Goal: Task Accomplishment & Management: Complete application form

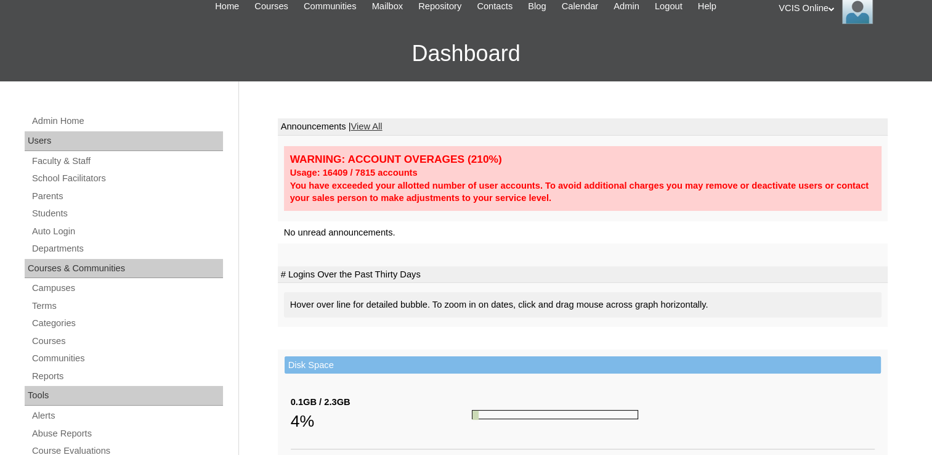
scroll to position [62, 0]
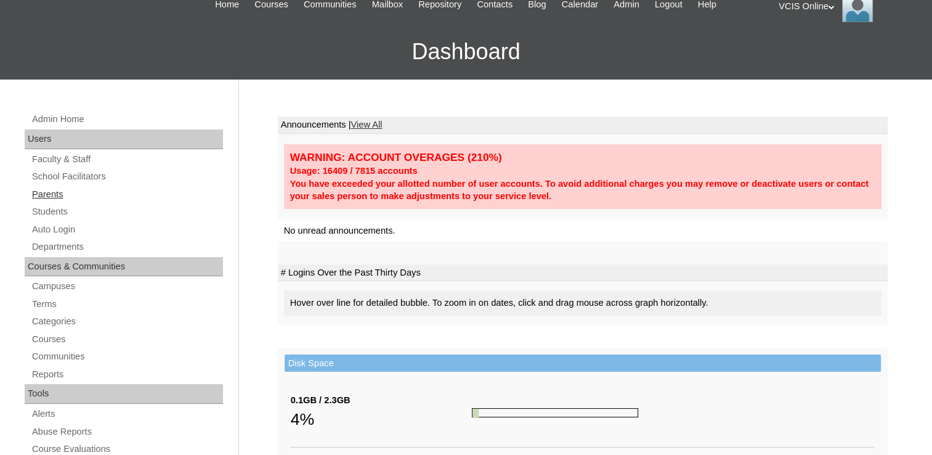
click at [53, 192] on link "Parents" at bounding box center [127, 194] width 192 height 15
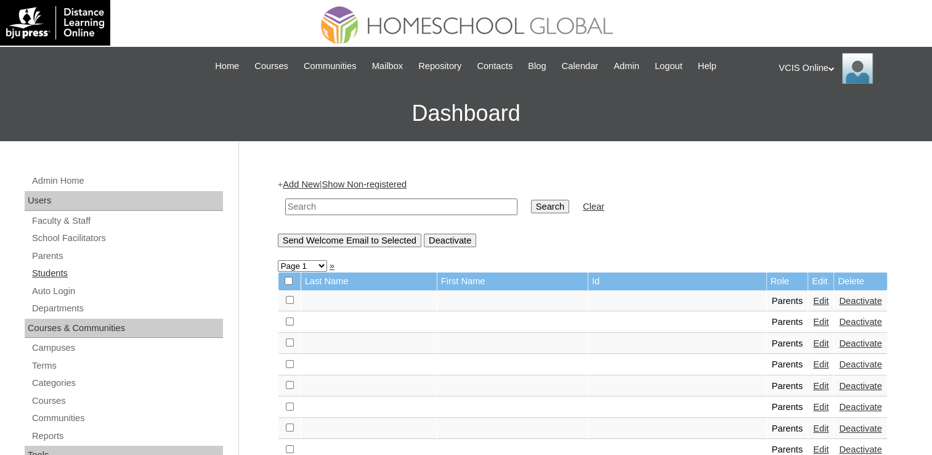
click at [55, 270] on link "Students" at bounding box center [127, 273] width 192 height 15
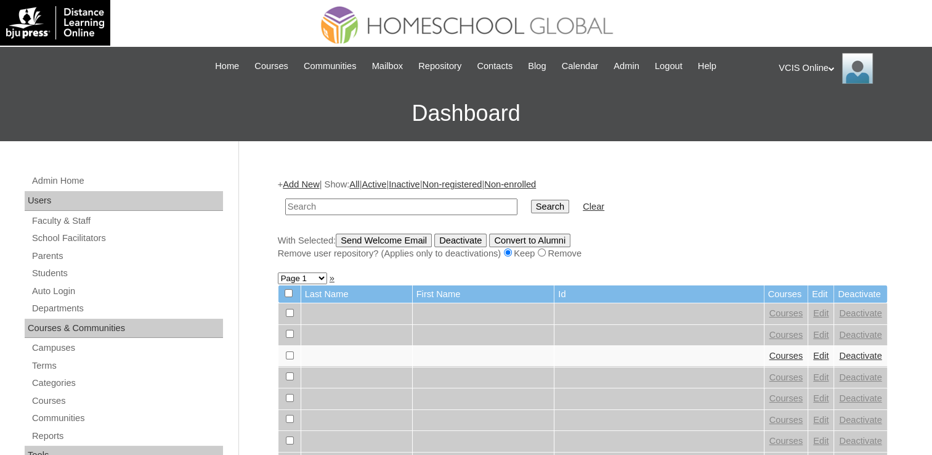
click at [772, 240] on div "With Selected: Send Welcome Email Deactivate Convert to Alumni Remove user repo…" at bounding box center [583, 247] width 610 height 27
click at [42, 256] on link "Parents" at bounding box center [127, 255] width 192 height 15
click at [308, 179] on link "Add New" at bounding box center [301, 184] width 36 height 10
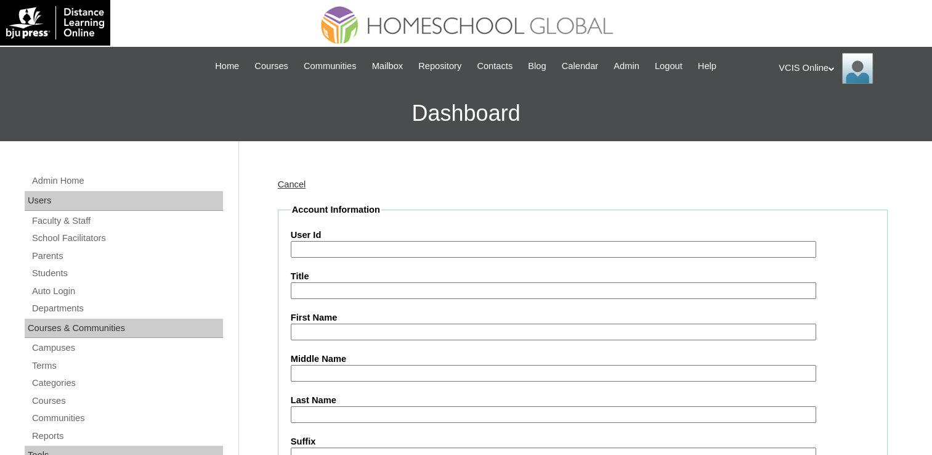
click at [320, 250] on input "User Id" at bounding box center [554, 249] width 526 height 17
paste input "VCIS021-7B-PA2025 c.quides2025 cQudaC"
drag, startPoint x: 373, startPoint y: 248, endPoint x: 548, endPoint y: 268, distance: 176.2
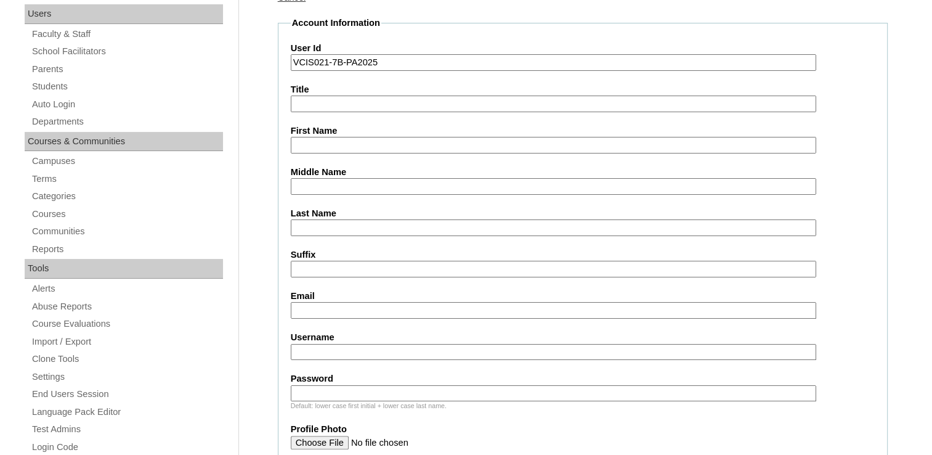
scroll to position [247, 0]
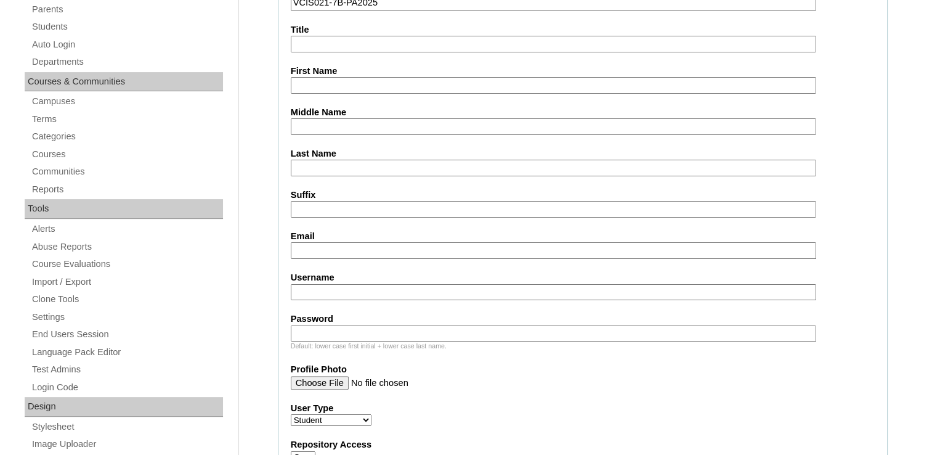
type input "VCIS021-7B-PA2025"
click at [351, 295] on input "Username" at bounding box center [554, 292] width 526 height 17
paste input "c.quides2025 cQudaC"
drag, startPoint x: 364, startPoint y: 287, endPoint x: 467, endPoint y: 298, distance: 103.5
click at [467, 298] on fieldset "Account Information User Id VCIS021-7B-PA2025 Title First Name Middle Name Last…" at bounding box center [583, 455] width 610 height 997
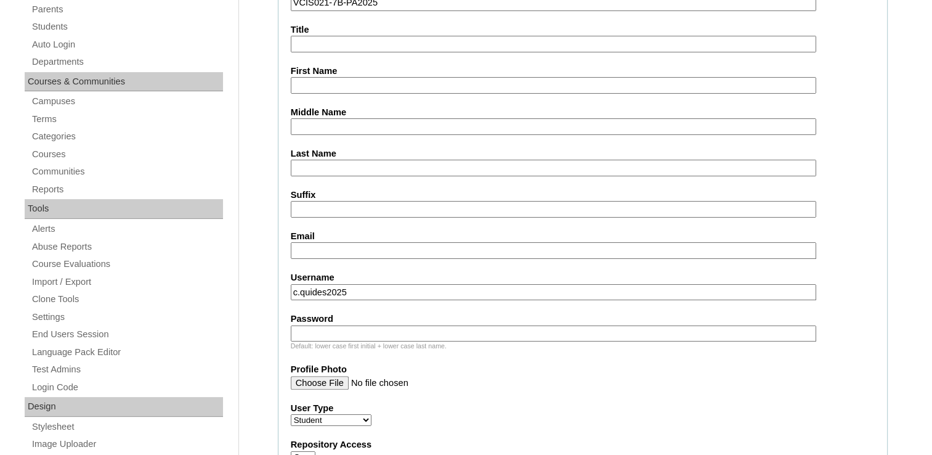
type input "c.quides2025"
click at [415, 330] on input "Password" at bounding box center [554, 333] width 526 height 17
paste input "cQudaC"
drag, startPoint x: 310, startPoint y: 328, endPoint x: 183, endPoint y: 319, distance: 127.3
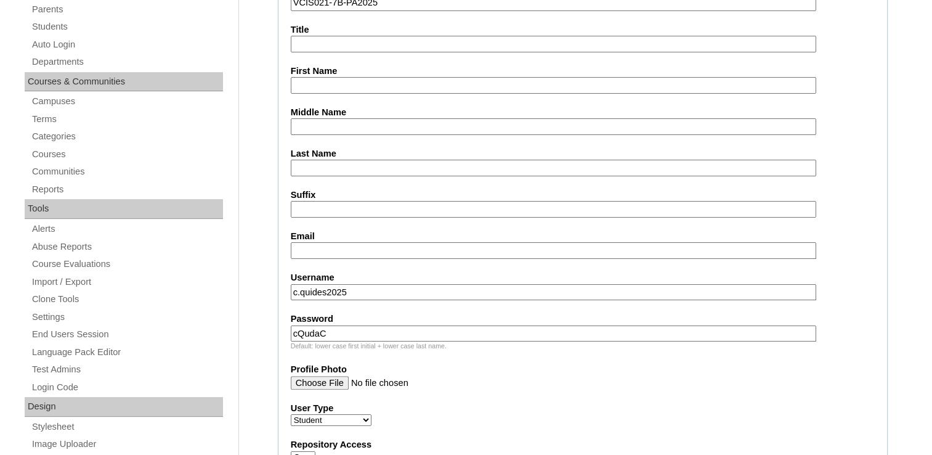
type input "cQudaC"
drag, startPoint x: 306, startPoint y: 290, endPoint x: 214, endPoint y: 290, distance: 91.2
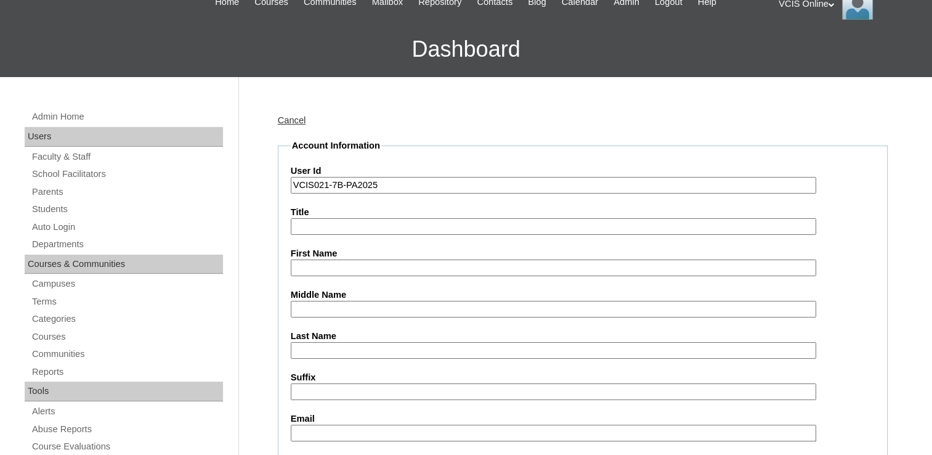
scroll to position [62, 0]
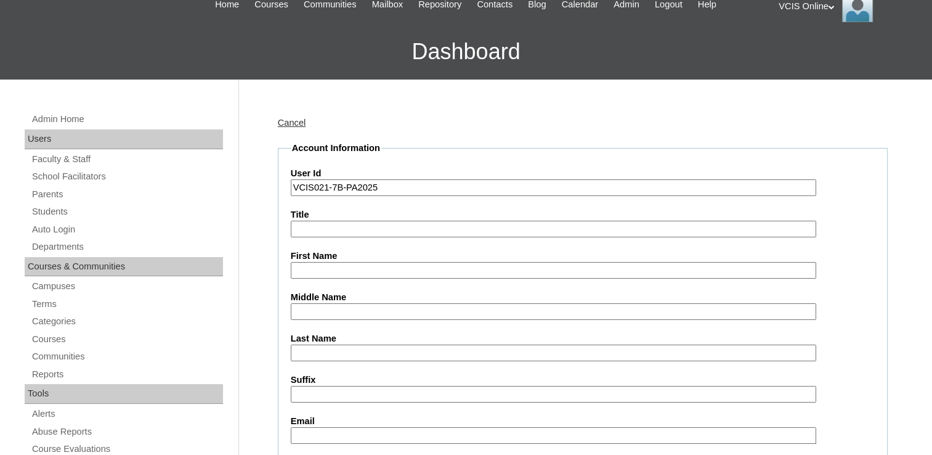
type input "c.quides2025"
click at [348, 266] on input "First Name" at bounding box center [554, 270] width 526 height 17
click at [367, 275] on input "First Name" at bounding box center [554, 270] width 526 height 17
paste input "Chrissaliza Balahadia-Quides"
drag, startPoint x: 340, startPoint y: 269, endPoint x: 454, endPoint y: 272, distance: 113.5
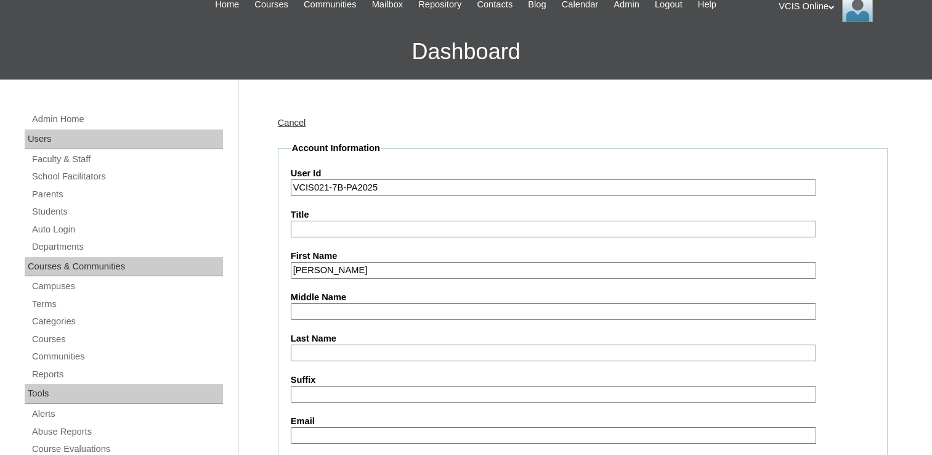
click at [453, 272] on input "Chrissaliza Balahadia-Quides" at bounding box center [554, 270] width 526 height 17
type input "Chrissaliza"
click at [415, 304] on input "Middle Name" at bounding box center [554, 311] width 526 height 17
paste input "Balahadia-Quides"
click at [335, 308] on input "Balahadia-Quides" at bounding box center [554, 311] width 526 height 17
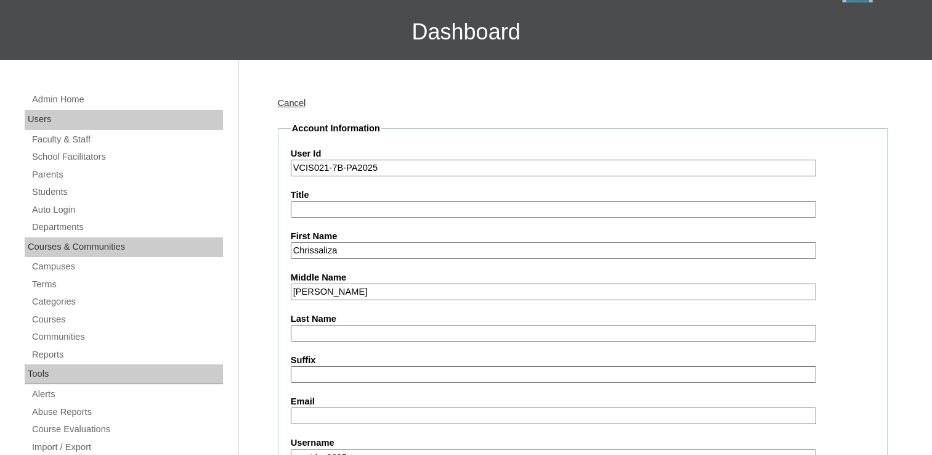
scroll to position [89, 0]
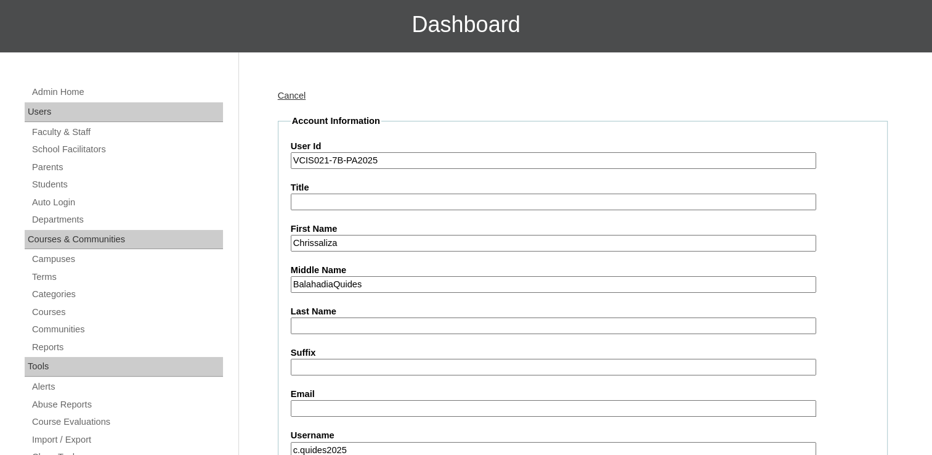
click at [375, 279] on input "BalahadiaQuides" at bounding box center [554, 284] width 526 height 17
drag, startPoint x: 370, startPoint y: 285, endPoint x: 333, endPoint y: 285, distance: 37.0
click at [333, 285] on input "BalahadiaQuides" at bounding box center [554, 284] width 526 height 17
type input "Balahadia"
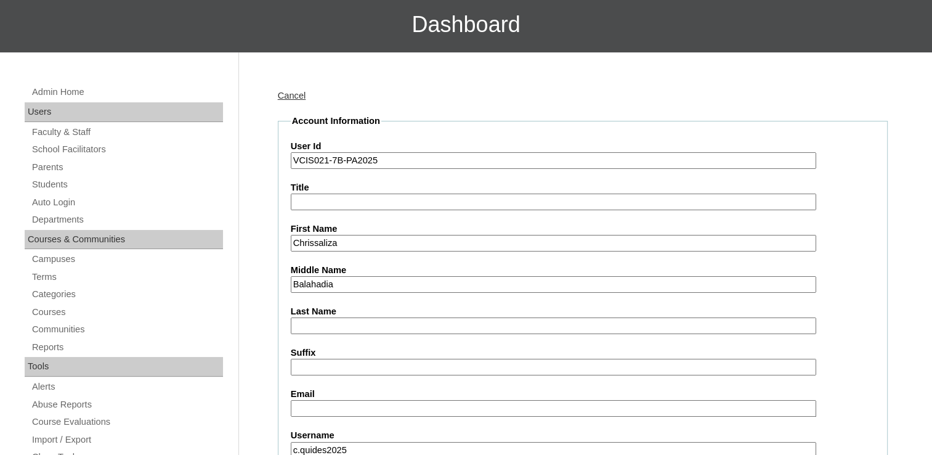
click at [325, 320] on input "Last Name" at bounding box center [554, 325] width 526 height 17
paste input "Quides"
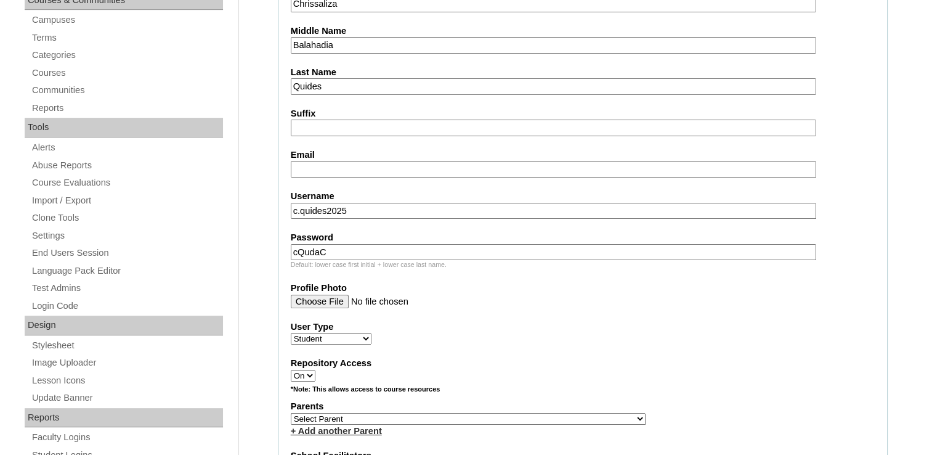
scroll to position [335, 0]
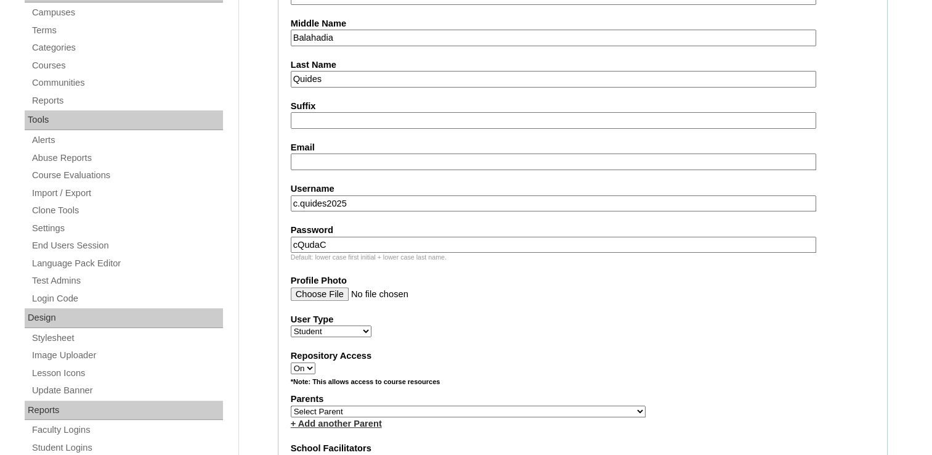
type input "Quides"
click at [300, 161] on input "Email" at bounding box center [554, 161] width 526 height 17
paste input "gbbalahadia@gmail.com"
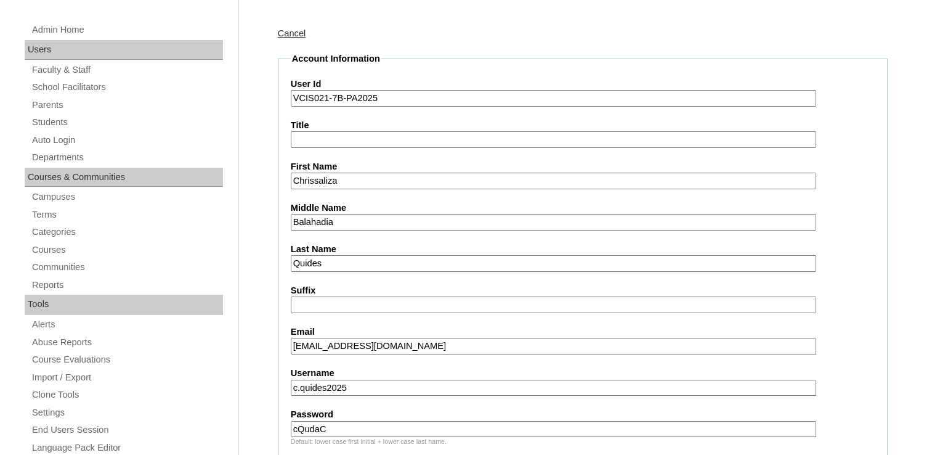
scroll to position [150, 0]
type input "gbbalahadia@gmail.com"
click at [343, 266] on input "Quides" at bounding box center [554, 264] width 526 height 17
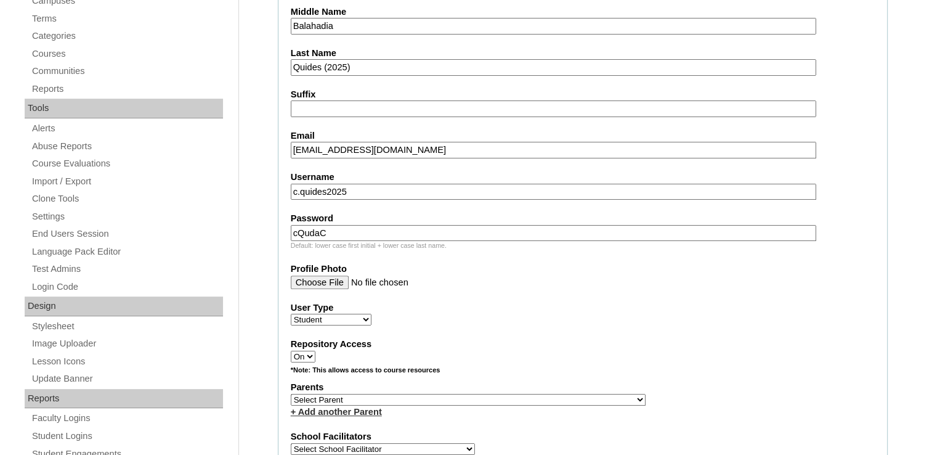
scroll to position [520, 0]
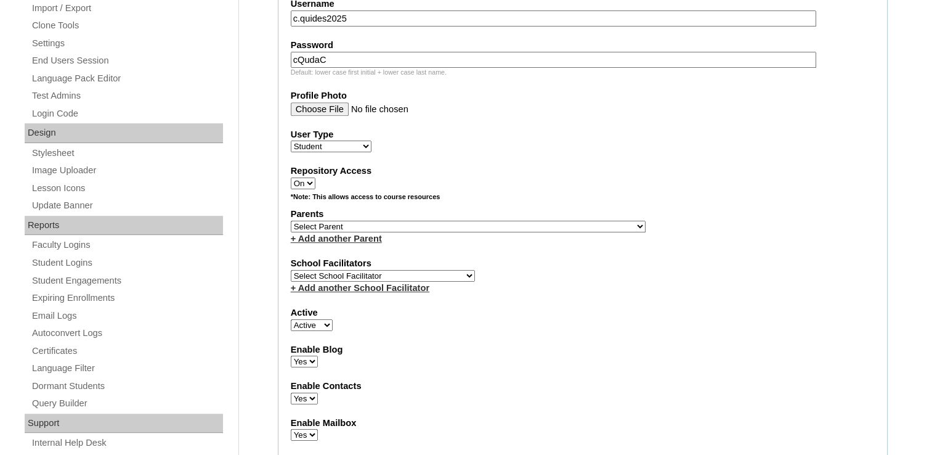
type input "Quides (2025)"
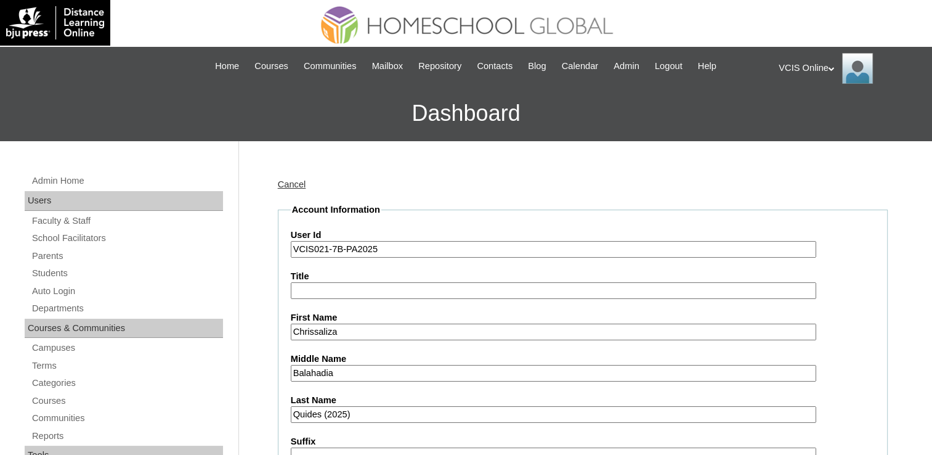
scroll to position [123, 0]
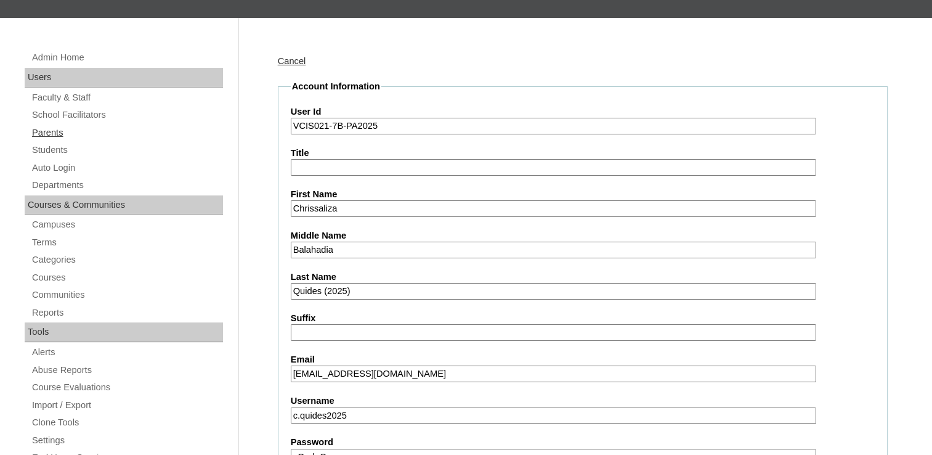
click at [44, 131] on link "Parents" at bounding box center [127, 132] width 192 height 15
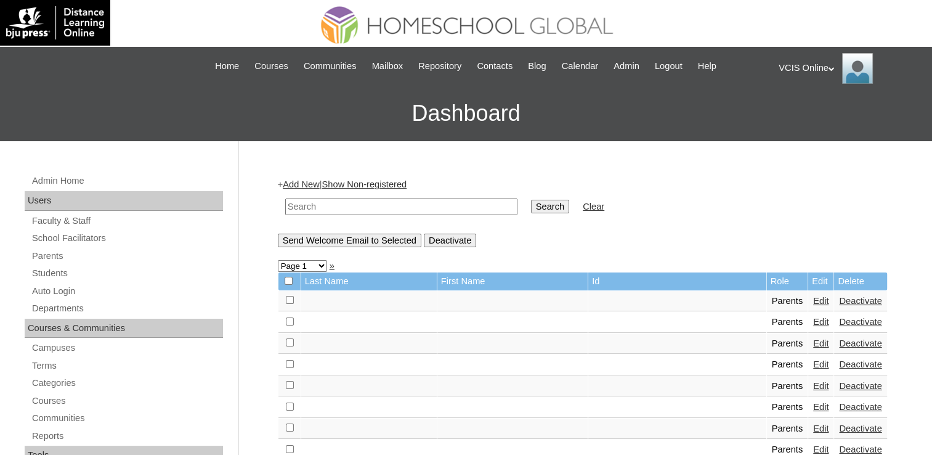
click at [306, 185] on link "Add New" at bounding box center [301, 184] width 36 height 10
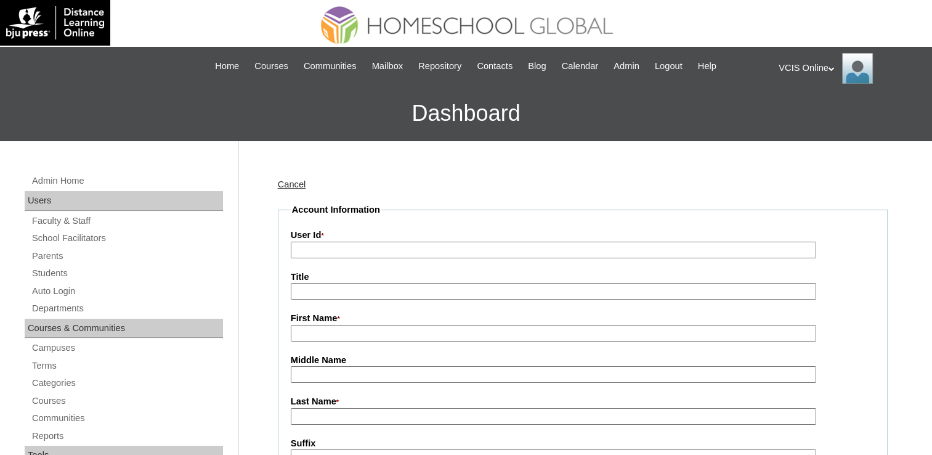
click at [341, 247] on input "User Id *" at bounding box center [554, 250] width 526 height 17
click at [664, 328] on input "First Name *" at bounding box center [554, 333] width 526 height 17
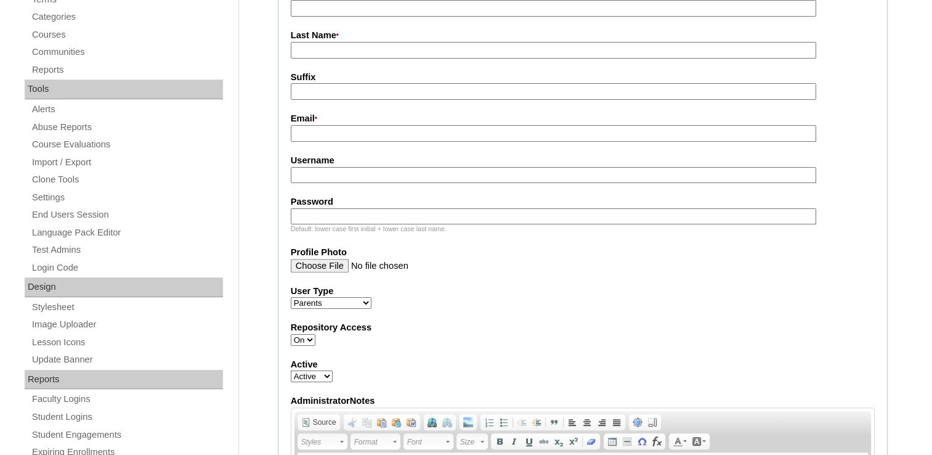
scroll to position [431, 0]
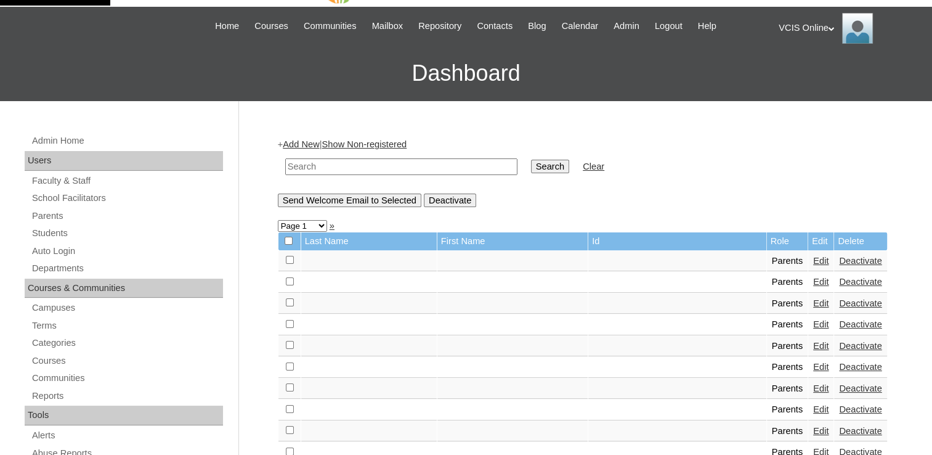
scroll to position [62, 0]
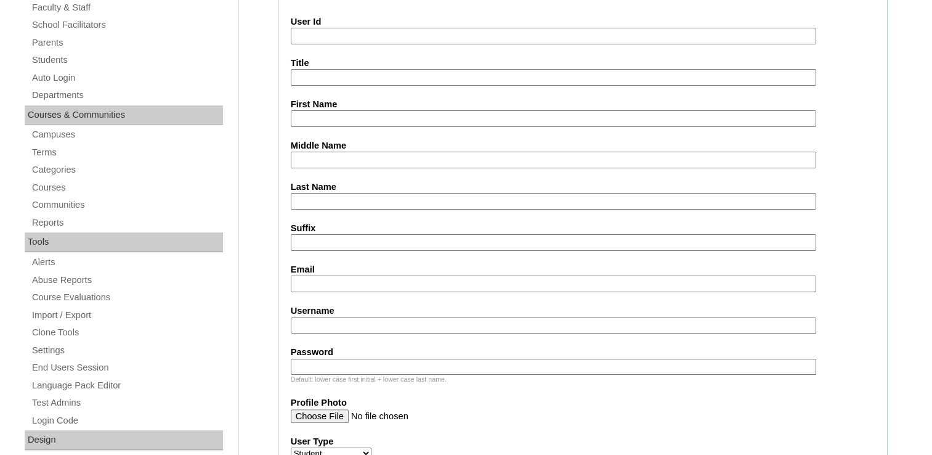
scroll to position [232, 0]
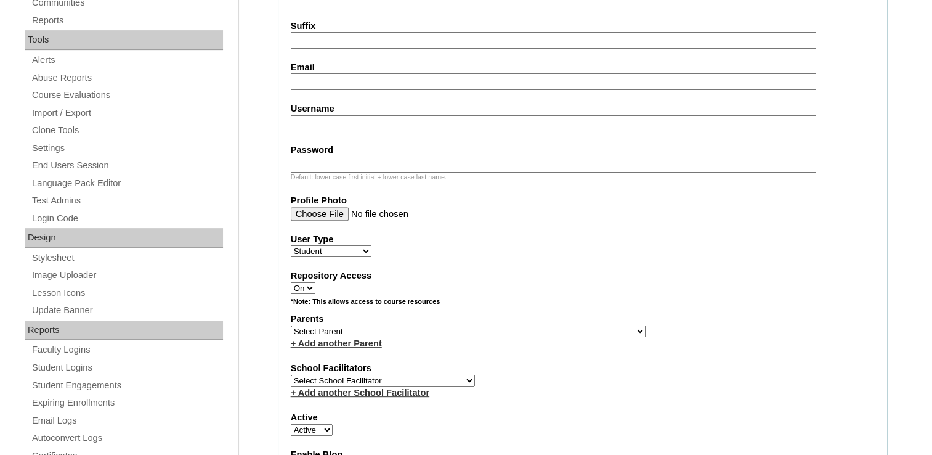
scroll to position [478, 0]
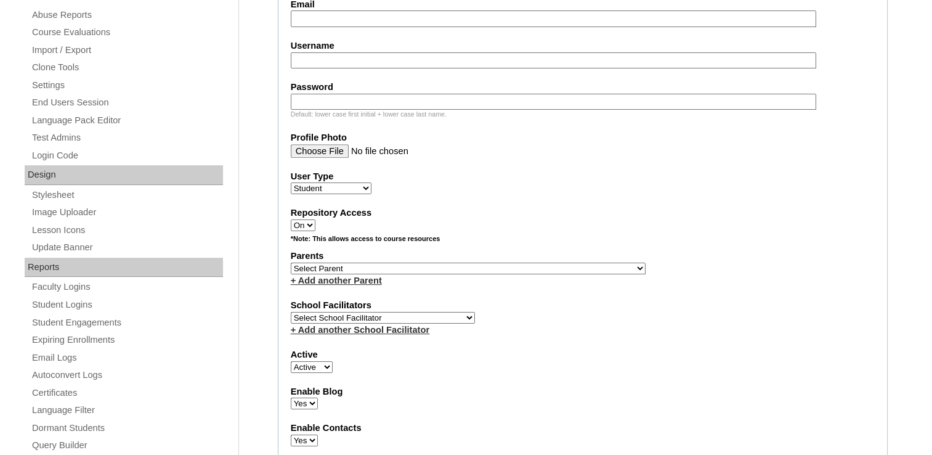
drag, startPoint x: 290, startPoint y: 196, endPoint x: 367, endPoint y: 217, distance: 79.8
click at [395, 224] on fieldset "Account Information User Id Title First Name Middle Name Last Name Suffix Email…" at bounding box center [583, 223] width 610 height 997
click at [317, 182] on select "Faculty Staff Student Parents School Facilitators" at bounding box center [331, 188] width 81 height 12
select select "Parent"
click at [291, 182] on select "Faculty Staff Student Parents School Facilitators" at bounding box center [331, 188] width 81 height 12
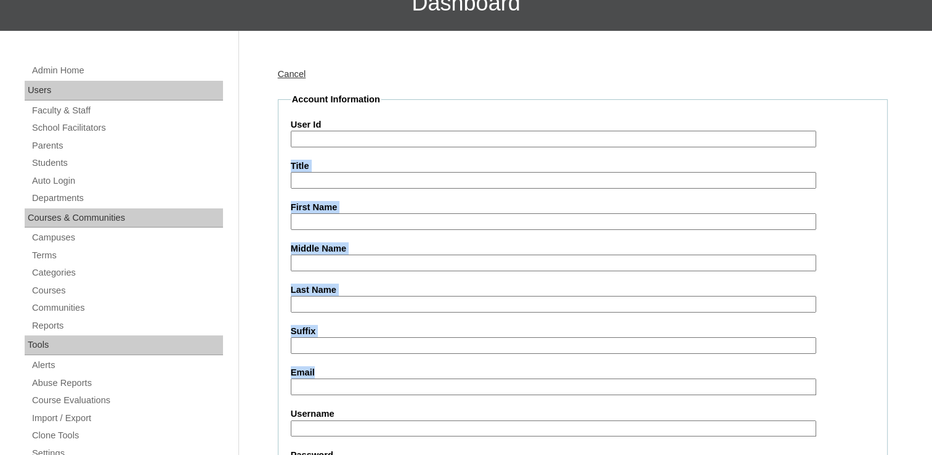
scroll to position [293, 0]
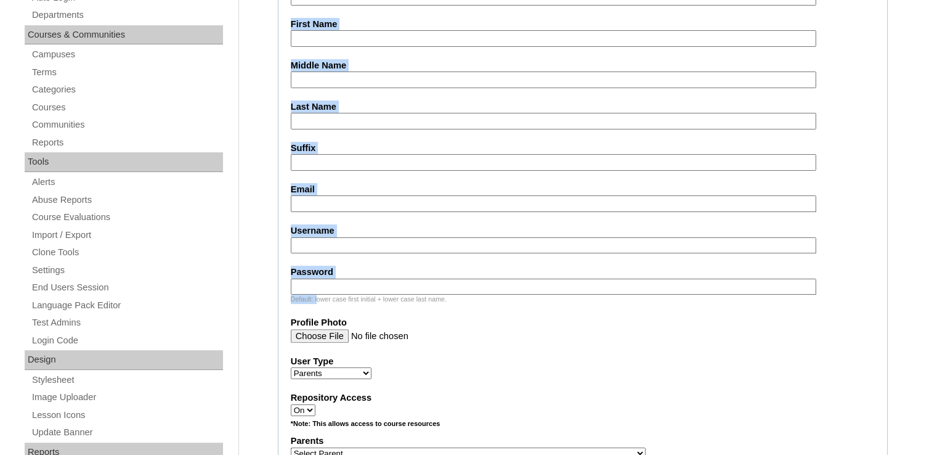
drag, startPoint x: 296, startPoint y: 202, endPoint x: 317, endPoint y: 292, distance: 93.0
click at [317, 292] on fieldset "Account Information User Id Title First Name Middle Name Last Name Suffix Email…" at bounding box center [583, 408] width 610 height 997
copy fieldset "Title First Name Middle Name Last Name Suffix Email Username Password Default: l"
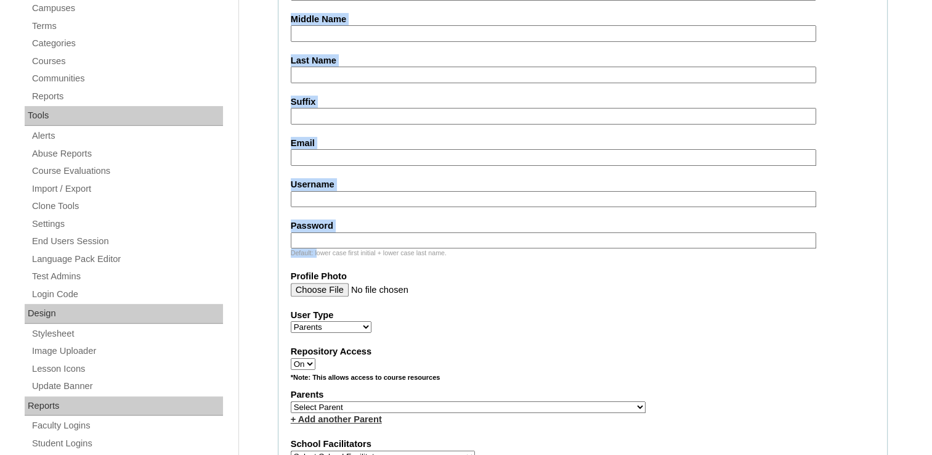
scroll to position [174, 0]
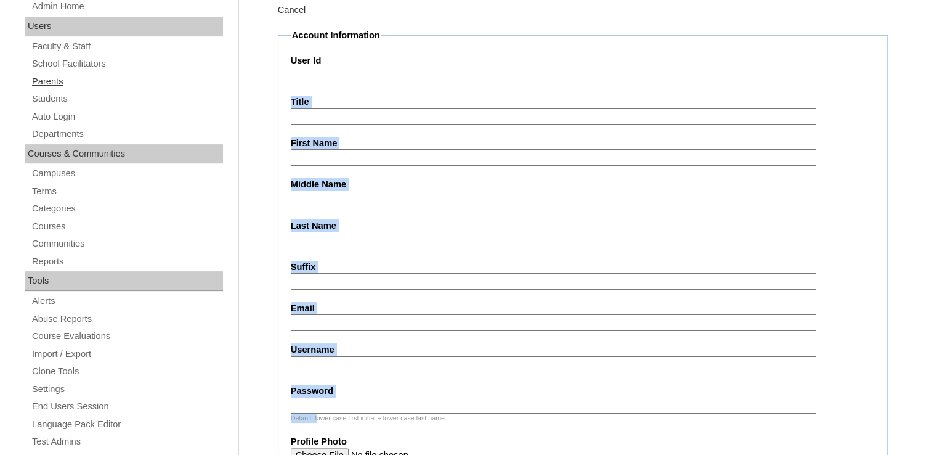
click at [50, 83] on link "Parents" at bounding box center [127, 81] width 192 height 15
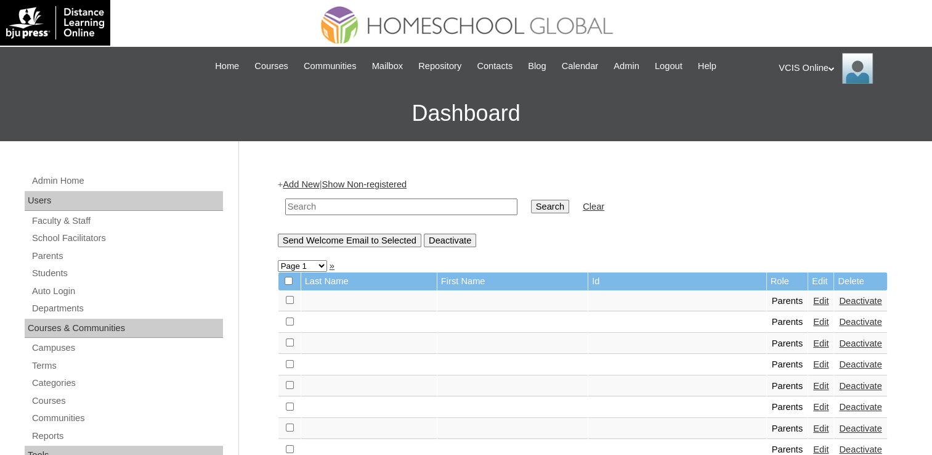
click at [303, 181] on link "Add New" at bounding box center [301, 184] width 36 height 10
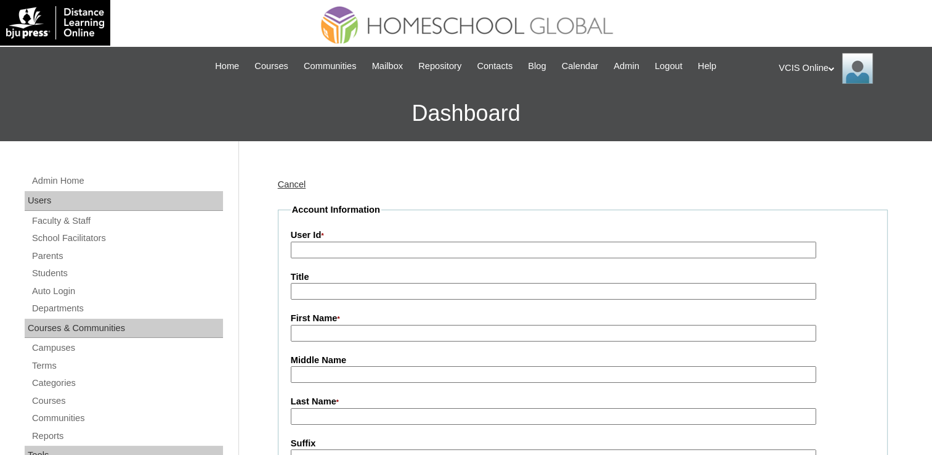
click at [381, 250] on input "User Id *" at bounding box center [554, 250] width 526 height 17
paste input "VCIS021-7B-PA2025 Title First Name Chrissaliza Middle Name Balahadia Last Name …"
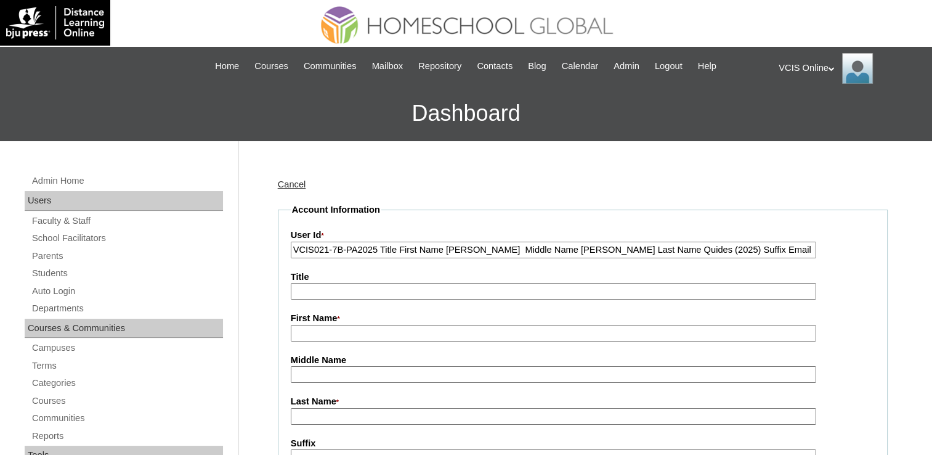
drag, startPoint x: 379, startPoint y: 250, endPoint x: 446, endPoint y: 266, distance: 68.5
drag, startPoint x: 420, startPoint y: 250, endPoint x: 377, endPoint y: 239, distance: 44.7
click at [377, 239] on div "User Id * VCIS021-7B-PA2025Chrissaliza Middle Name Balahadia Last Name Quides (…" at bounding box center [583, 244] width 584 height 30
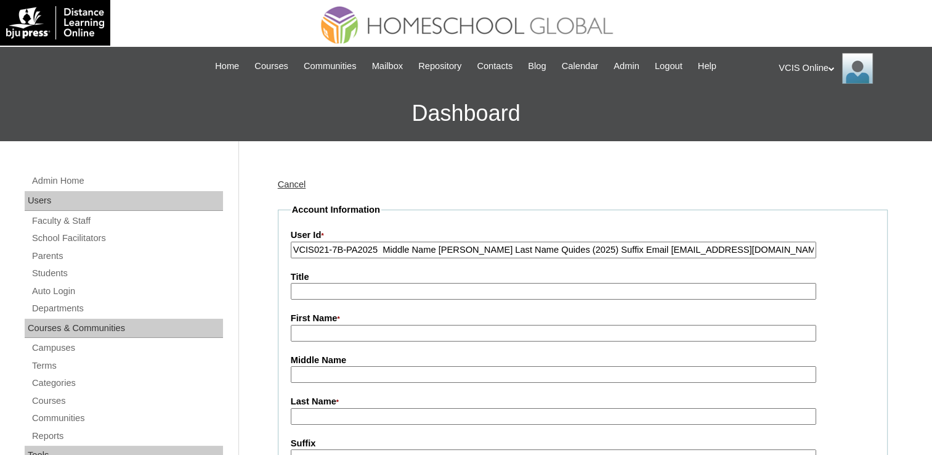
type input "VCIS021-7B-PA2025 Middle Name Balahadia Last Name Quides (2025) Suffix Email gb…"
click at [350, 334] on input "First Name *" at bounding box center [554, 333] width 526 height 17
paste input "Chrissaliza"
type input "Chrissaliza"
drag, startPoint x: 378, startPoint y: 251, endPoint x: 436, endPoint y: 256, distance: 58.8
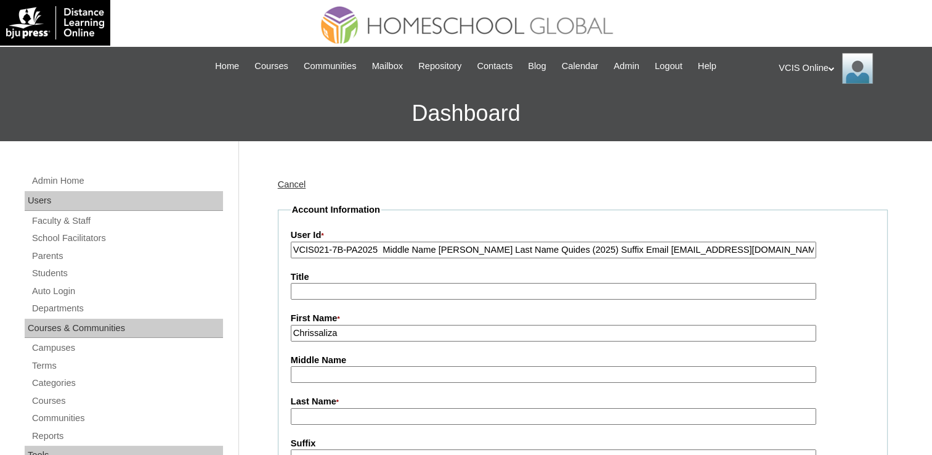
click at [436, 256] on input "VCIS021-7B-PA2025 Middle Name Balahadia Last Name Quides (2025) Suffix Email gb…" at bounding box center [554, 250] width 526 height 17
drag, startPoint x: 374, startPoint y: 251, endPoint x: 397, endPoint y: 255, distance: 23.2
click at [397, 255] on input "VCIS021-7B-PA2025 Balahadia Last Name Quides (2025) Suffix Email gbbalahadia@gm…" at bounding box center [554, 250] width 526 height 17
click at [393, 255] on input "VCIS021-7B-PA2025 Balahadia Last Name Quides (2025) Suffix Email gbbalahadia@gm…" at bounding box center [554, 250] width 526 height 17
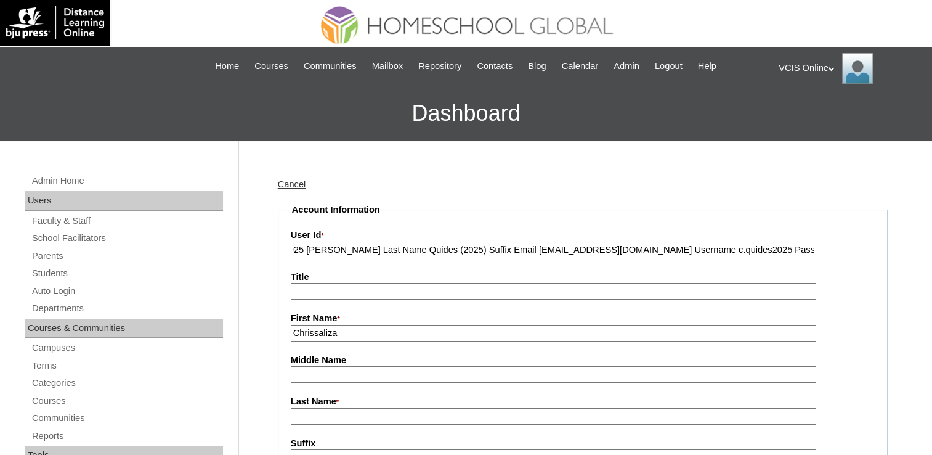
drag, startPoint x: 374, startPoint y: 250, endPoint x: 878, endPoint y: 299, distance: 505.9
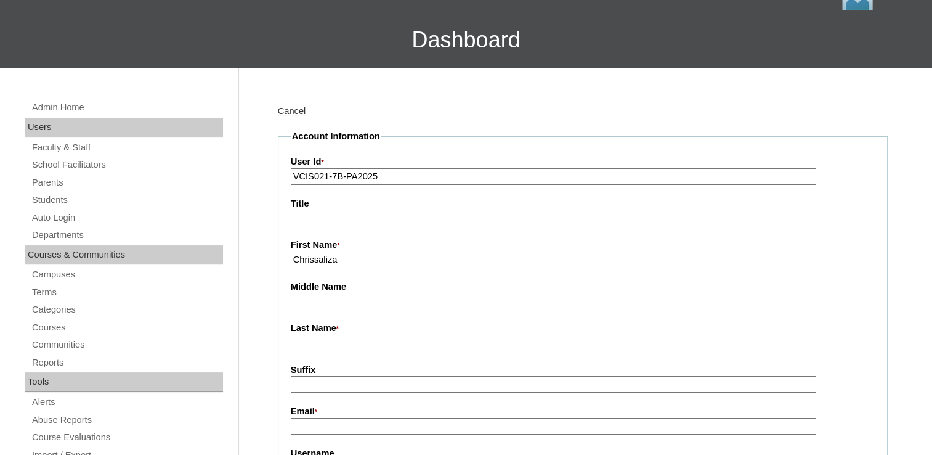
scroll to position [185, 0]
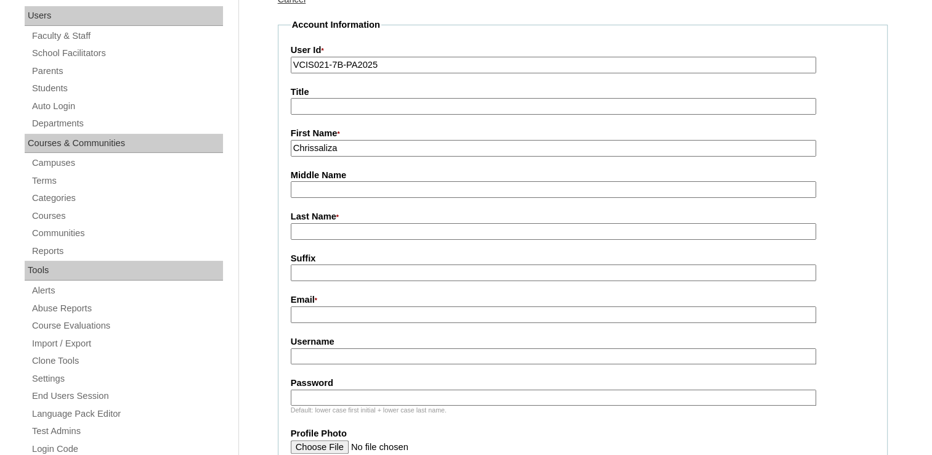
type input "VCIS021-7B-PA2025"
click at [346, 194] on fieldset "Account Information User Id * VCIS021-7B-PA2025 Title First Name * Chrissaliza …" at bounding box center [583, 410] width 610 height 784
click at [346, 191] on input "Middle Name" at bounding box center [554, 189] width 526 height 17
paste input "Balahadia Last Name Quides (2025) Suffix Email gbbalahadia@gmail.com Username c…"
drag, startPoint x: 337, startPoint y: 188, endPoint x: 1044, endPoint y: 180, distance: 706.9
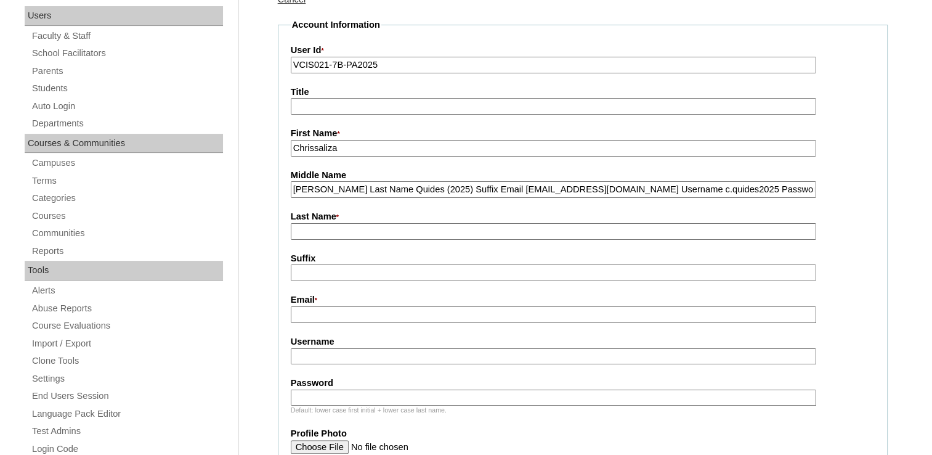
type input "Balahadia"
click at [303, 233] on input "Last Name *" at bounding box center [554, 231] width 526 height 17
paste input "Last Name Quides (2025) Suffix Email gbbalahadia@gmail.com Username c.quides202…"
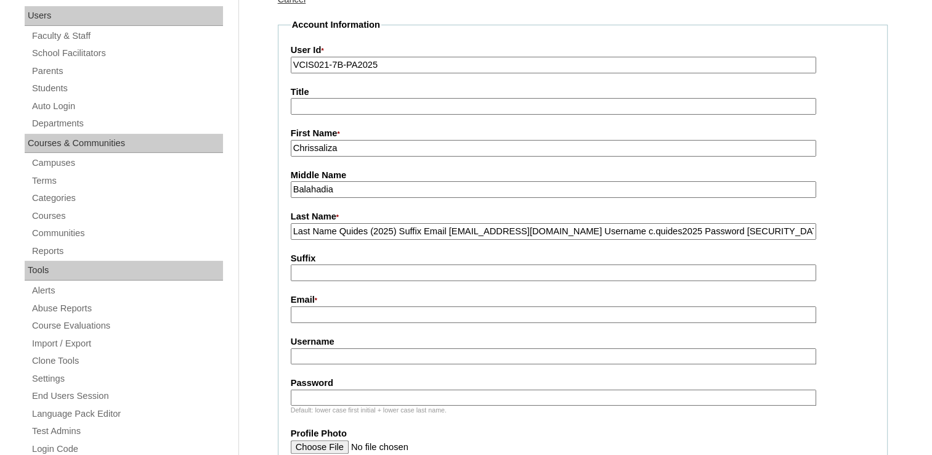
drag, startPoint x: 339, startPoint y: 229, endPoint x: 29, endPoint y: 230, distance: 310.0
drag, startPoint x: 348, startPoint y: 229, endPoint x: 890, endPoint y: 245, distance: 542.0
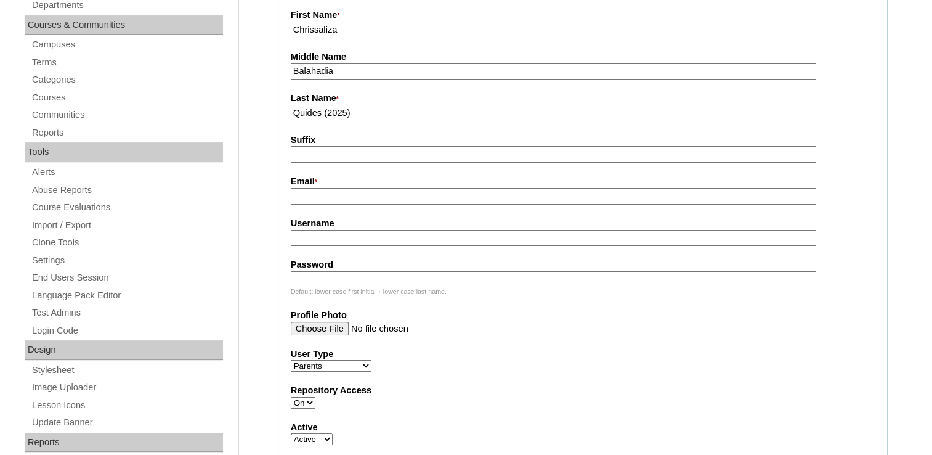
scroll to position [308, 0]
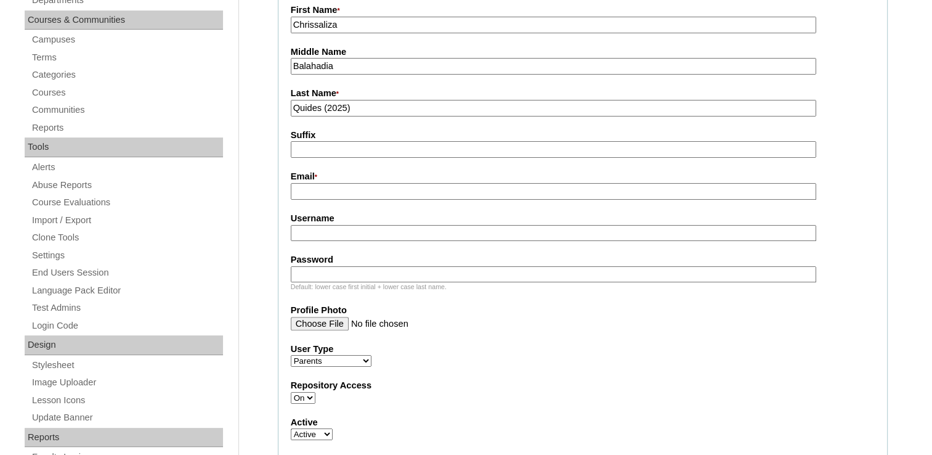
type input "Quides (2025)"
click at [306, 188] on input "Email *" at bounding box center [554, 191] width 526 height 17
paste input "Suffix Email gbbalahadia@gmail.com Username c.quides2025 Password cQudaC Defaul…"
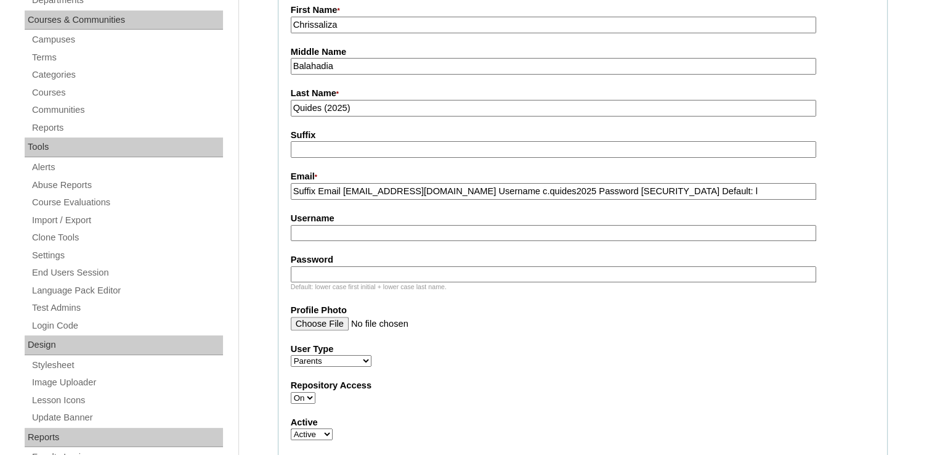
drag, startPoint x: 345, startPoint y: 189, endPoint x: -17, endPoint y: 177, distance: 362.6
drag, startPoint x: 390, startPoint y: 187, endPoint x: 820, endPoint y: 206, distance: 430.6
click at [820, 206] on fieldset "Account Information User Id * VCIS021-7B-PA2025 Title First Name * Chrissaliza …" at bounding box center [583, 287] width 610 height 784
type input "gbbalahadia@gmail.com"
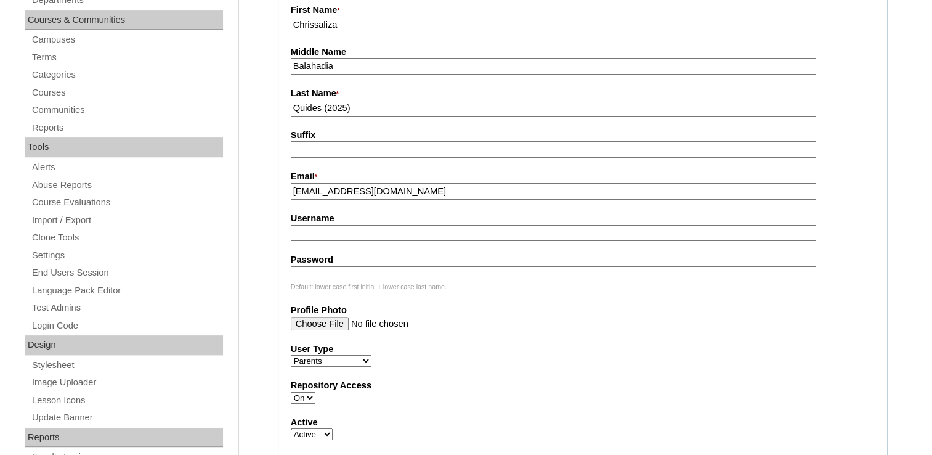
click at [303, 225] on input "Username" at bounding box center [554, 233] width 526 height 17
paste input "Username c.quides2025 Password cQudaC Default: l"
drag, startPoint x: 336, startPoint y: 231, endPoint x: 9, endPoint y: 227, distance: 327.9
drag, startPoint x: 349, startPoint y: 230, endPoint x: 706, endPoint y: 250, distance: 357.4
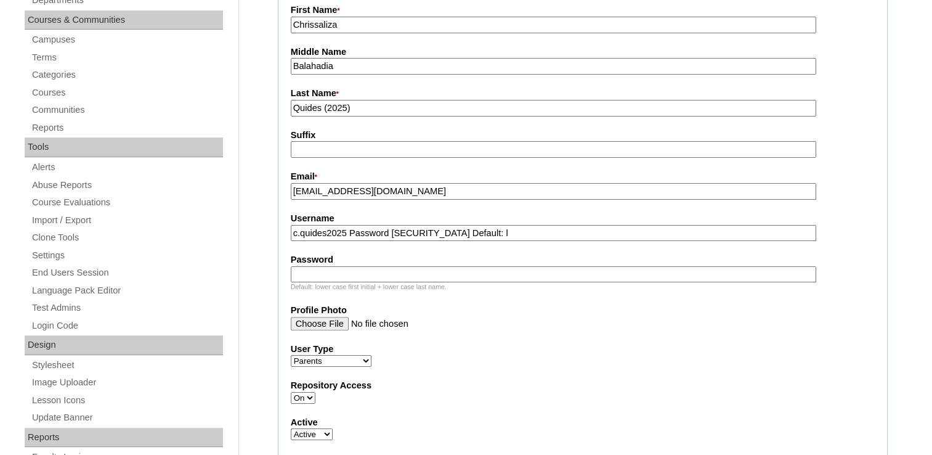
click at [711, 250] on fieldset "Account Information User Id * VCIS021-7B-PA2025 Title First Name * Chrissaliza …" at bounding box center [583, 287] width 610 height 784
type input "c.quides2025"
click at [323, 282] on div "Default: lower case first initial + lower case last name." at bounding box center [583, 286] width 584 height 9
click at [325, 274] on input "Password" at bounding box center [554, 274] width 526 height 17
paste input "5 Password cQudaC Default: l"
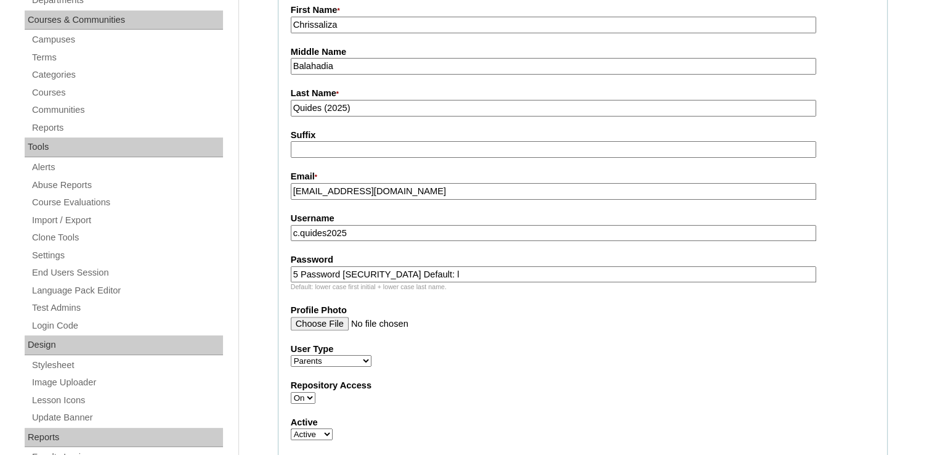
click at [298, 272] on input "5 Password cQudaC Default: l" at bounding box center [554, 274] width 526 height 17
drag, startPoint x: 301, startPoint y: 270, endPoint x: 4, endPoint y: 266, distance: 297.7
drag, startPoint x: 335, startPoint y: 271, endPoint x: -20, endPoint y: 275, distance: 355.0
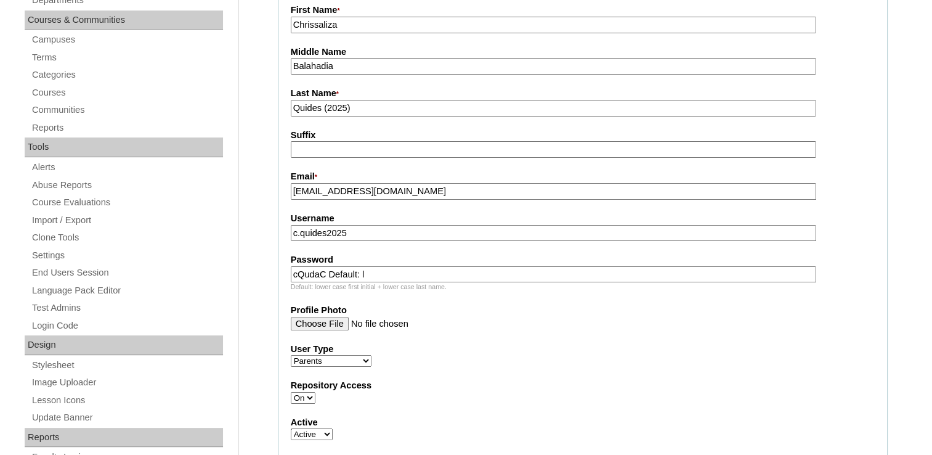
drag, startPoint x: 399, startPoint y: 269, endPoint x: 324, endPoint y: 273, distance: 74.7
click at [324, 273] on input "cQudaC Default: l" at bounding box center [554, 274] width 526 height 17
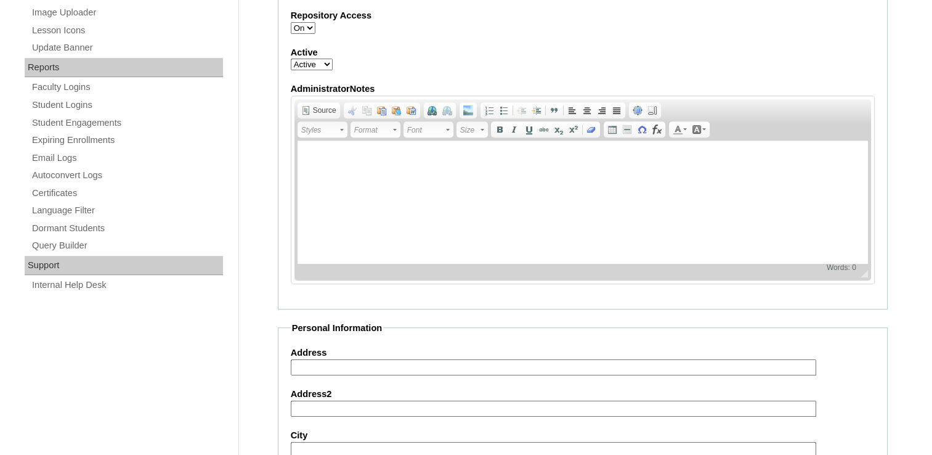
scroll to position [863, 0]
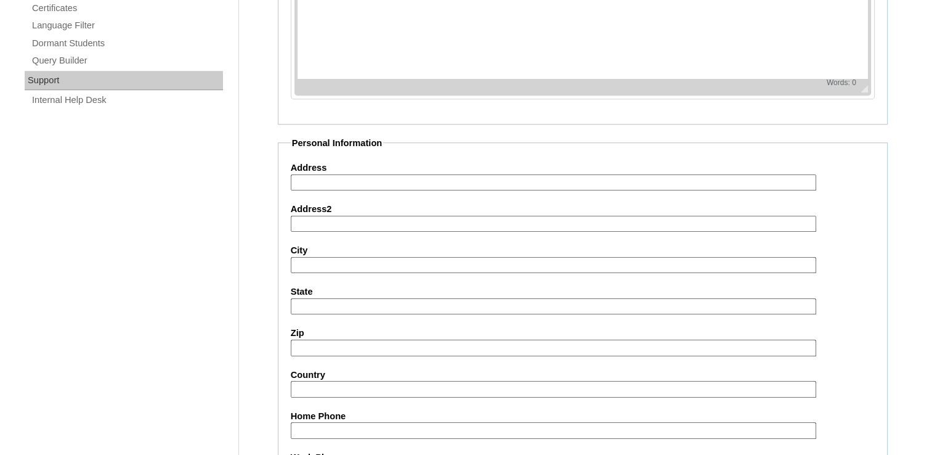
type input "cQudaC"
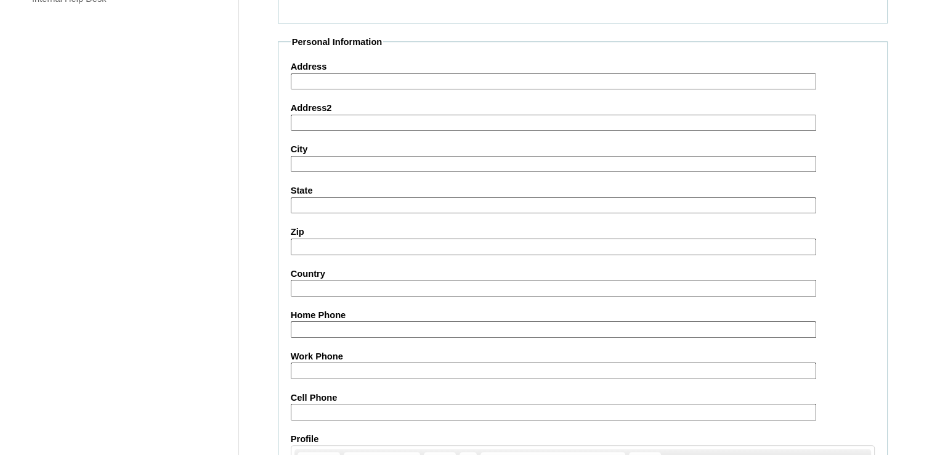
scroll to position [1171, 0]
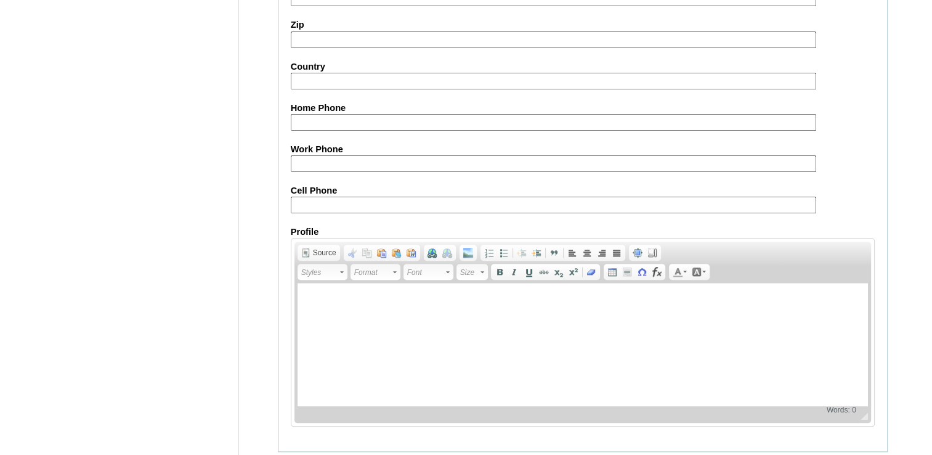
click at [332, 203] on fieldset "Personal Information Address Address2 City State Zip Country Home Phone Work Ph…" at bounding box center [583, 141] width 610 height 624
click at [335, 199] on input "Cell Phone" at bounding box center [554, 205] width 526 height 17
paste input "971502842310"
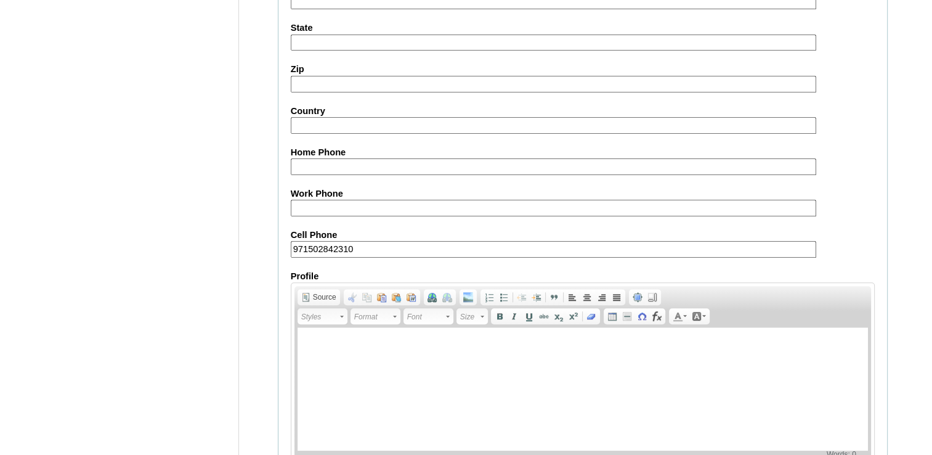
scroll to position [1196, 0]
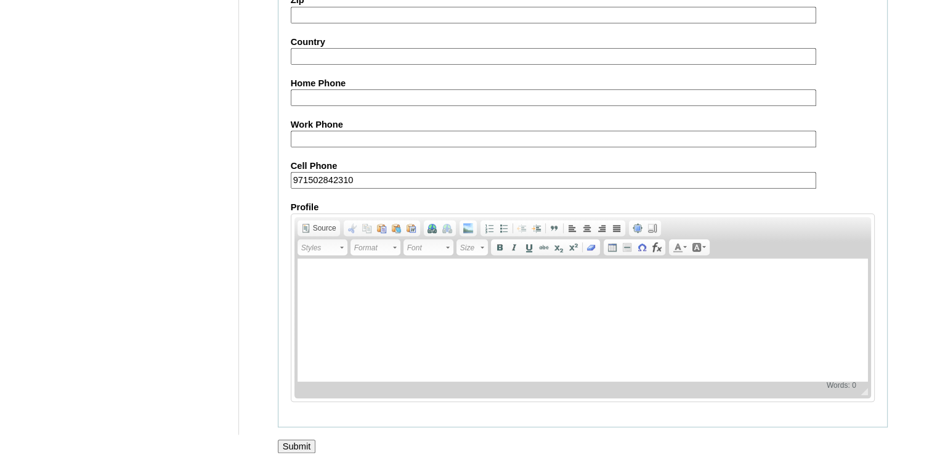
type input "971502842310"
click at [295, 439] on input "Submit" at bounding box center [297, 446] width 38 height 14
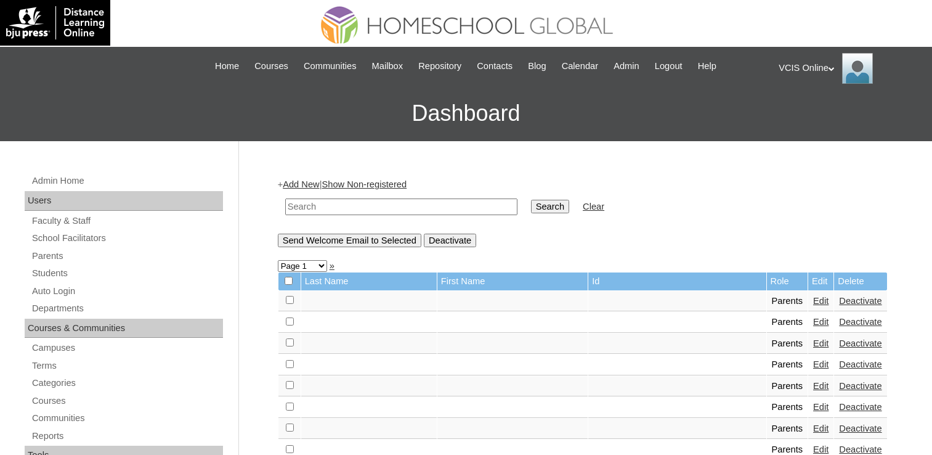
scroll to position [44, 0]
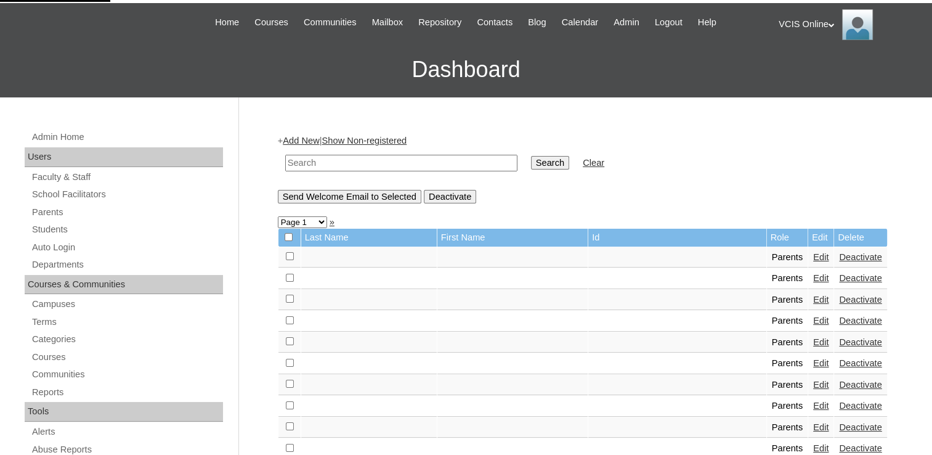
click at [291, 139] on link "Add New" at bounding box center [301, 141] width 36 height 10
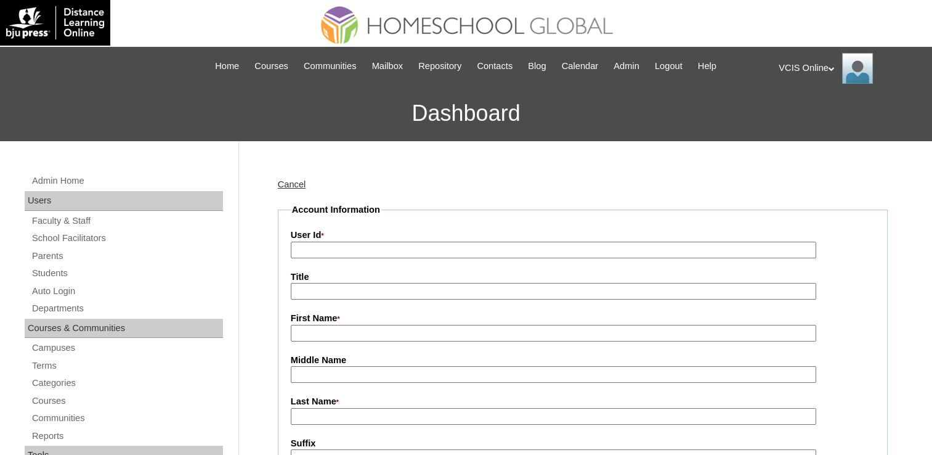
click at [313, 255] on input "User Id *" at bounding box center [554, 250] width 526 height 17
paste input "VCIS022-7B-PA2025 r.plete2025 rPabeQ"
drag, startPoint x: 372, startPoint y: 251, endPoint x: 550, endPoint y: 293, distance: 183.1
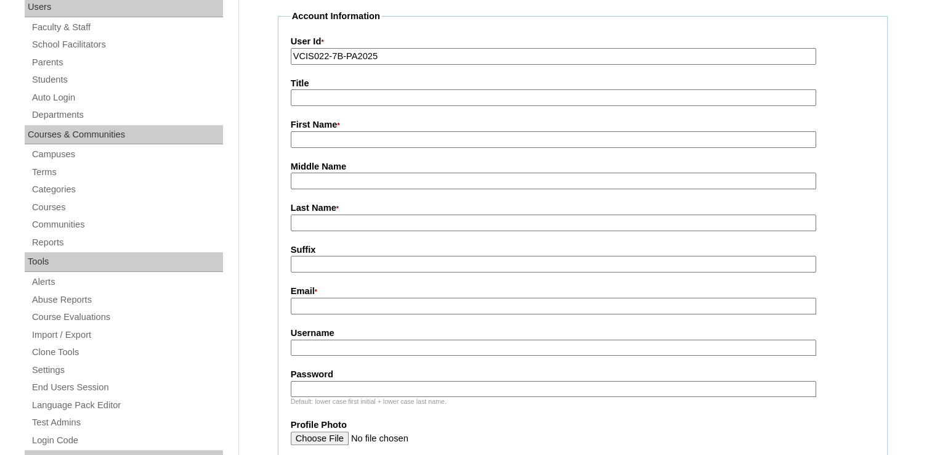
scroll to position [247, 0]
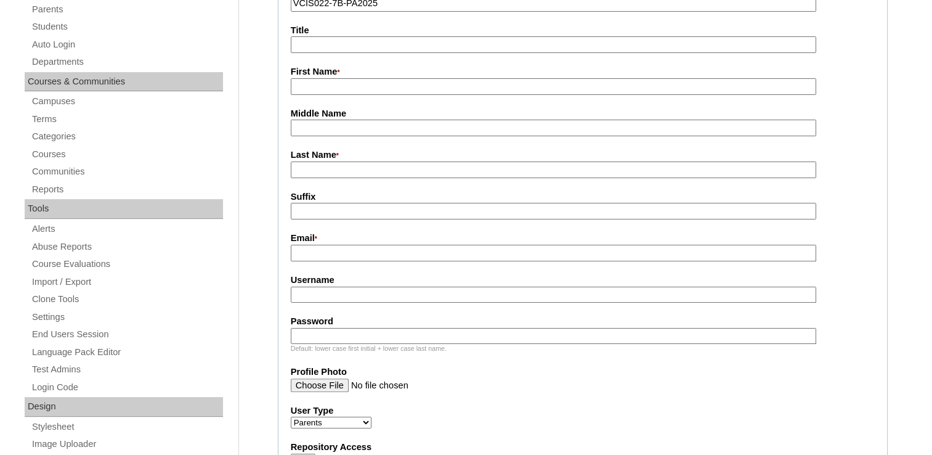
type input "VCIS022-7B-PA2025"
click at [303, 289] on input "Username" at bounding box center [554, 295] width 526 height 17
paste input "r.plete2025 rPabeQ"
drag, startPoint x: 308, startPoint y: 293, endPoint x: 118, endPoint y: 283, distance: 190.7
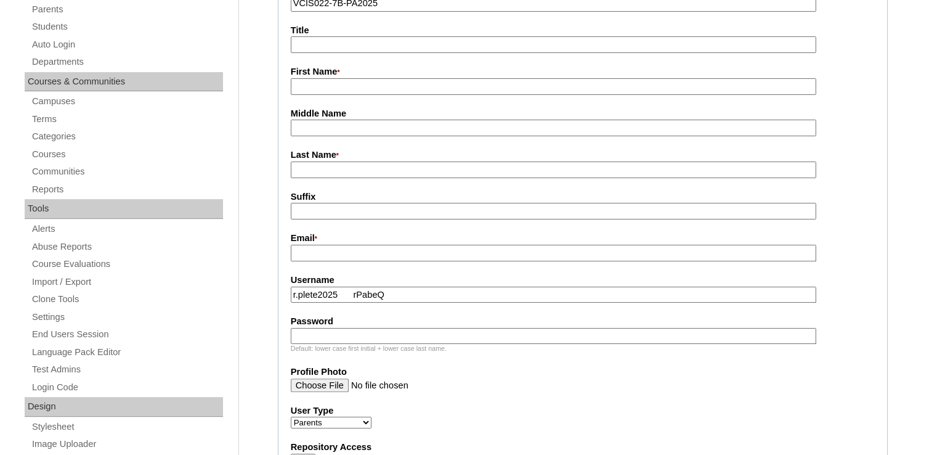
drag, startPoint x: 339, startPoint y: 293, endPoint x: 409, endPoint y: 295, distance: 70.3
click at [409, 295] on input "r.plete2025 rPabeQ" at bounding box center [554, 295] width 526 height 17
type input "r.plete2025"
click at [332, 329] on input "Password" at bounding box center [554, 336] width 526 height 17
paste input "rPabeQ"
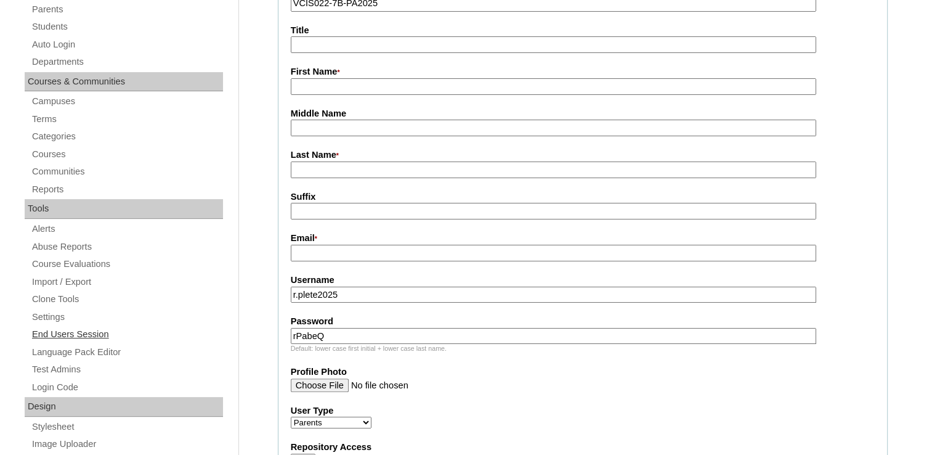
drag, startPoint x: 308, startPoint y: 335, endPoint x: 45, endPoint y: 325, distance: 263.4
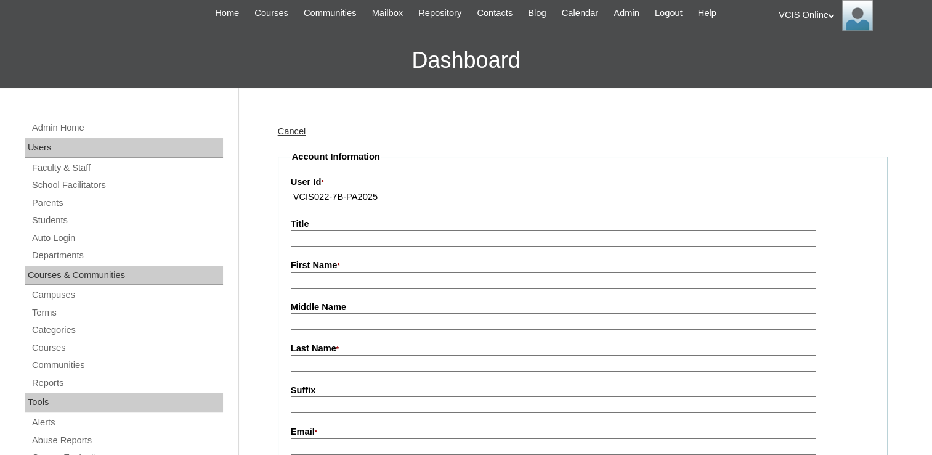
scroll to position [185, 0]
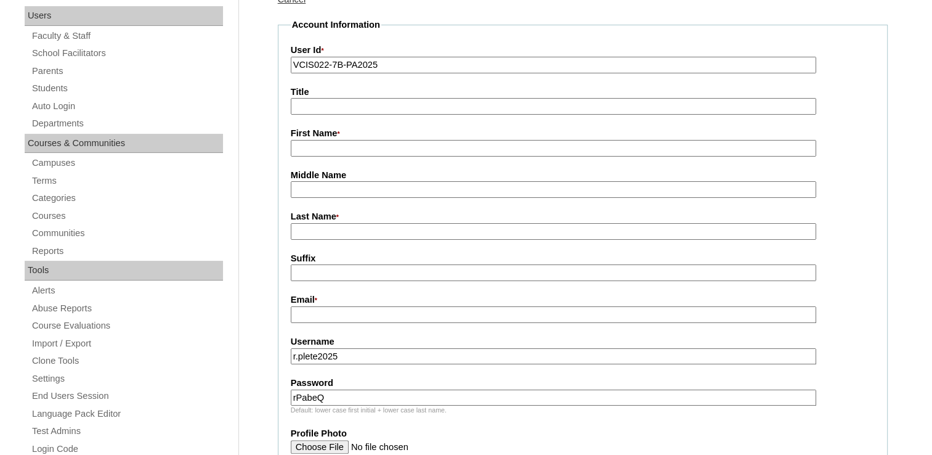
type input "rPabeQ"
click at [325, 152] on input "First Name *" at bounding box center [554, 148] width 526 height 17
paste input "Riena Jumadiao Plete warayboholano@yahoo.com"
drag, startPoint x: 380, startPoint y: 150, endPoint x: 560, endPoint y: 157, distance: 180.1
click at [560, 157] on fieldset "Account Information User Id * VCIS022-7B-PA2025 Title First Name * Riena Jumadi…" at bounding box center [583, 410] width 610 height 784
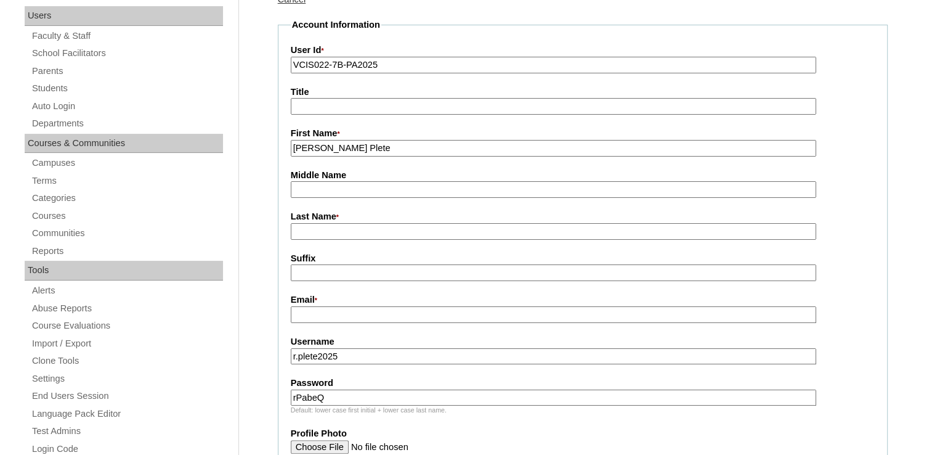
type input "Riena Jumadiao Plete"
click at [316, 312] on input "Email *" at bounding box center [554, 314] width 526 height 17
paste input "warayboholano@yahoo.com"
drag, startPoint x: 311, startPoint y: 316, endPoint x: 22, endPoint y: 267, distance: 293.6
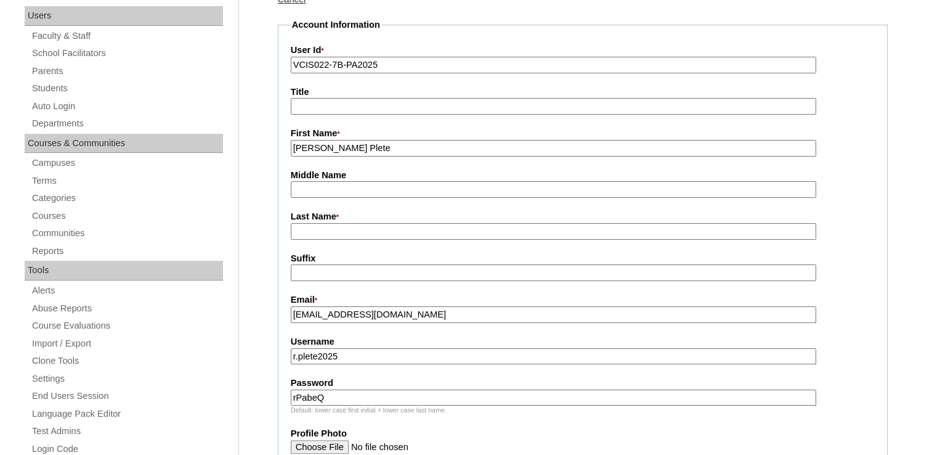
type input "warayboholano@yahoo.com"
drag, startPoint x: 314, startPoint y: 149, endPoint x: 460, endPoint y: 157, distance: 145.6
click at [460, 157] on fieldset "Account Information User Id * VCIS022-7B-PA2025 Title First Name * Riena Jumadi…" at bounding box center [583, 410] width 610 height 784
type input "Riena"
click at [346, 234] on input "Last Name *" at bounding box center [554, 231] width 526 height 17
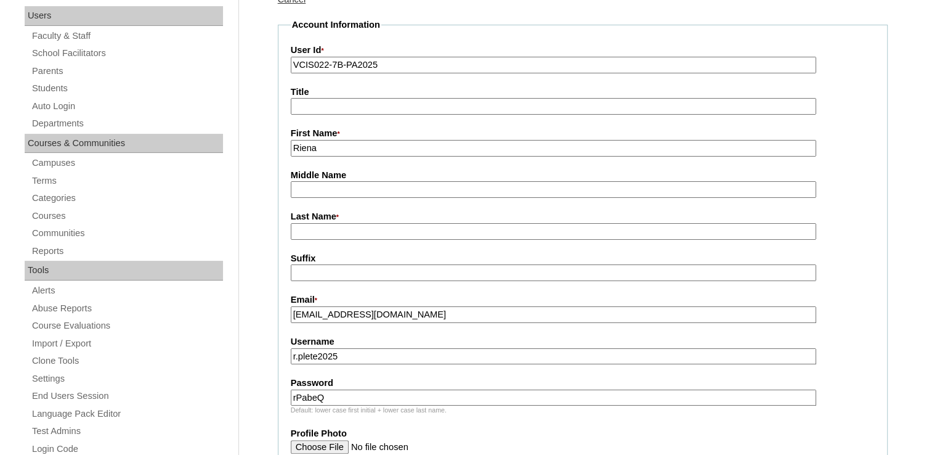
click at [335, 190] on input "Middle Name" at bounding box center [554, 189] width 526 height 17
paste input "Jumadiao Plete"
drag, startPoint x: 296, startPoint y: 187, endPoint x: 214, endPoint y: 192, distance: 81.5
drag, startPoint x: 375, startPoint y: 189, endPoint x: 332, endPoint y: 192, distance: 43.3
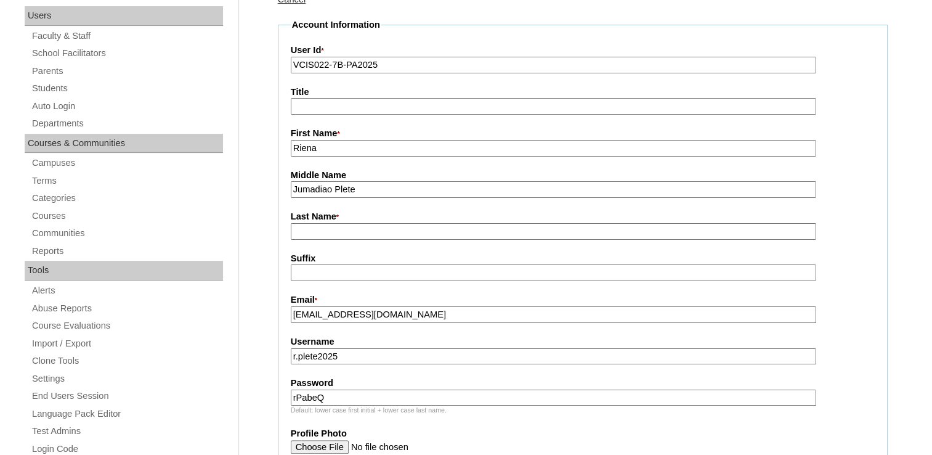
click at [332, 192] on input "Jumadiao Plete" at bounding box center [554, 189] width 526 height 17
type input "Jumadiao"
click at [316, 233] on input "Last Name *" at bounding box center [554, 231] width 526 height 17
paste input "Plete"
drag, startPoint x: 296, startPoint y: 233, endPoint x: 281, endPoint y: 235, distance: 14.9
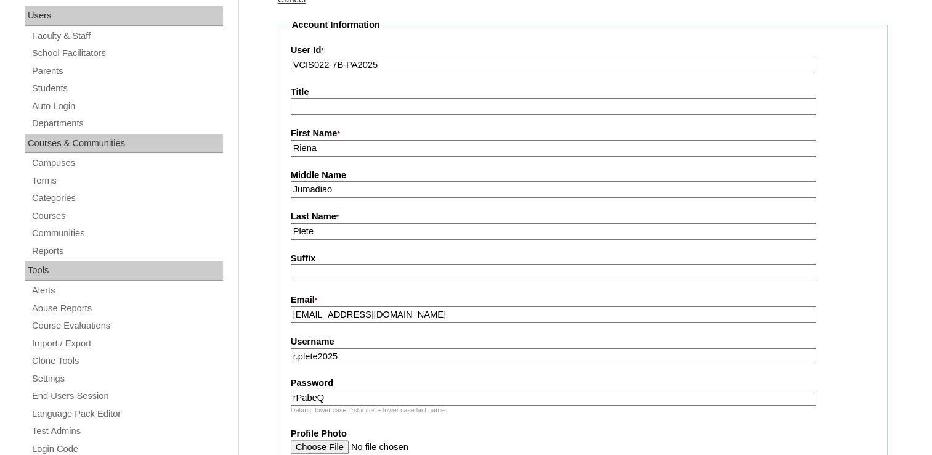
click at [282, 235] on fieldset "Account Information User Id * VCIS022-7B-PA2025 Title First Name * Riena Middle…" at bounding box center [583, 410] width 610 height 784
click at [349, 226] on input "Plete" at bounding box center [554, 231] width 526 height 17
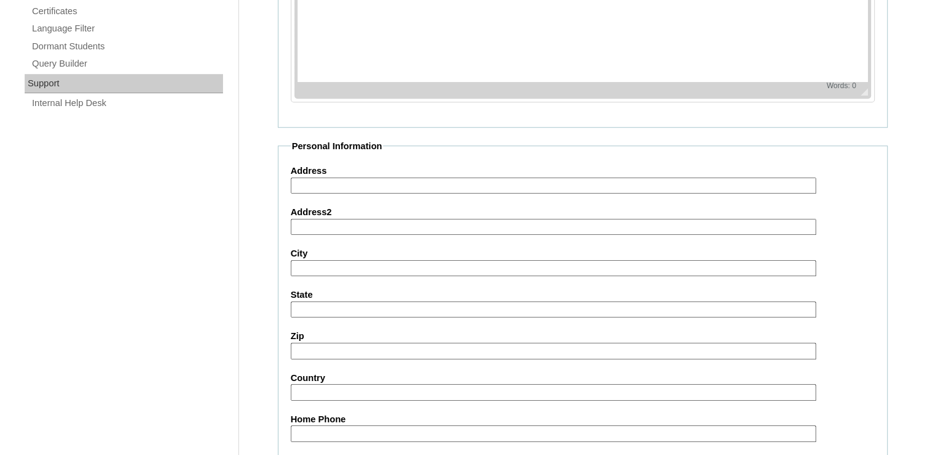
scroll to position [863, 0]
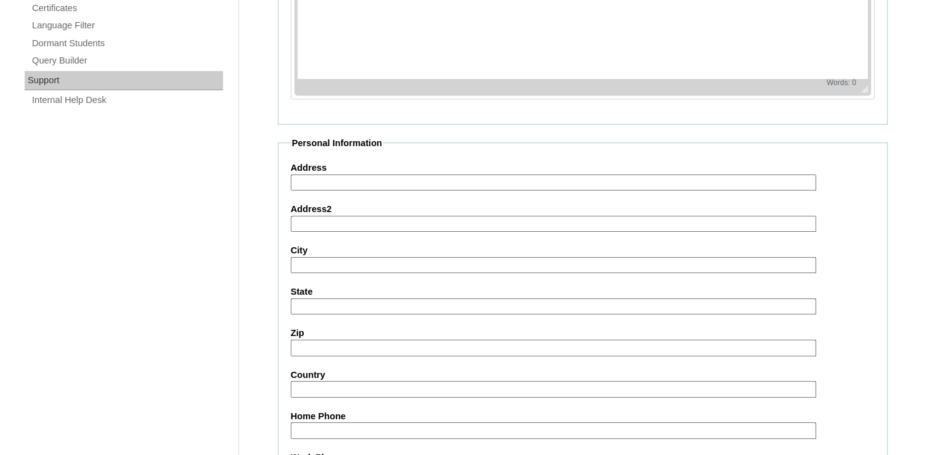
type input "Plete(2025)"
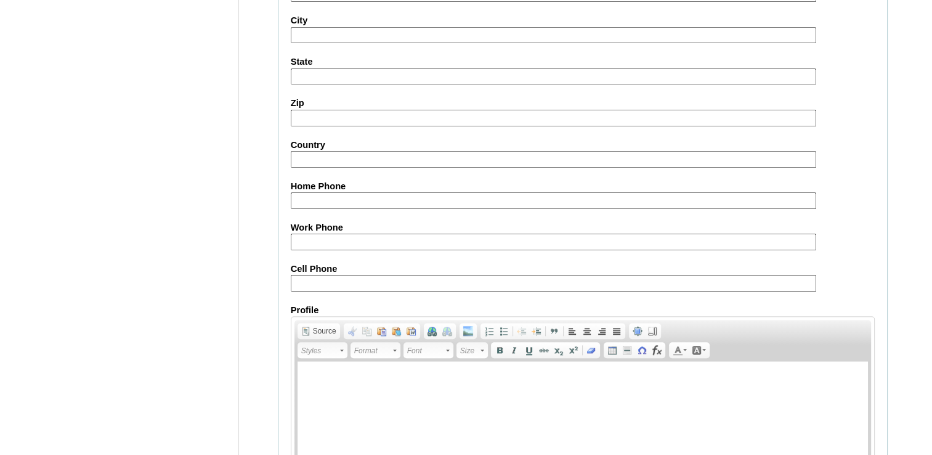
scroll to position [1011, 0]
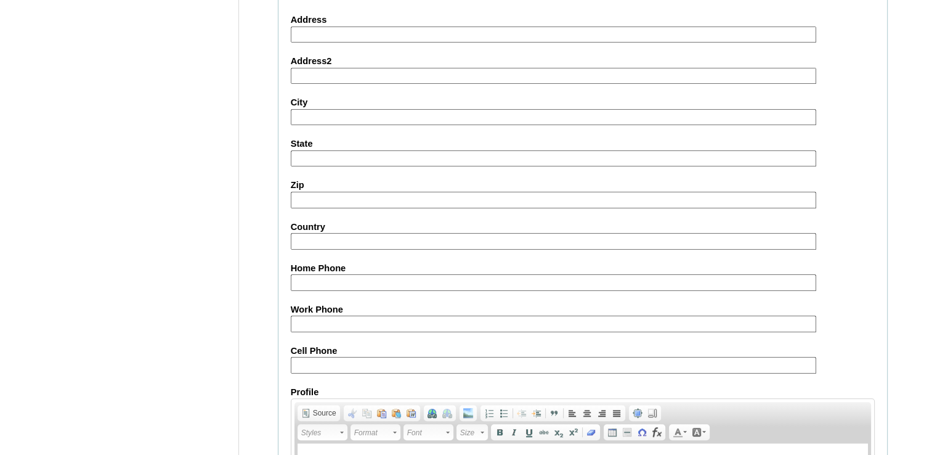
click at [318, 360] on input "Cell Phone" at bounding box center [554, 365] width 526 height 17
paste input "97477271060"
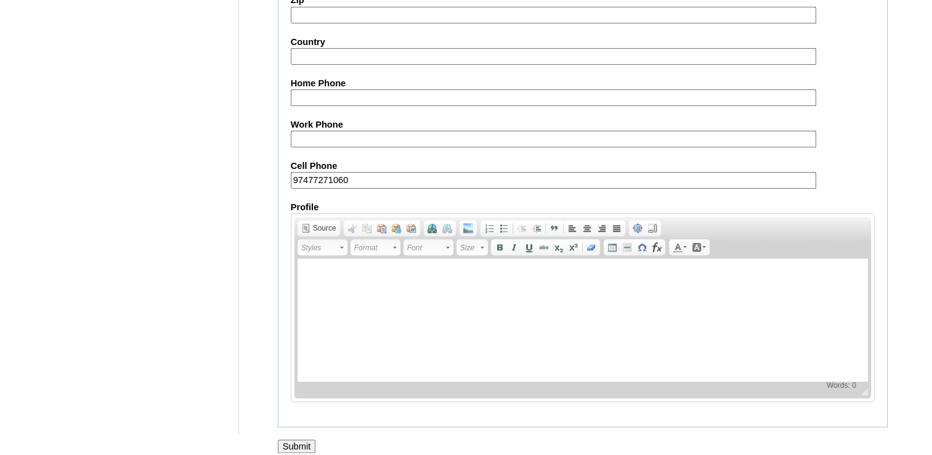
type input "97477271060"
click at [296, 439] on input "Submit" at bounding box center [297, 446] width 38 height 14
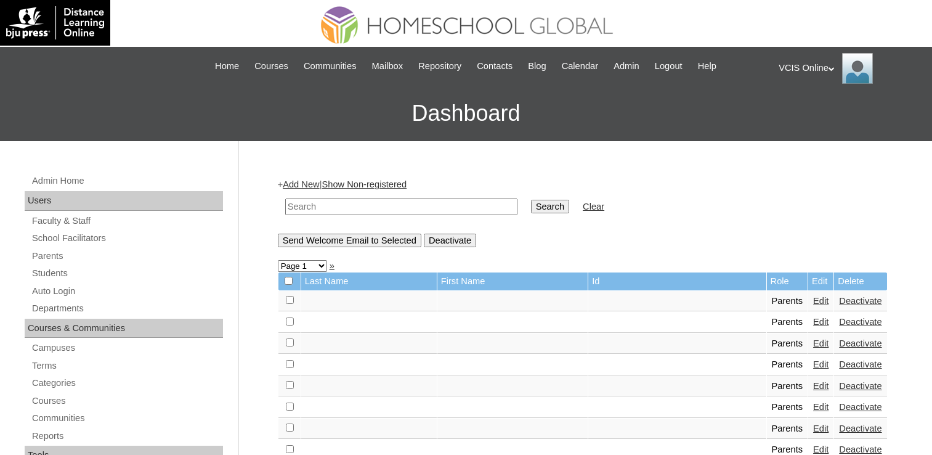
scroll to position [22, 0]
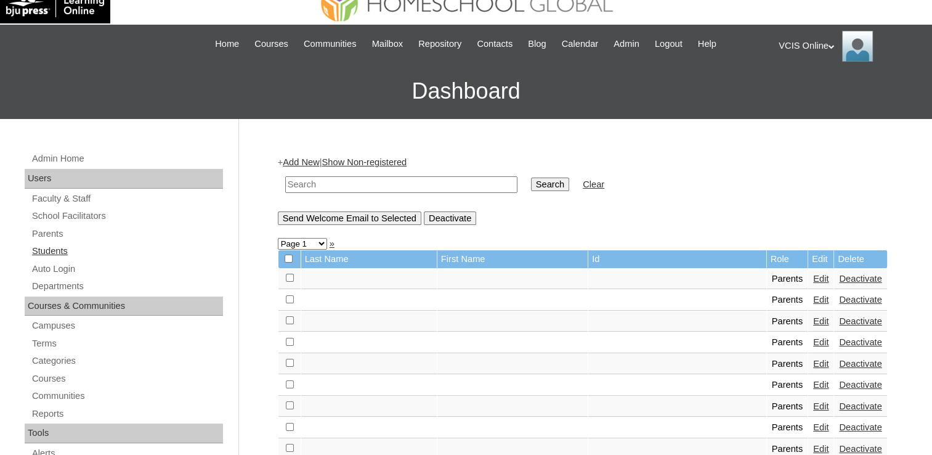
click at [57, 250] on link "Students" at bounding box center [127, 250] width 192 height 15
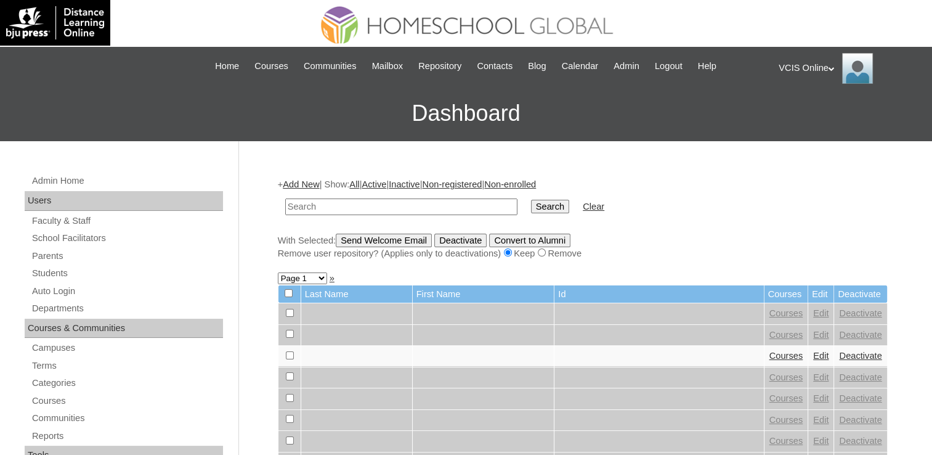
click at [305, 179] on link "Add New" at bounding box center [301, 184] width 36 height 10
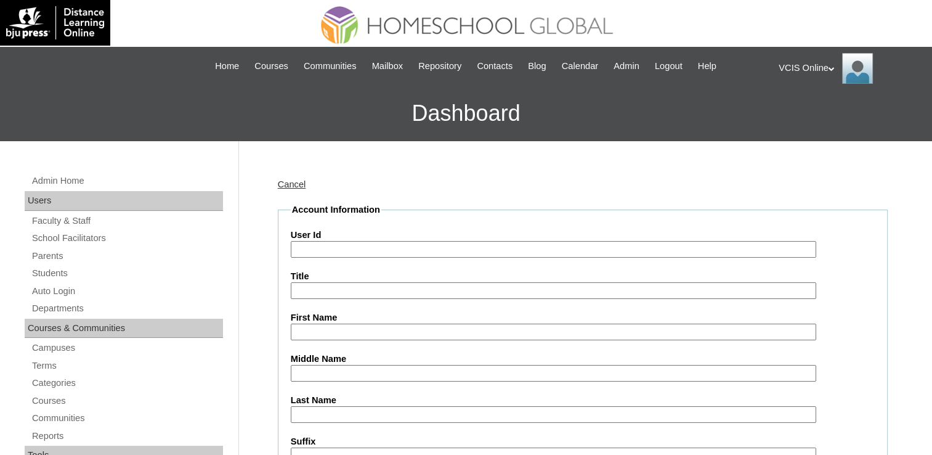
click at [331, 250] on input "User Id" at bounding box center [554, 249] width 526 height 17
paste input "VCIS024-7B-SA2025 [PERSON_NAME].quides2025 AkwerT"
drag, startPoint x: 375, startPoint y: 249, endPoint x: 624, endPoint y: 270, distance: 249.9
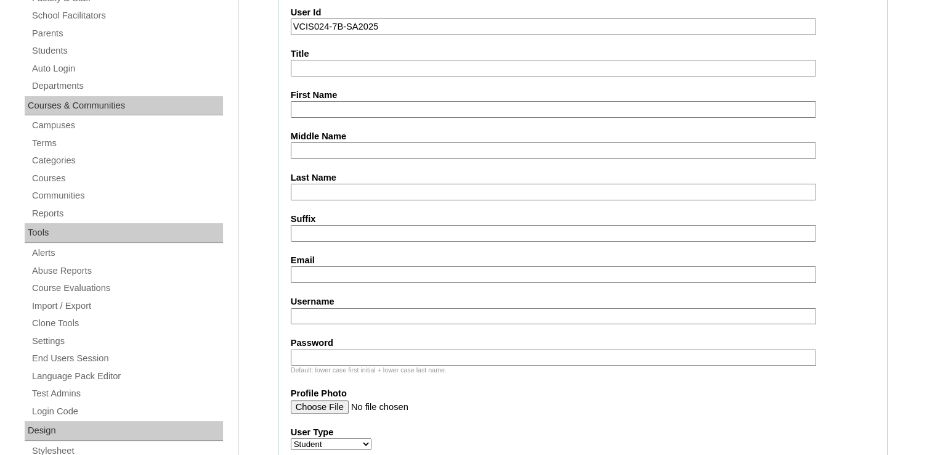
scroll to position [247, 0]
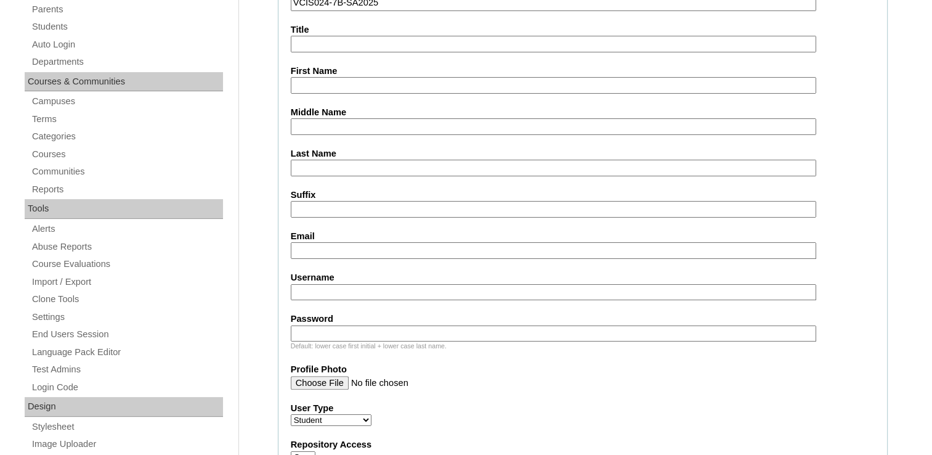
type input "VCIS024-7B-SA2025"
click at [331, 252] on input "Email" at bounding box center [554, 250] width 526 height 17
click at [296, 285] on input "Username" at bounding box center [554, 292] width 526 height 17
paste input "franchesca.quides2025 AkwerT"
drag, startPoint x: 303, startPoint y: 288, endPoint x: 312, endPoint y: 288, distance: 9.9
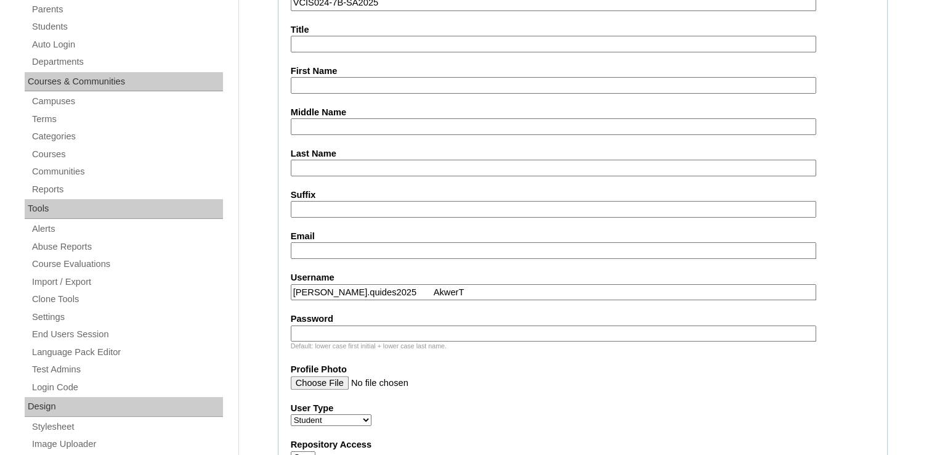
click at [312, 288] on input "franchesca.quides2025 AkwerT" at bounding box center [554, 292] width 526 height 17
drag, startPoint x: 388, startPoint y: 286, endPoint x: 480, endPoint y: 290, distance: 91.9
click at [480, 290] on input "franchesca.quides2025 AkwerT" at bounding box center [554, 292] width 526 height 17
type input "franchesca.quides2025"
click at [297, 327] on input "Password" at bounding box center [554, 333] width 526 height 17
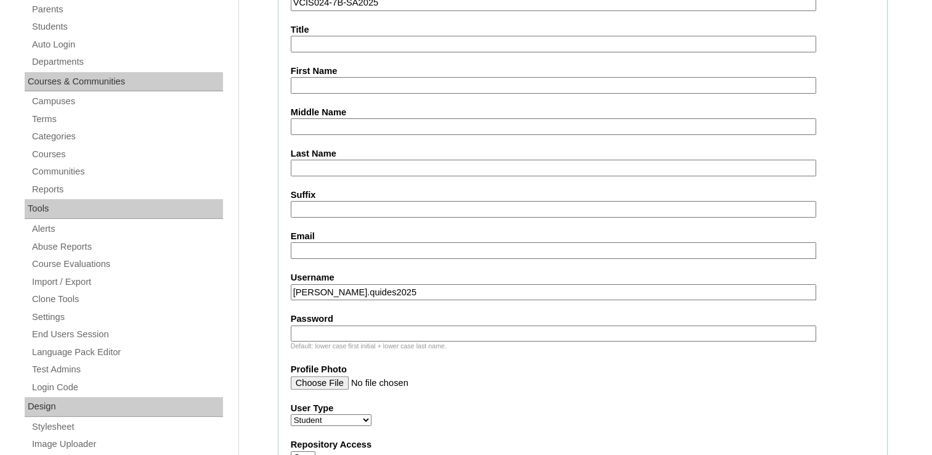
paste input "AkwerT"
drag, startPoint x: 312, startPoint y: 327, endPoint x: 94, endPoint y: 306, distance: 219.2
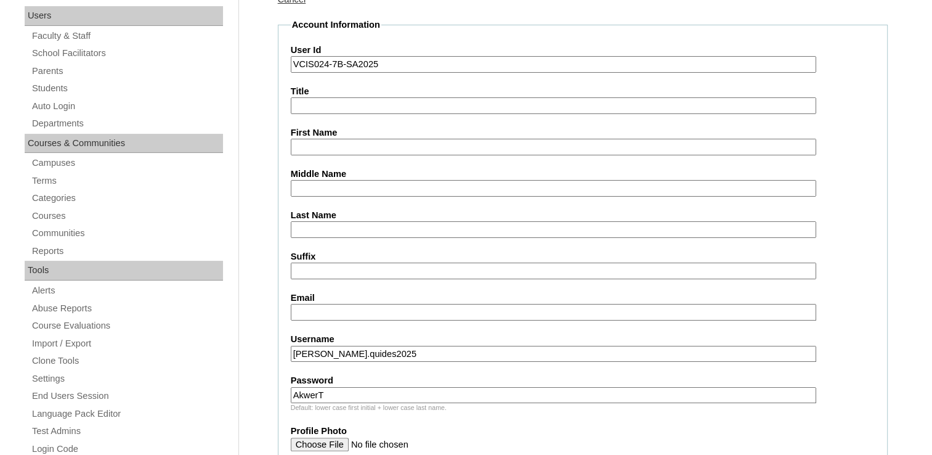
type input "AkwerT"
click at [314, 149] on input "First Name" at bounding box center [554, 147] width 526 height 17
type input "Franc"
click at [316, 351] on input "franchesca.quides2025" at bounding box center [554, 354] width 526 height 17
type input "francesca.quides2025"
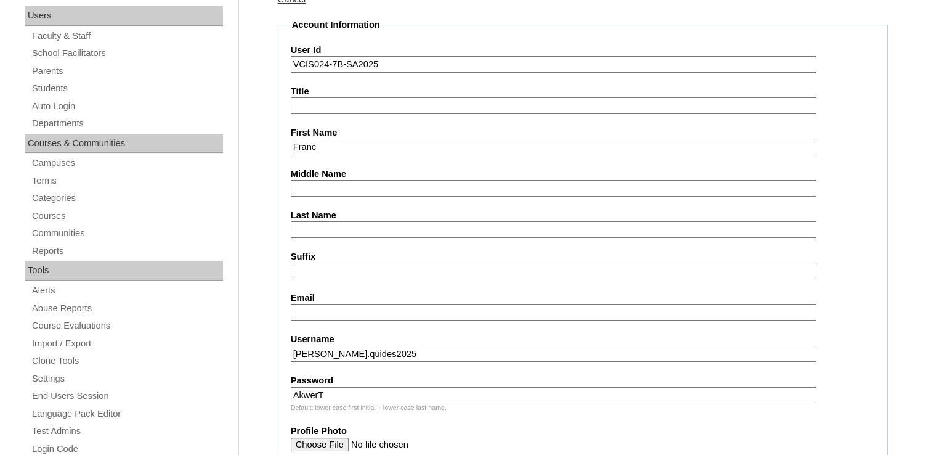
click at [338, 152] on input "Franc" at bounding box center [554, 147] width 526 height 17
type input "Francesca Mia"
click at [378, 229] on input "Last Name" at bounding box center [554, 229] width 526 height 17
type input "Quides"
click at [433, 217] on label "Last Name" at bounding box center [583, 215] width 584 height 13
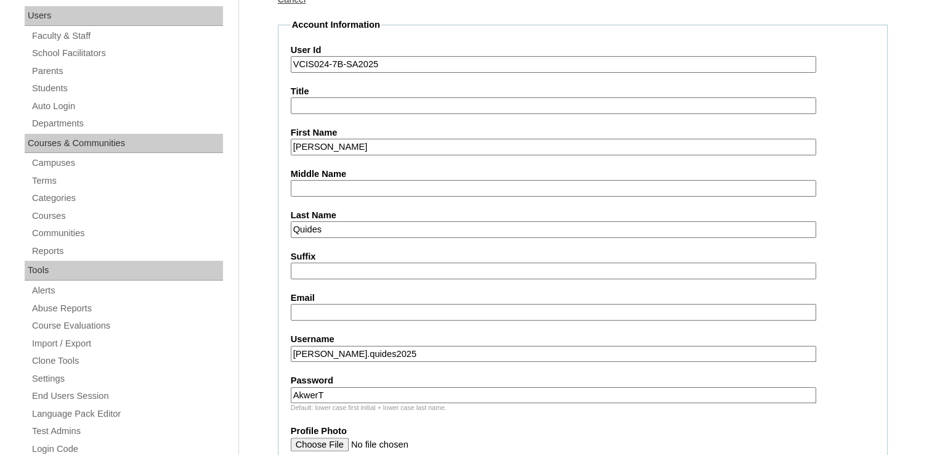
click at [433, 221] on input "Quides" at bounding box center [554, 229] width 526 height 17
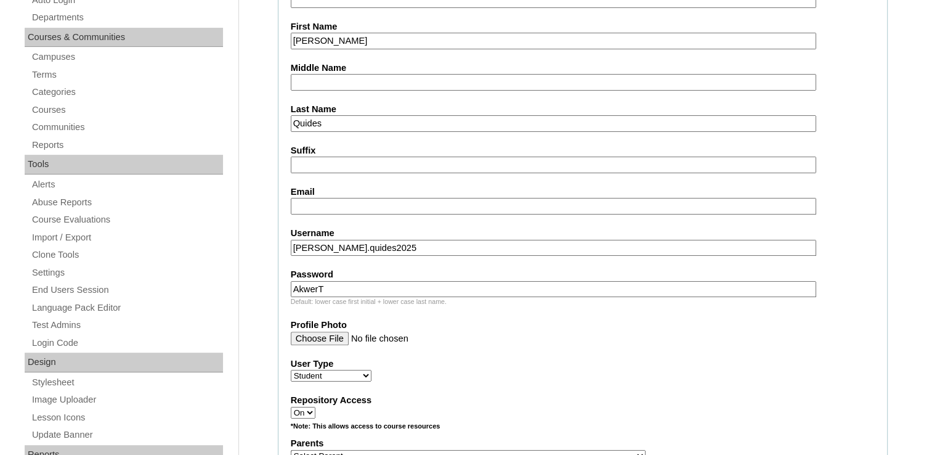
scroll to position [308, 0]
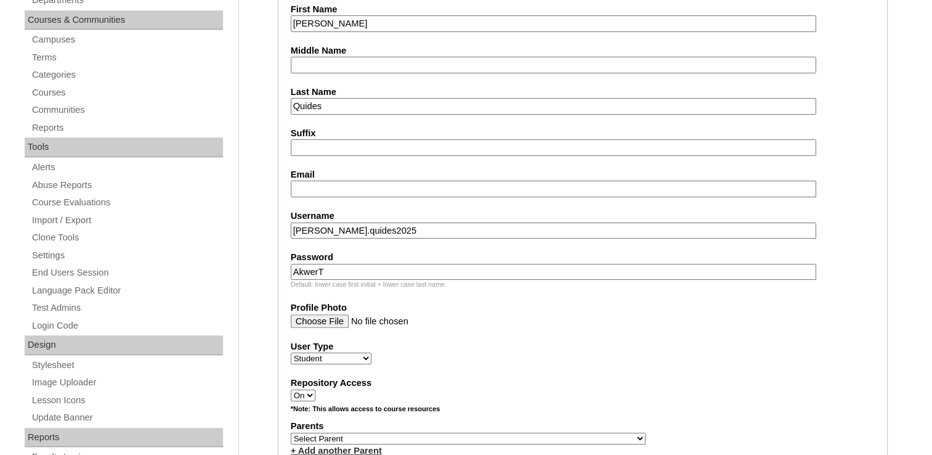
click at [333, 186] on input "Email" at bounding box center [554, 189] width 526 height 17
click at [319, 188] on input "Email" at bounding box center [554, 189] width 526 height 17
paste input "fmquides.student@vcis.edu.ph"
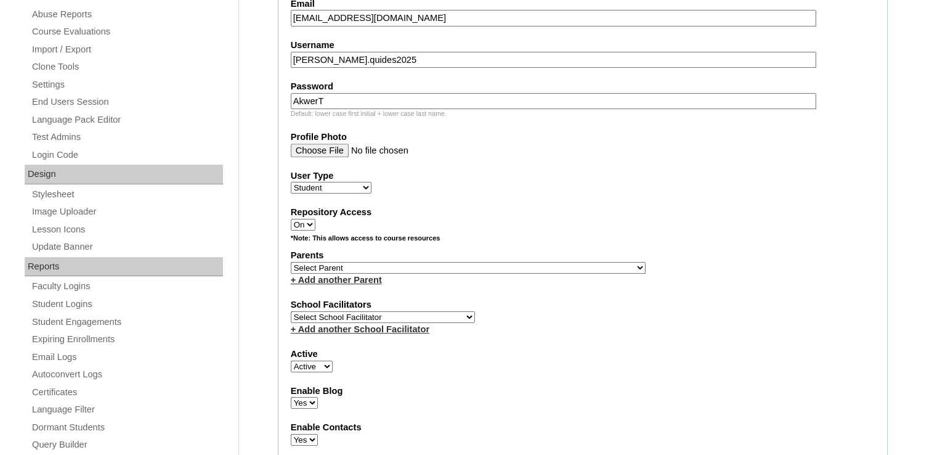
scroll to position [555, 0]
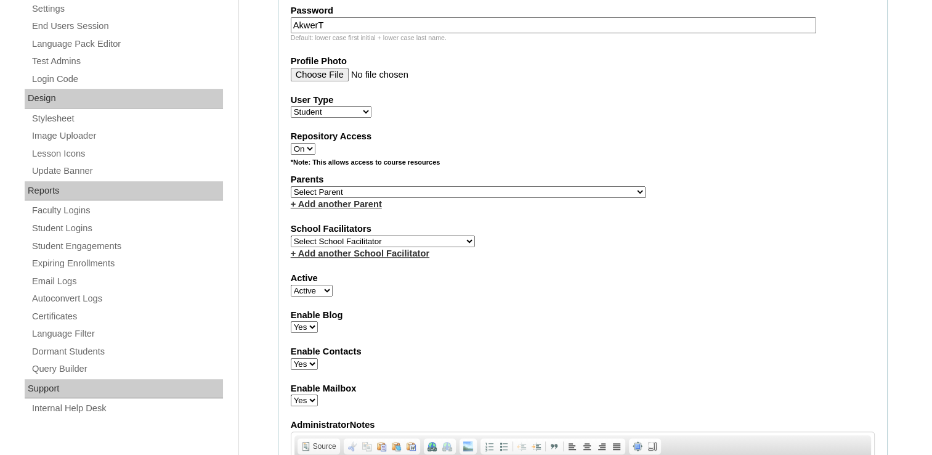
type input "fmquides.student@vcis.edu.ph"
click at [327, 186] on select "Select Parent , , , , , , , , , , , , , , , , , , , , , , , , , , , , , , , , ,…" at bounding box center [468, 192] width 355 height 12
select select "27040"
click at [638, 293] on fieldset "Account Information User Id VCIS024-7B-SA2025 Title First Name Francesca Mia Mi…" at bounding box center [583, 147] width 610 height 997
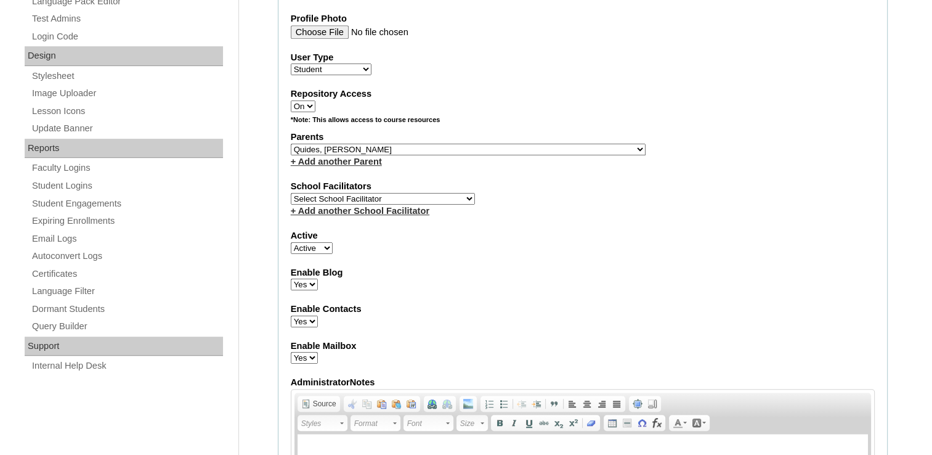
scroll to position [616, 0]
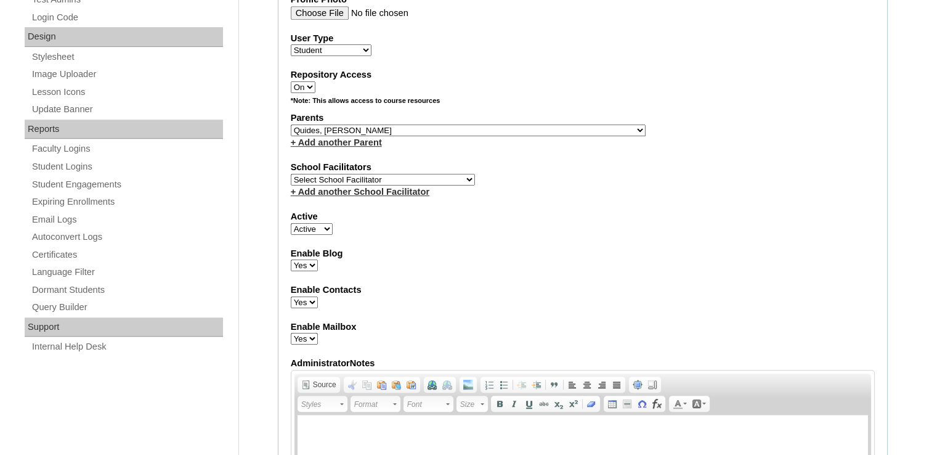
click at [311, 174] on select "Select School Facilitator Norman Añain Ruffa Abadijas Mary Abella Gloryfe Abion…" at bounding box center [383, 180] width 184 height 12
click at [291, 174] on select "Select School Facilitator Norman Añain Ruffa Abadijas Mary Abella Gloryfe Abion…" at bounding box center [383, 180] width 184 height 12
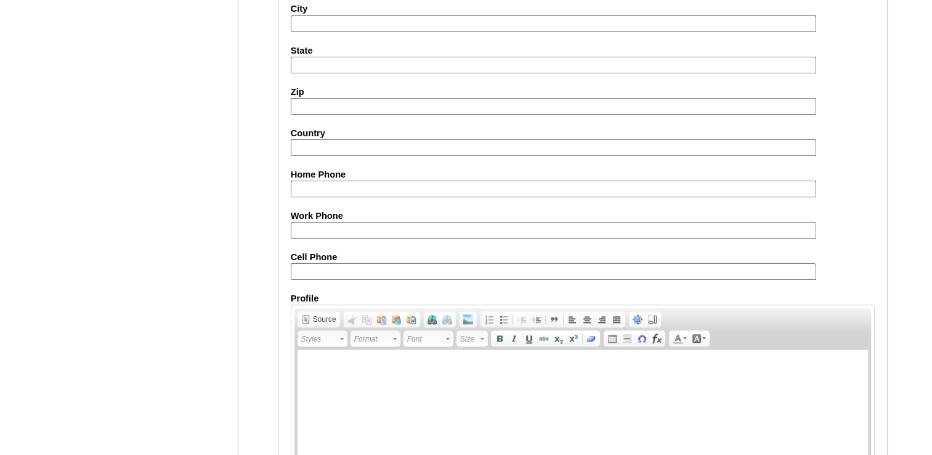
scroll to position [1407, 0]
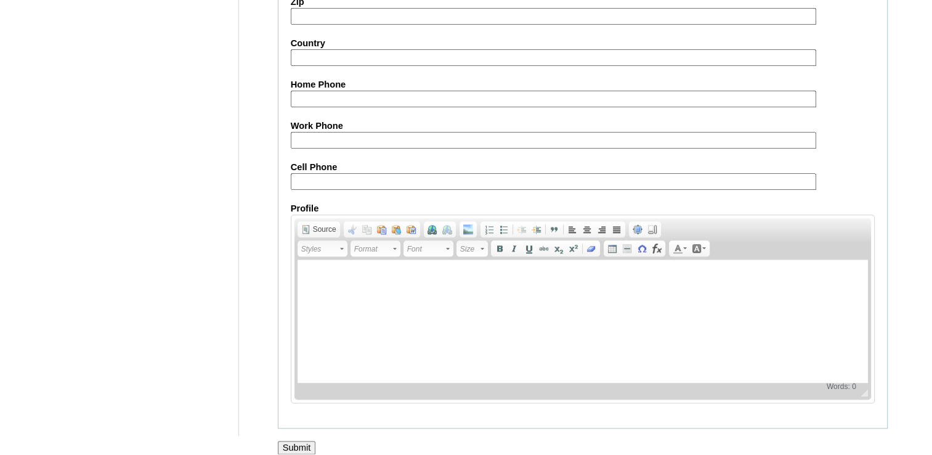
select select "36587"
click at [449, 173] on input "Cell Phone" at bounding box center [554, 181] width 526 height 17
paste input "971502842310"
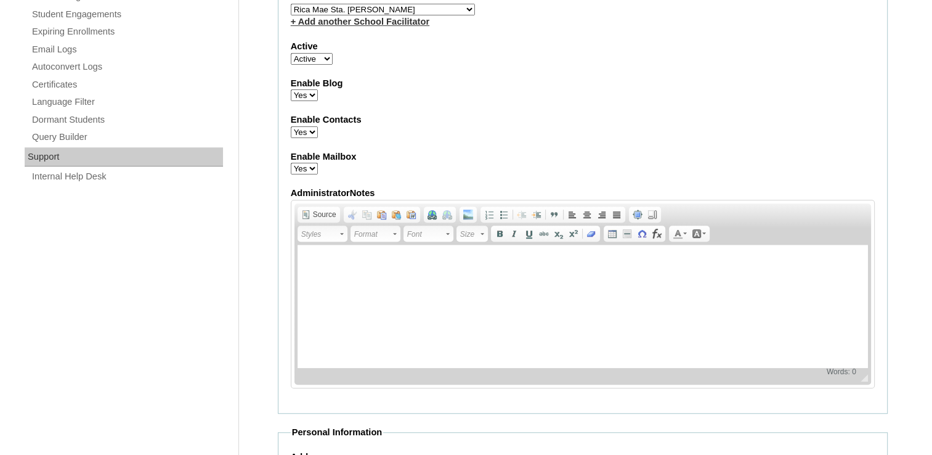
scroll to position [606, 0]
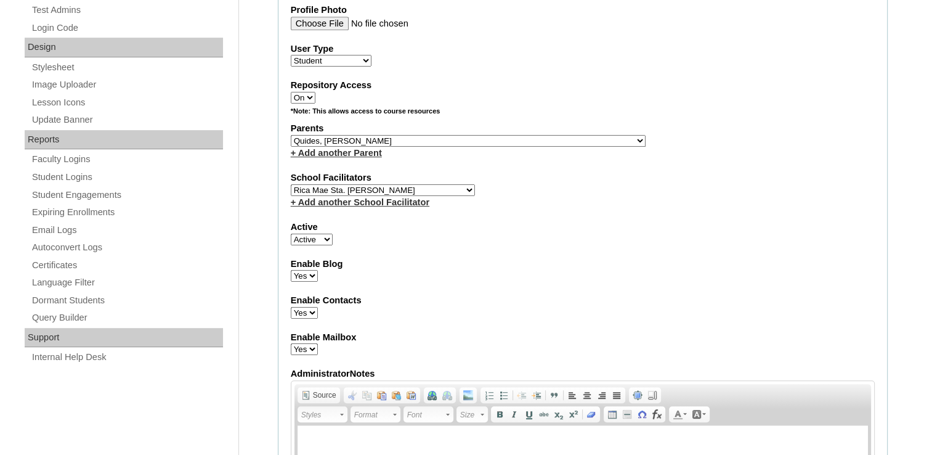
type input "971502842310"
click at [325, 136] on select "Select Parent , , , , , , , , , , , , , , , , , , , , , , , , , , , , , , , , ,…" at bounding box center [468, 141] width 355 height 12
select select "43523"
click at [291, 135] on select "Select Parent , , , , , , , , , , , , , , , , , , , , , , , , , , , , , , , , ,…" at bounding box center [468, 141] width 355 height 12
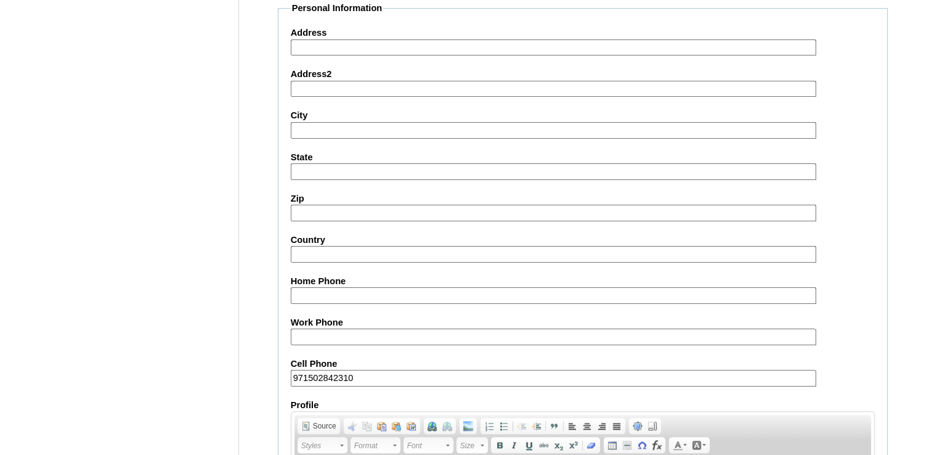
scroll to position [1407, 0]
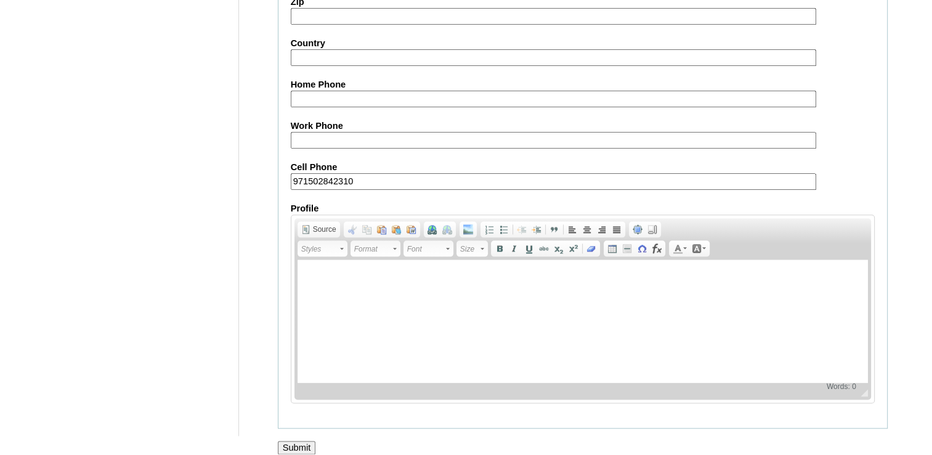
click at [302, 441] on input "Submit" at bounding box center [297, 448] width 38 height 14
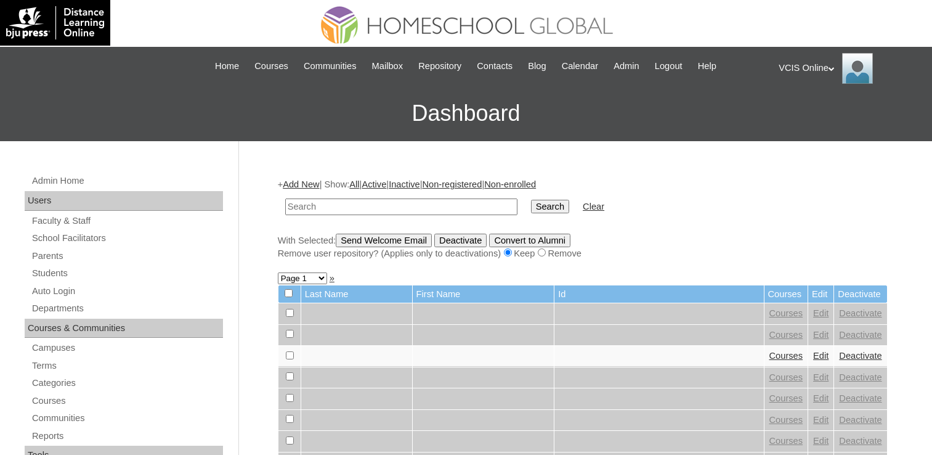
scroll to position [39, 0]
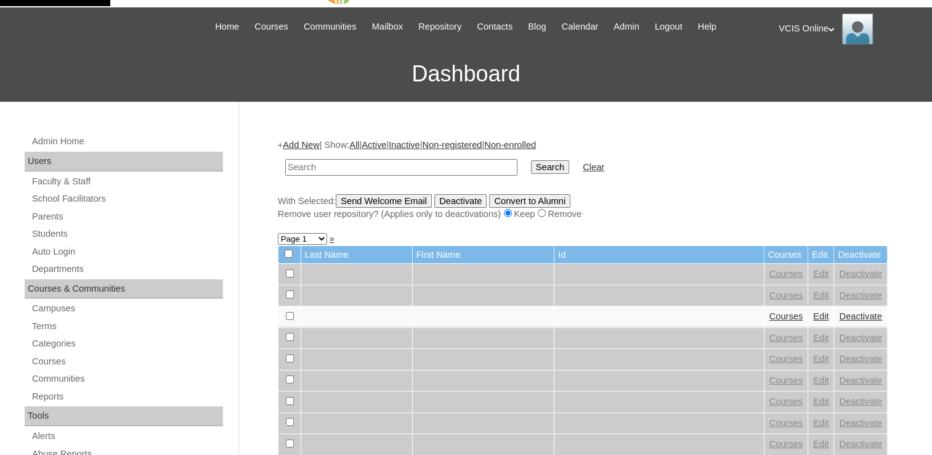
click at [295, 140] on link "Add New" at bounding box center [301, 145] width 36 height 10
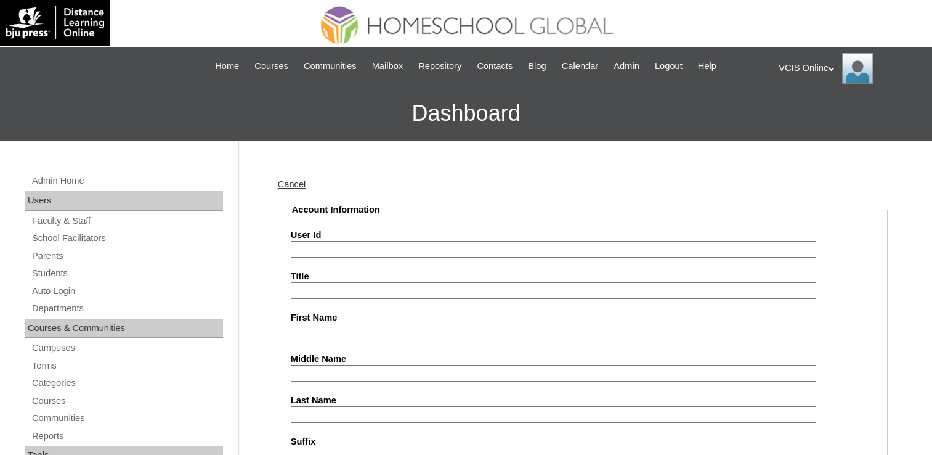
click at [363, 333] on input "First Name" at bounding box center [554, 332] width 526 height 17
paste input "[PERSON_NAME]"
drag, startPoint x: 380, startPoint y: 333, endPoint x: 341, endPoint y: 335, distance: 38.3
click at [341, 335] on input "[PERSON_NAME]" at bounding box center [554, 332] width 526 height 17
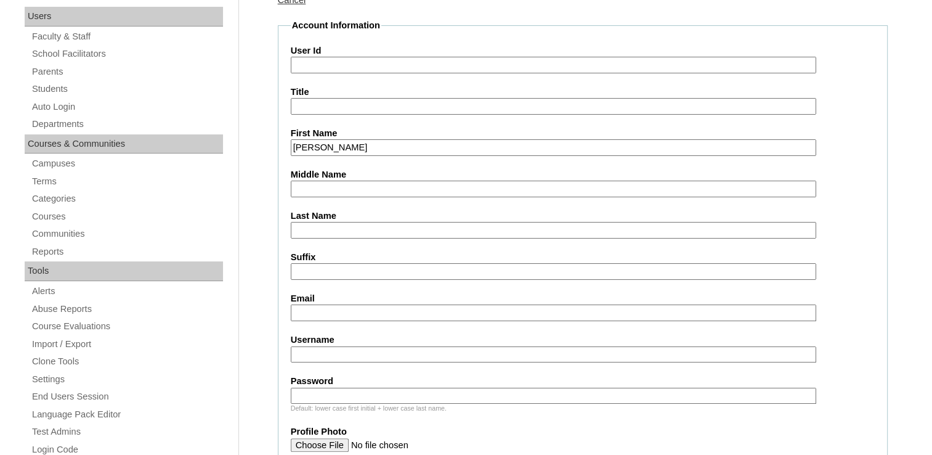
scroll to position [185, 0]
type input "[PERSON_NAME]"
click at [308, 267] on input "Suffix" at bounding box center [554, 271] width 526 height 17
click at [298, 232] on input "Last Name" at bounding box center [554, 229] width 526 height 17
paste input "Plete"
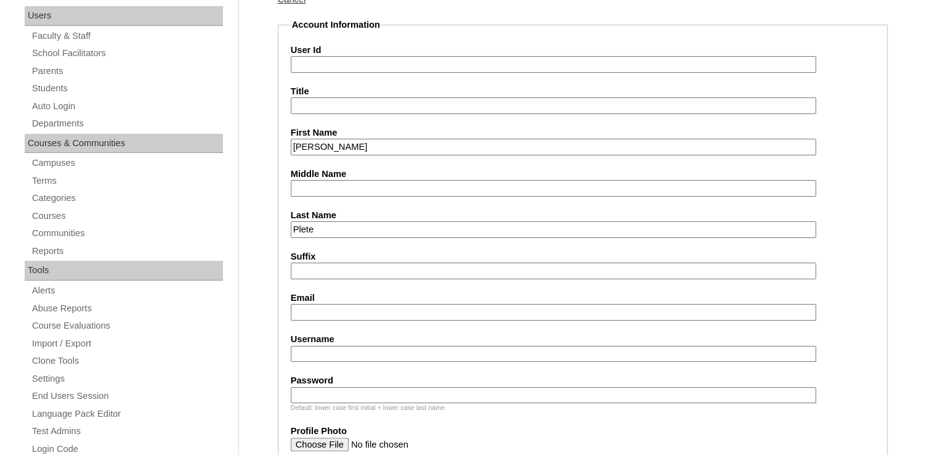
drag, startPoint x: 295, startPoint y: 233, endPoint x: 258, endPoint y: 223, distance: 38.3
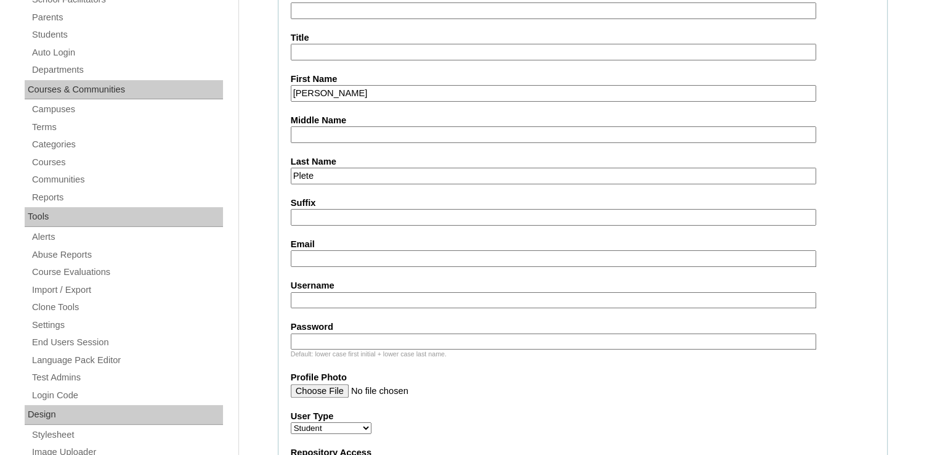
scroll to position [62, 0]
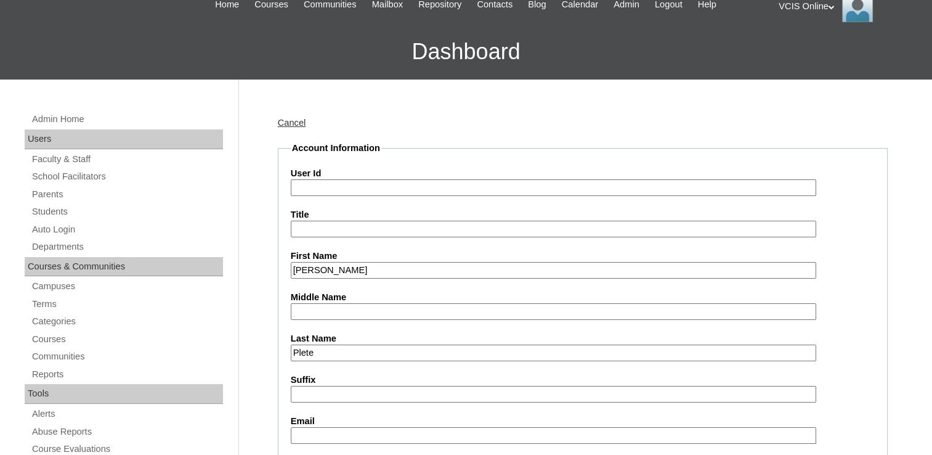
type input "Plete"
click at [343, 192] on input "User Id" at bounding box center [554, 187] width 526 height 17
type input "c"
paste input "VCIS025-7B-SA2025 isaiah.plete2025 ByucdO"
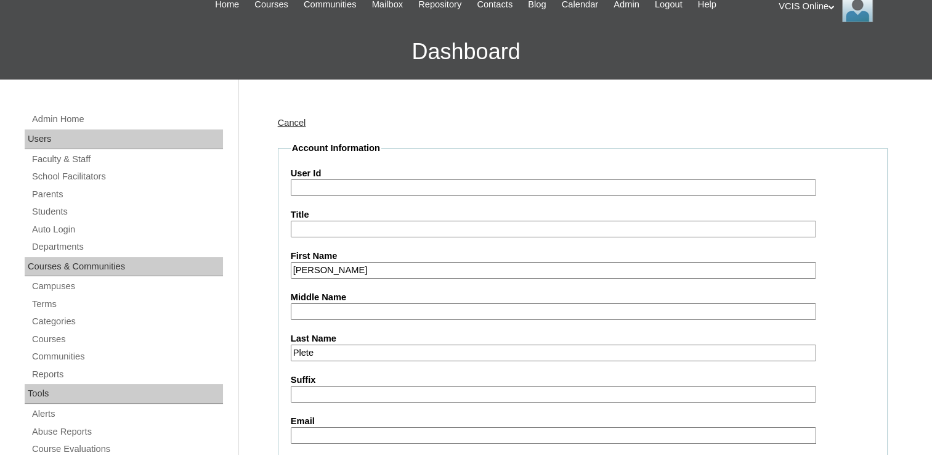
type input "VCIS025-7B-SA2025 isaiah.plete2025 ByucdO"
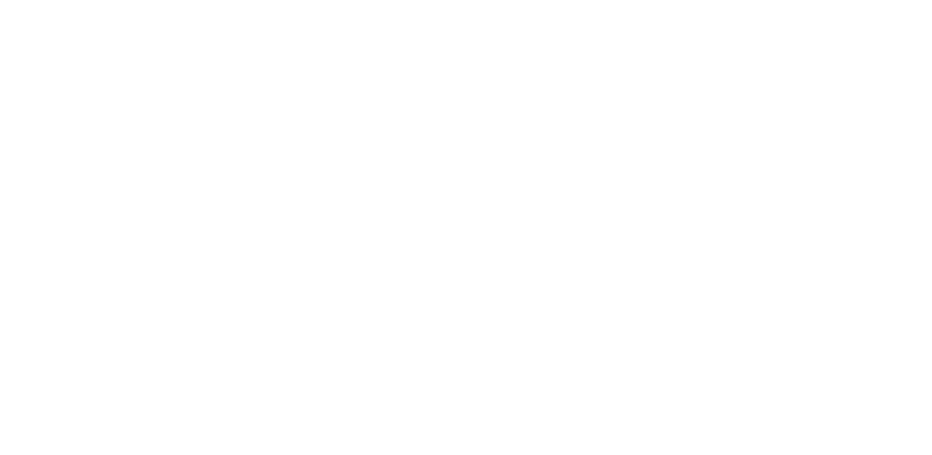
scroll to position [52, 0]
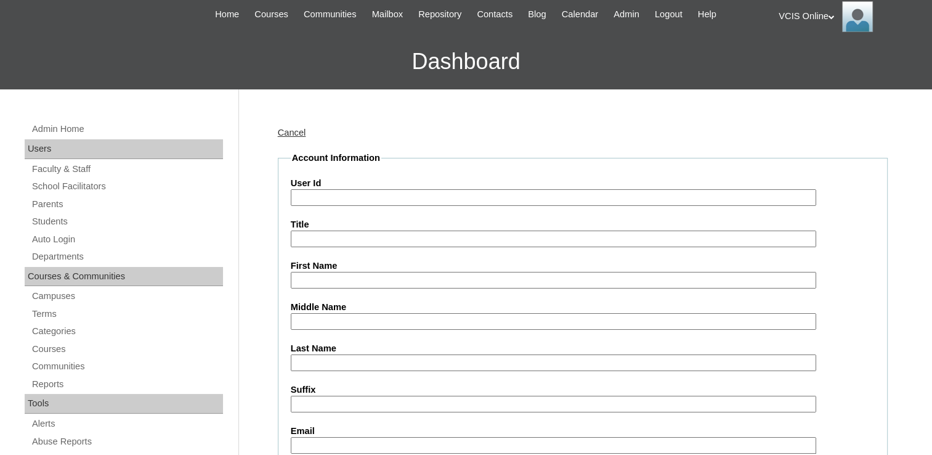
drag, startPoint x: 372, startPoint y: 196, endPoint x: 499, endPoint y: 200, distance: 126.4
click at [499, 200] on input "User Id" at bounding box center [554, 197] width 526 height 17
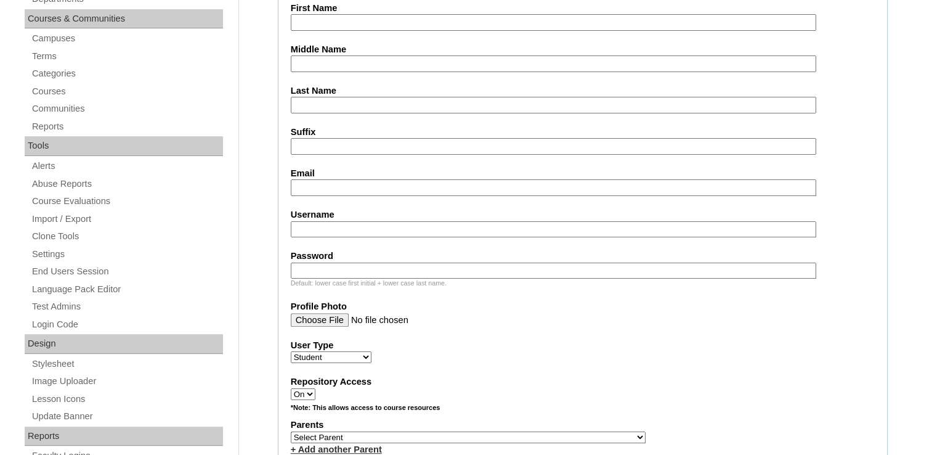
scroll to position [360, 0]
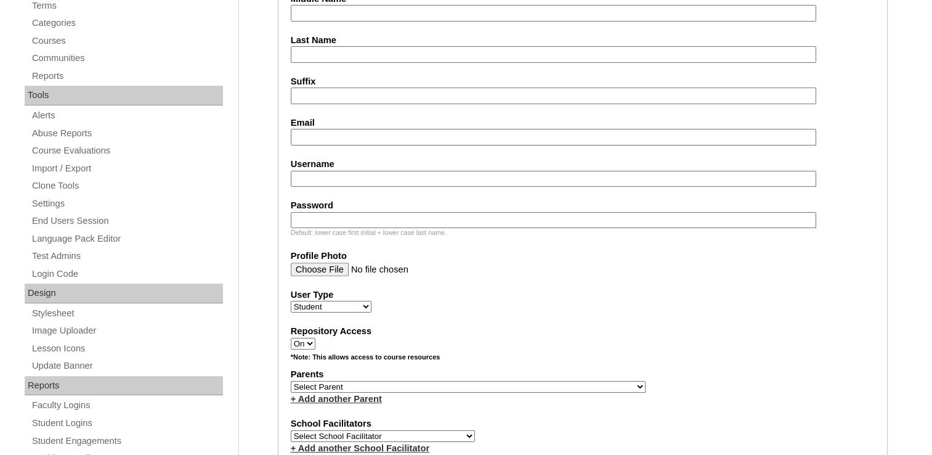
type input "VCIS025-7B-SA2025"
click at [320, 132] on input "Email" at bounding box center [554, 137] width 526 height 17
click at [293, 213] on input "Password" at bounding box center [554, 220] width 526 height 17
click at [305, 181] on input "Username" at bounding box center [554, 179] width 526 height 17
paste input "isaiah.plete2025 ByucdO"
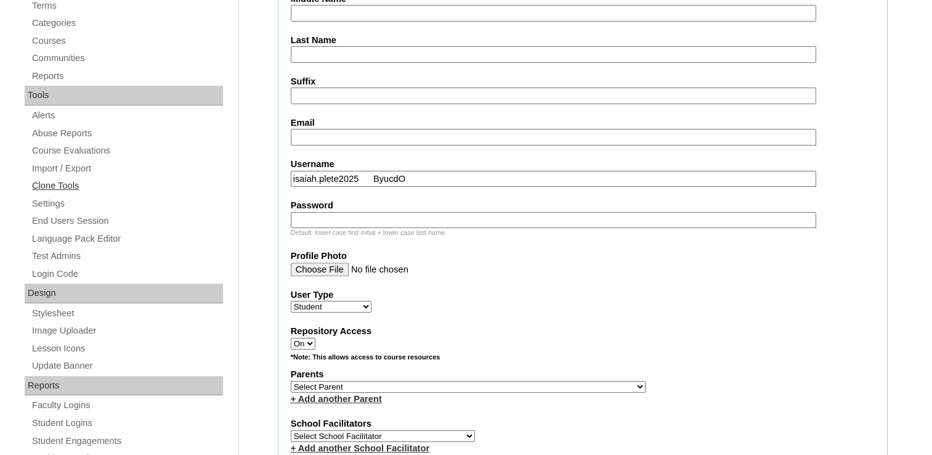
drag, startPoint x: 310, startPoint y: 176, endPoint x: 179, endPoint y: 179, distance: 130.7
drag, startPoint x: 358, startPoint y: 177, endPoint x: 424, endPoint y: 185, distance: 66.4
click at [424, 185] on fieldset "Account Information User Id VCIS025-7B-SA2025 Title First Name Middle Name Last…" at bounding box center [583, 341] width 610 height 997
type input "isaiah.plete2025"
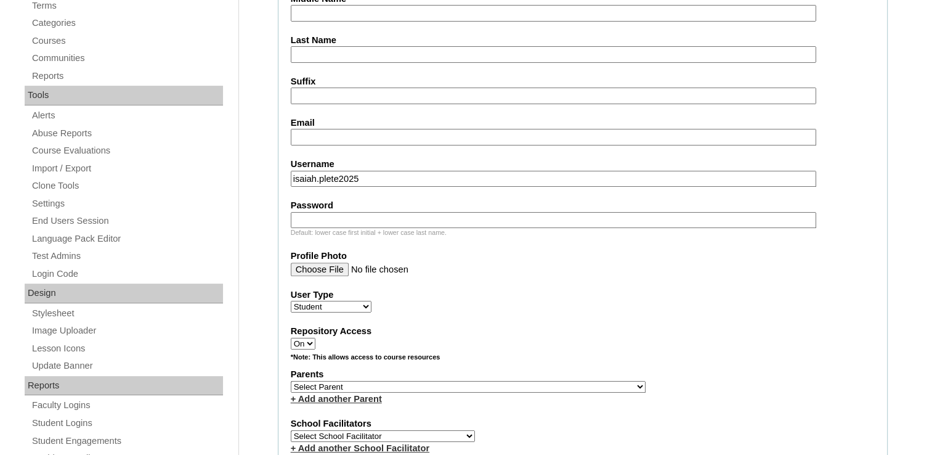
click at [320, 218] on input "Password" at bounding box center [554, 220] width 526 height 17
paste input "ByucdO"
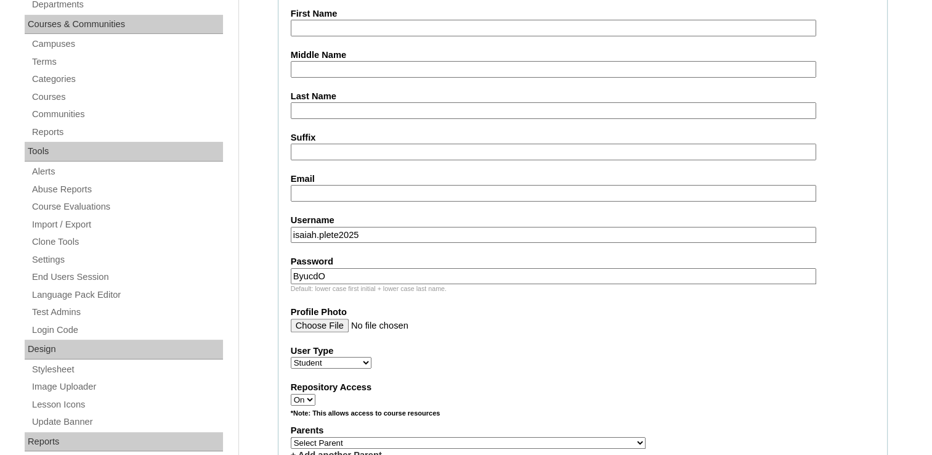
scroll to position [237, 0]
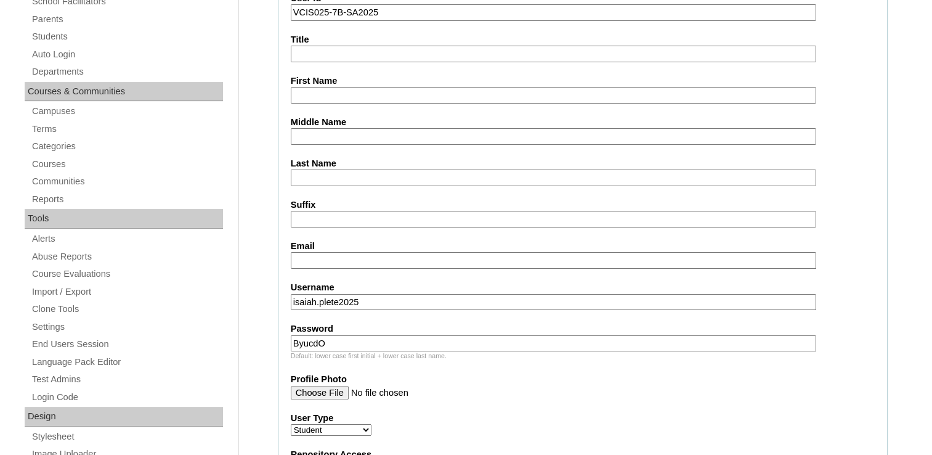
drag, startPoint x: 309, startPoint y: 339, endPoint x: -16, endPoint y: 359, distance: 326.0
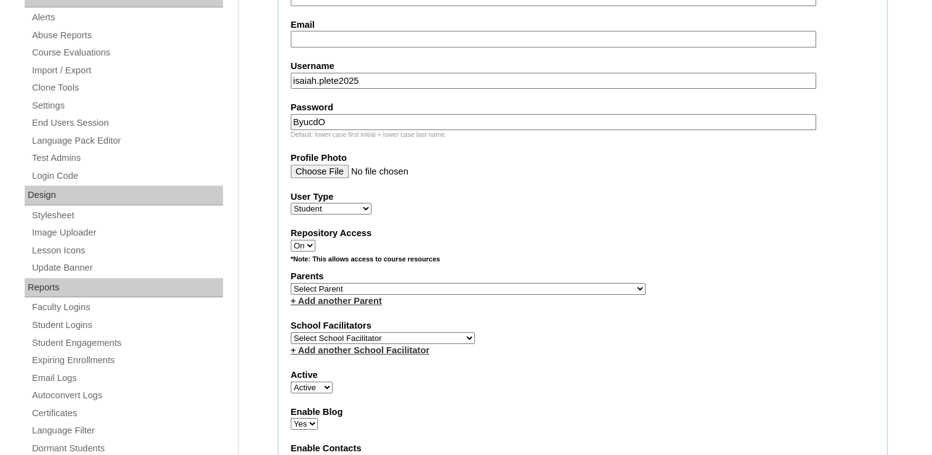
scroll to position [483, 0]
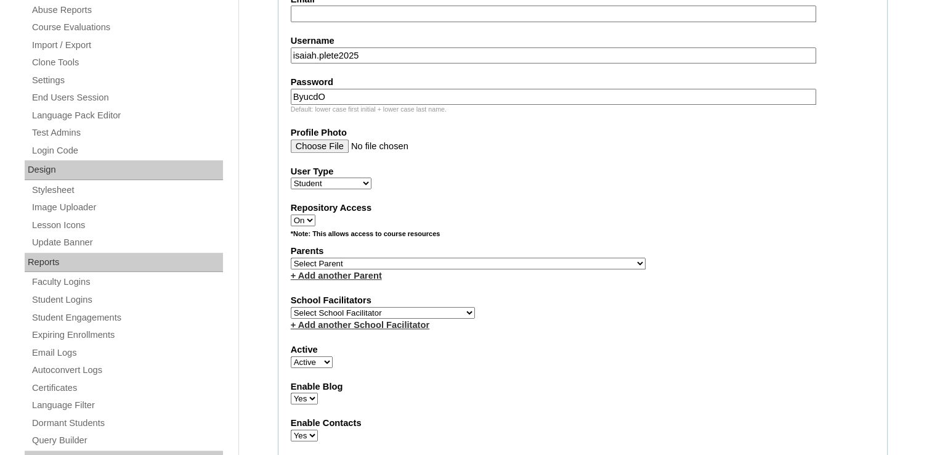
type input "ByucdO"
click at [332, 258] on select "Select Parent , , , , , , , , , , , , , , , , , , , , , , , , , , , , , , , , ,…" at bounding box center [468, 264] width 355 height 12
select select "43524"
click at [291, 258] on select "Select Parent , , , , , , , , , , , , , , , , , , , , , , , , , , , , , , , , ,…" at bounding box center [468, 264] width 355 height 12
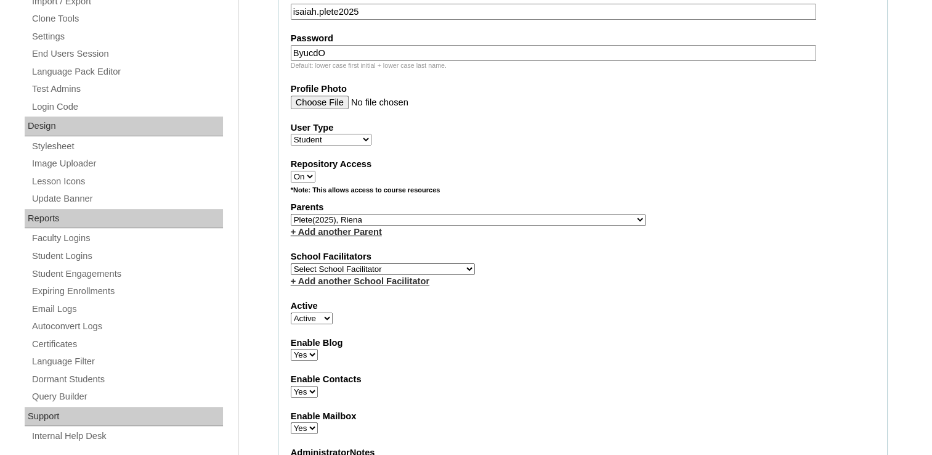
scroll to position [545, 0]
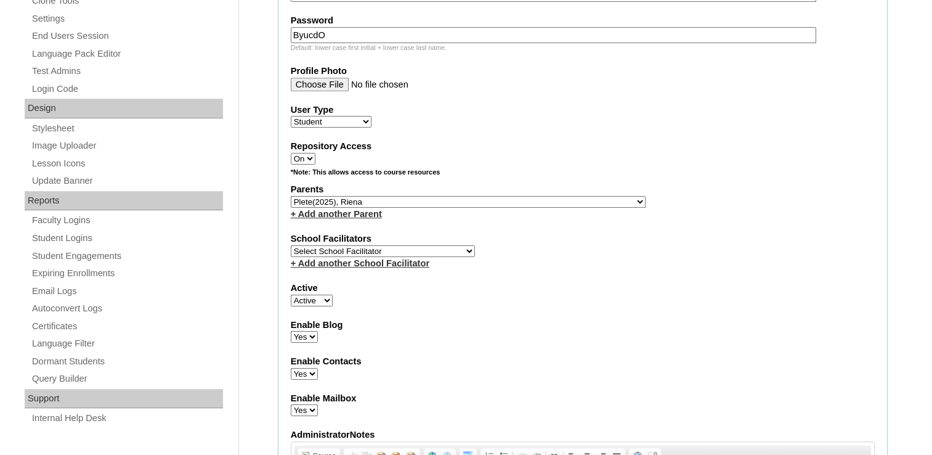
click at [360, 237] on label "School Facilitators" at bounding box center [583, 238] width 584 height 13
drag, startPoint x: 360, startPoint y: 237, endPoint x: 362, endPoint y: 250, distance: 12.5
click at [362, 250] on select "Select School Facilitator Norman Añain Ruffa Abadijas Mary Abella Gloryfe Abion…" at bounding box center [383, 251] width 184 height 12
click at [291, 245] on select "Select School Facilitator Norman Añain Ruffa Abadijas Mary Abella Gloryfe Abion…" at bounding box center [383, 251] width 184 height 12
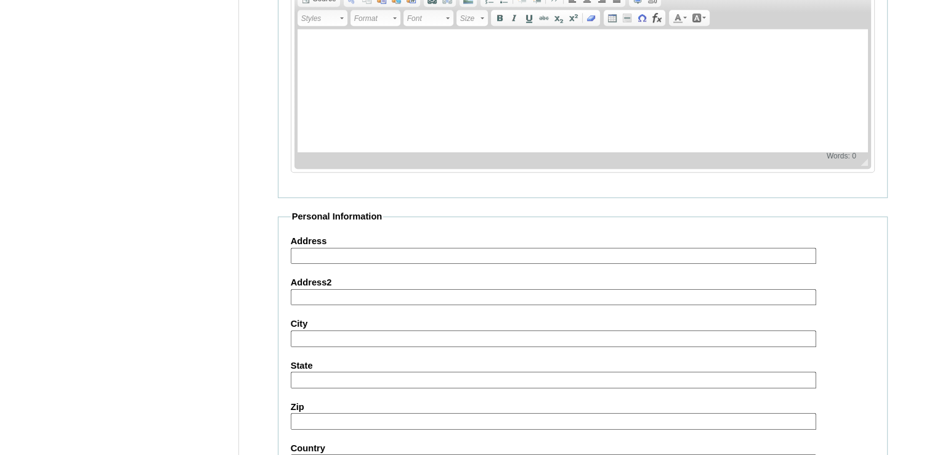
scroll to position [1099, 0]
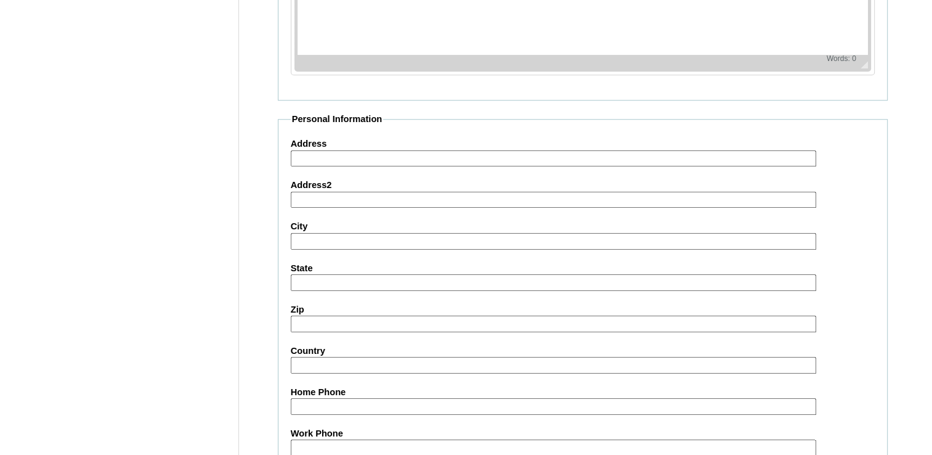
select select "36580"
click at [314, 439] on input "Work Phone" at bounding box center [554, 447] width 526 height 17
paste input "97477271060"
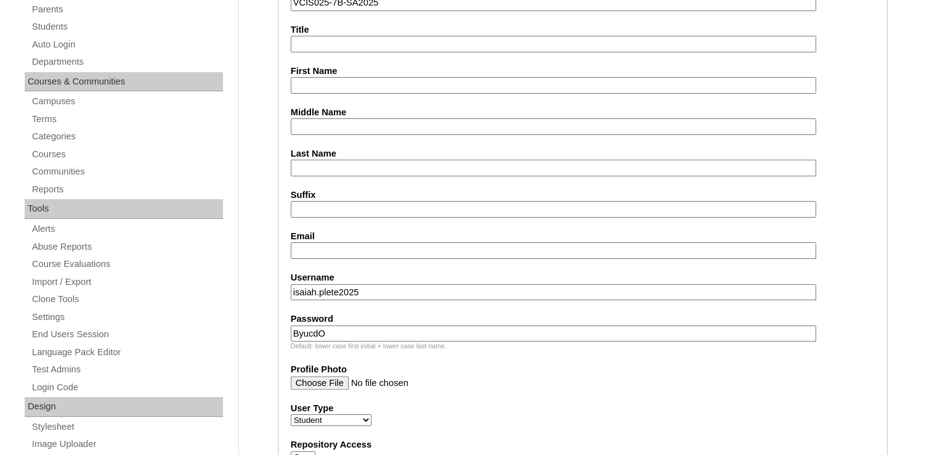
scroll to position [175, 0]
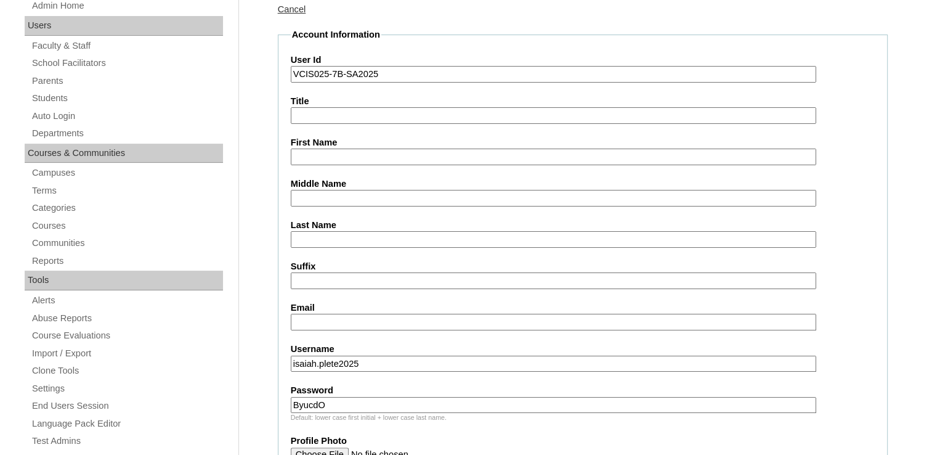
type input "97477271060"
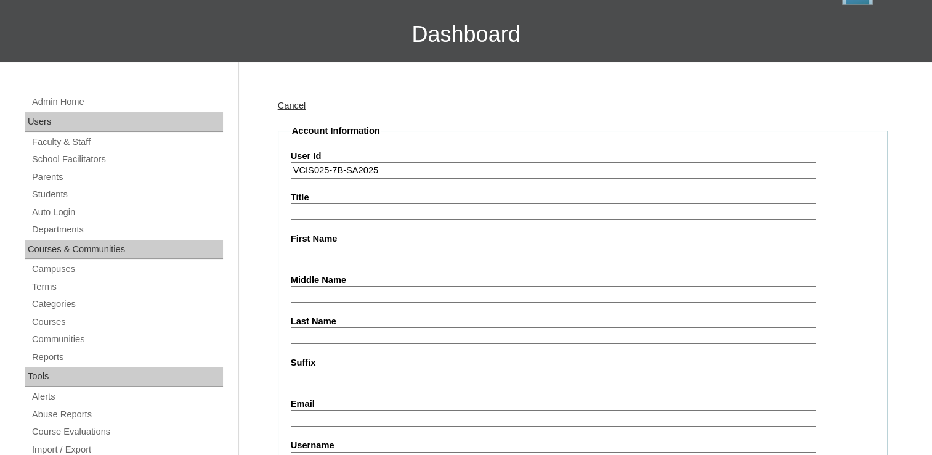
scroll to position [185, 0]
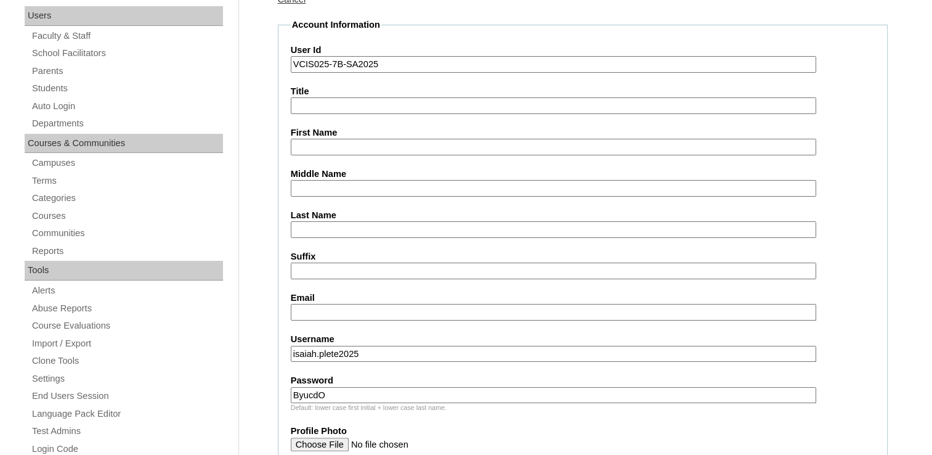
click at [357, 308] on input "Email" at bounding box center [554, 312] width 526 height 17
paste input "ipplete.student@vcis.edu.ph"
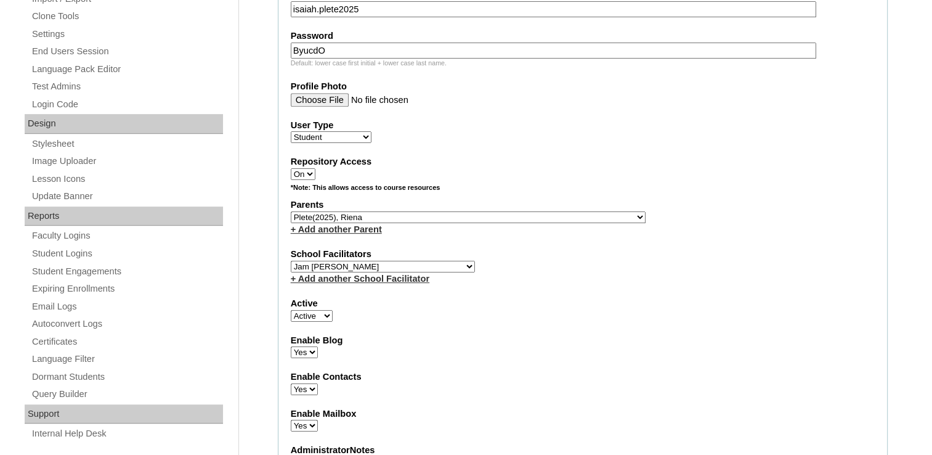
scroll to position [487, 0]
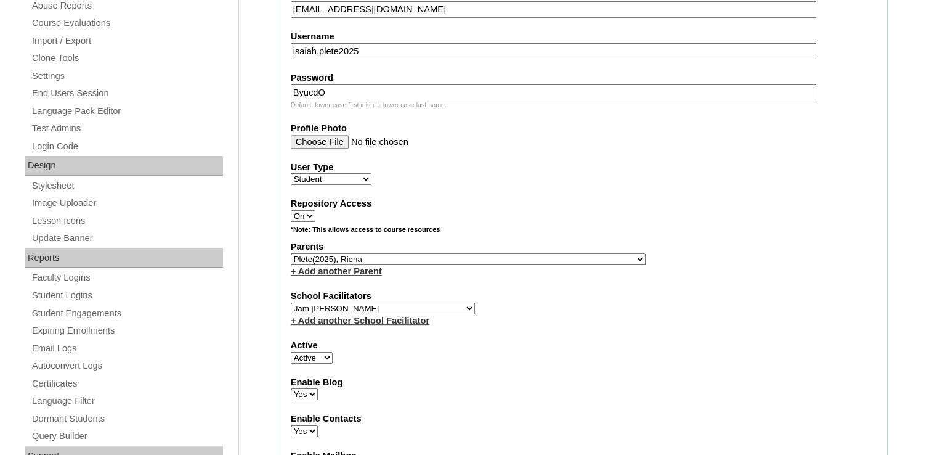
type input "ipplete.student@vcis.edu.ph"
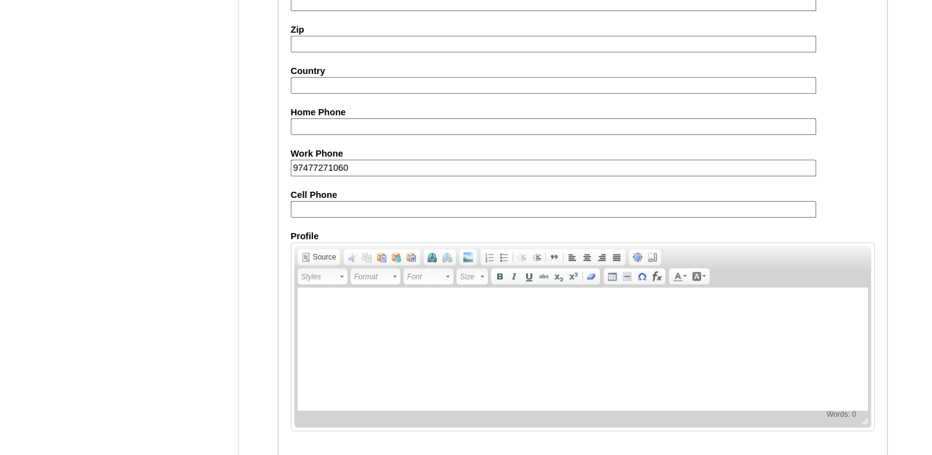
scroll to position [1407, 0]
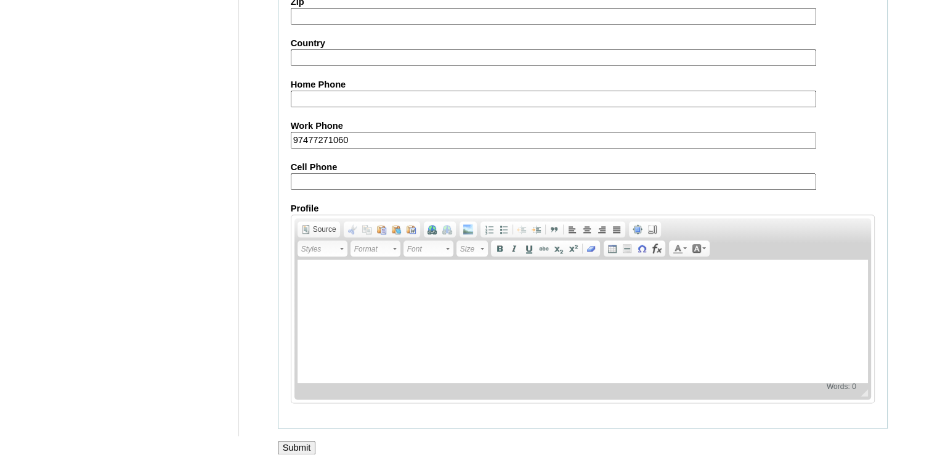
click at [303, 173] on input "Cell Phone" at bounding box center [554, 181] width 526 height 17
paste input "97477271060"
type input "97477271060"
click at [298, 441] on input "Submit" at bounding box center [297, 448] width 38 height 14
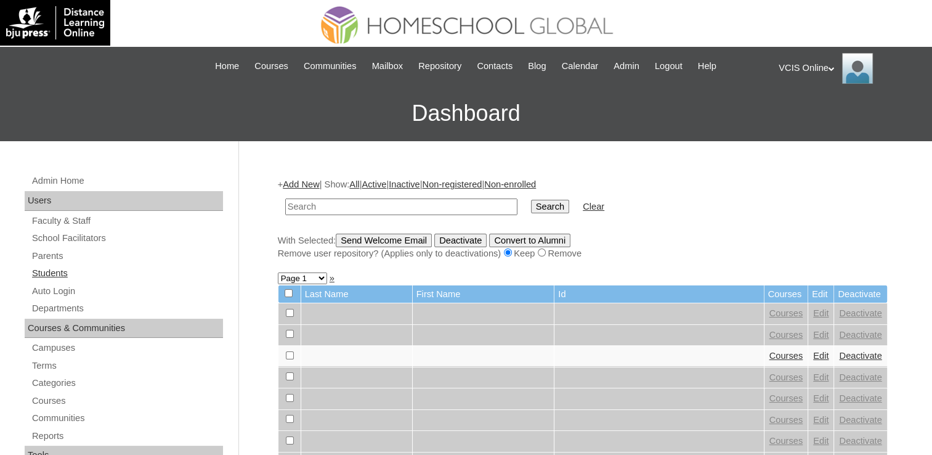
click at [52, 274] on link "Students" at bounding box center [127, 273] width 192 height 15
click at [357, 209] on input "text" at bounding box center [401, 206] width 232 height 17
paste input "VCIS024-7B-SA2025"
type input "VCIS024-7B-SA2025"
click at [531, 200] on input "Search" at bounding box center [550, 207] width 38 height 14
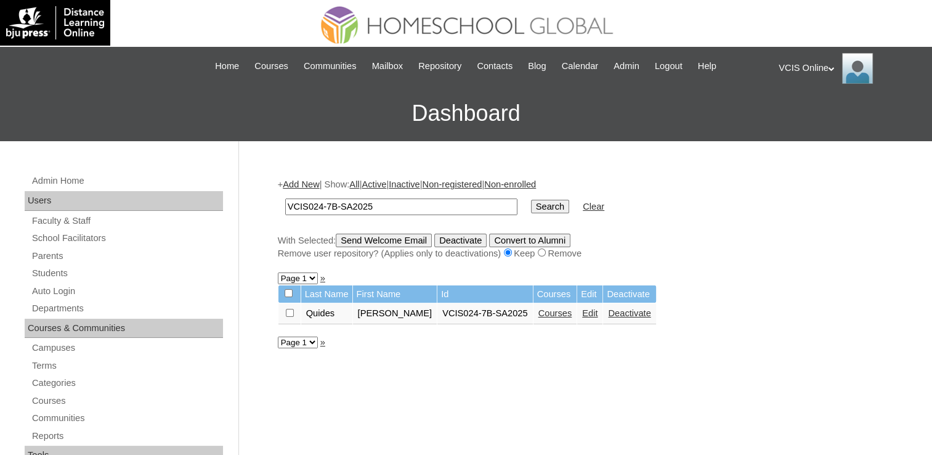
click at [539, 317] on link "Courses" at bounding box center [556, 313] width 34 height 10
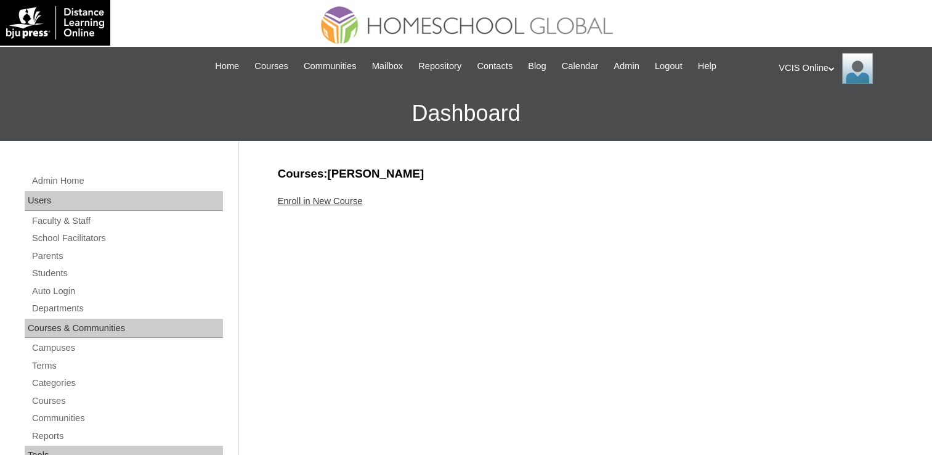
click at [346, 197] on link "Enroll in New Course" at bounding box center [320, 201] width 85 height 10
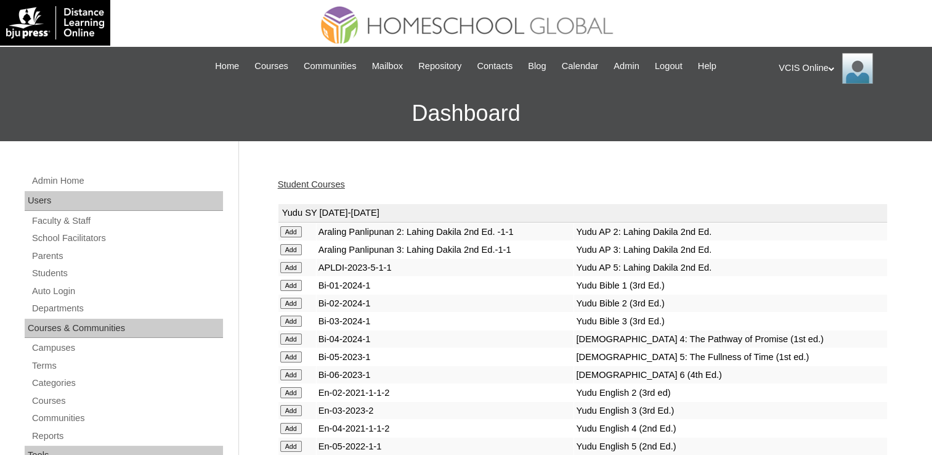
click at [605, 237] on td "Yudu AP 2: Lahing Dakila 2nd Ed." at bounding box center [730, 231] width 312 height 17
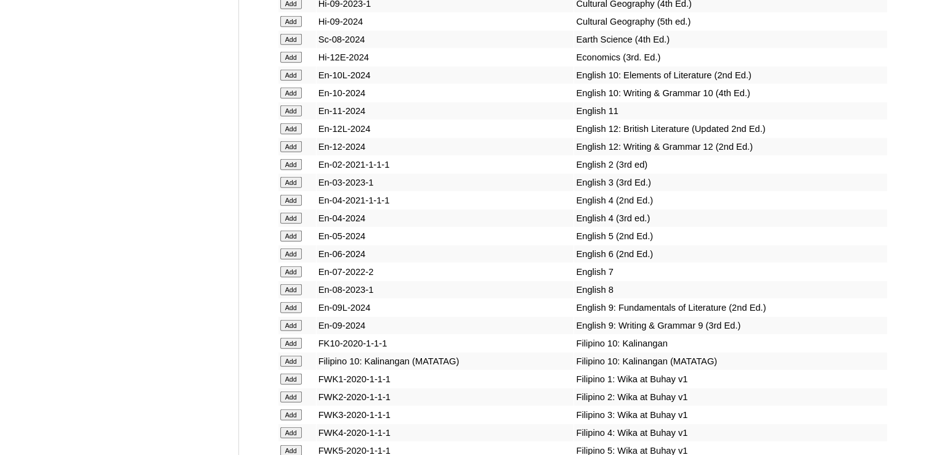
scroll to position [3820, 0]
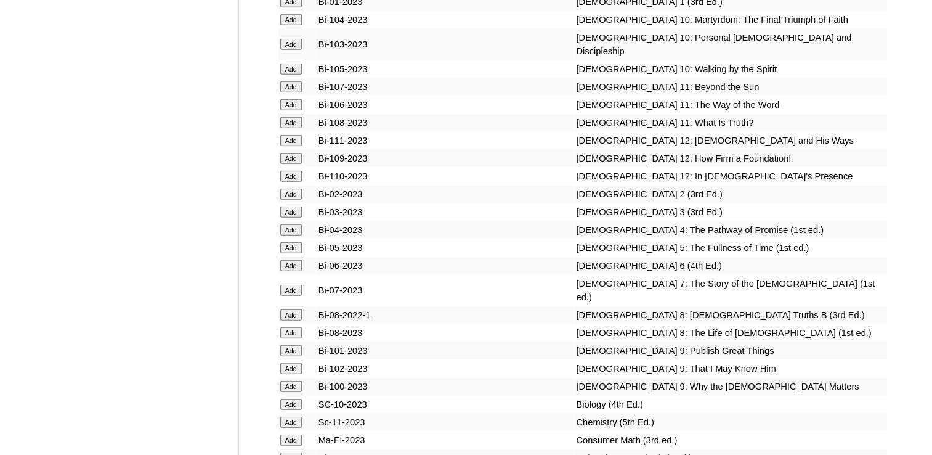
scroll to position [7938, 0]
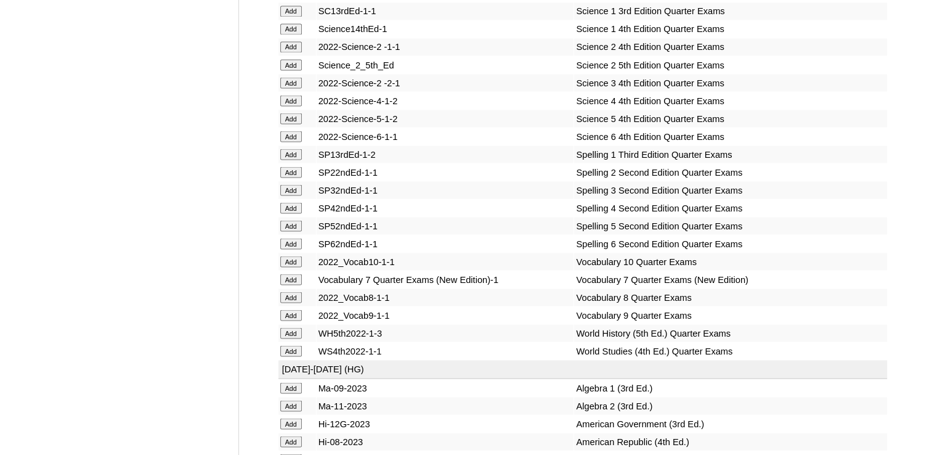
scroll to position [6767, 0]
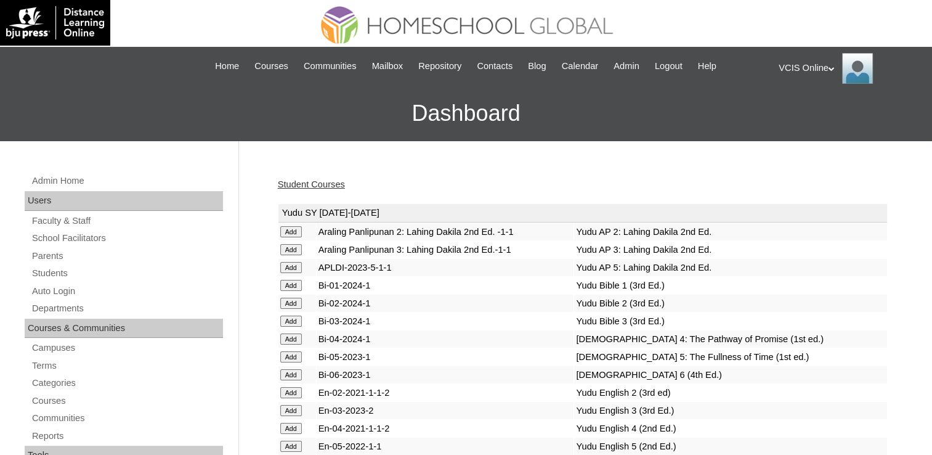
click at [328, 184] on link "Student Courses" at bounding box center [311, 184] width 67 height 10
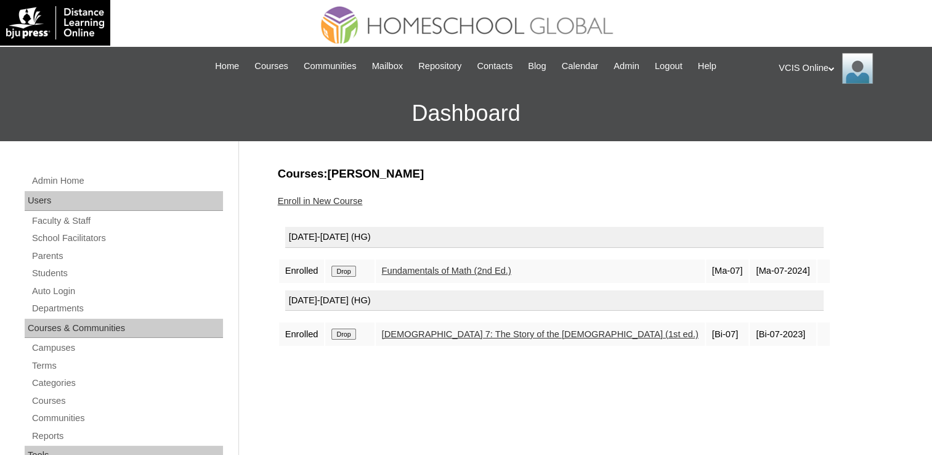
click at [346, 277] on input "Drop" at bounding box center [344, 271] width 24 height 11
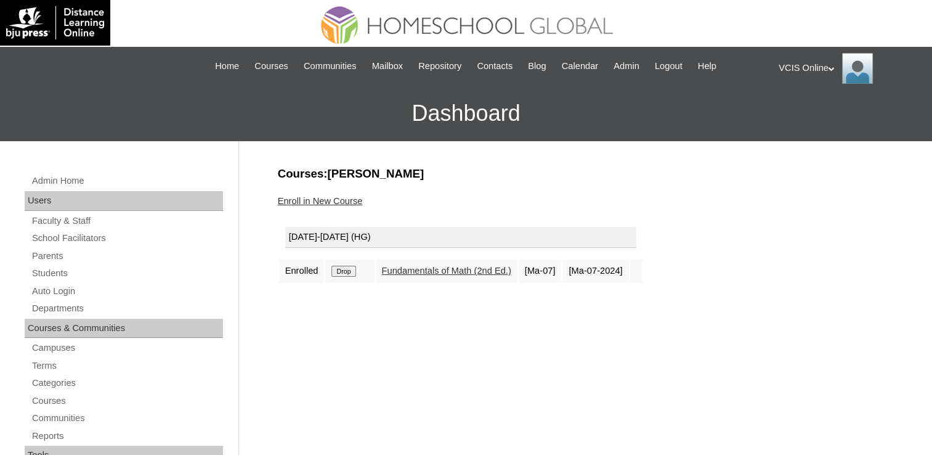
click at [320, 198] on link "Enroll in New Course" at bounding box center [320, 201] width 85 height 10
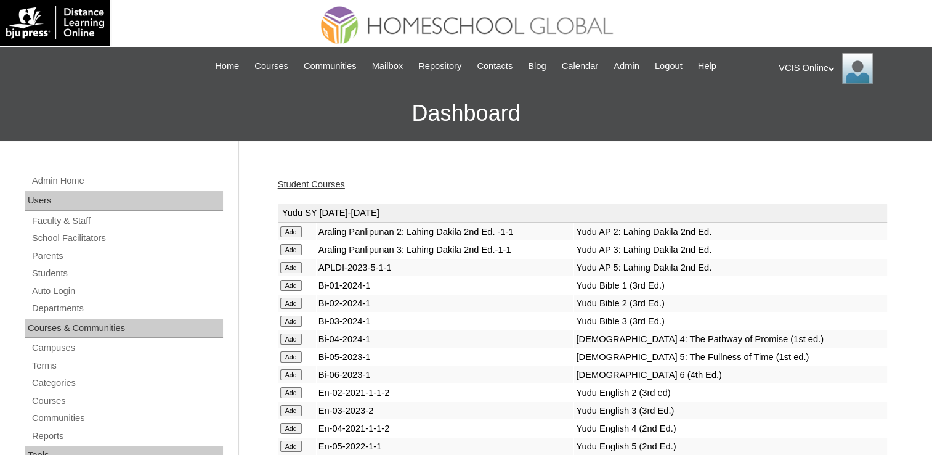
scroll to position [3022, 0]
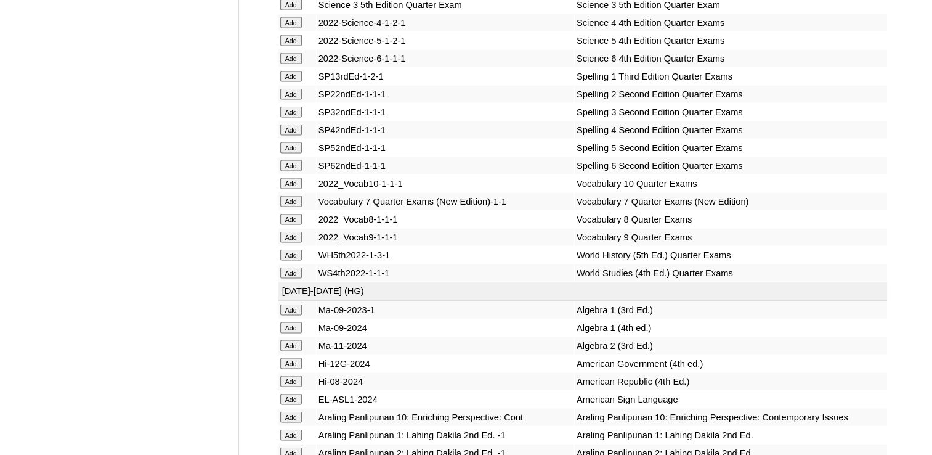
scroll to position [5027, 0]
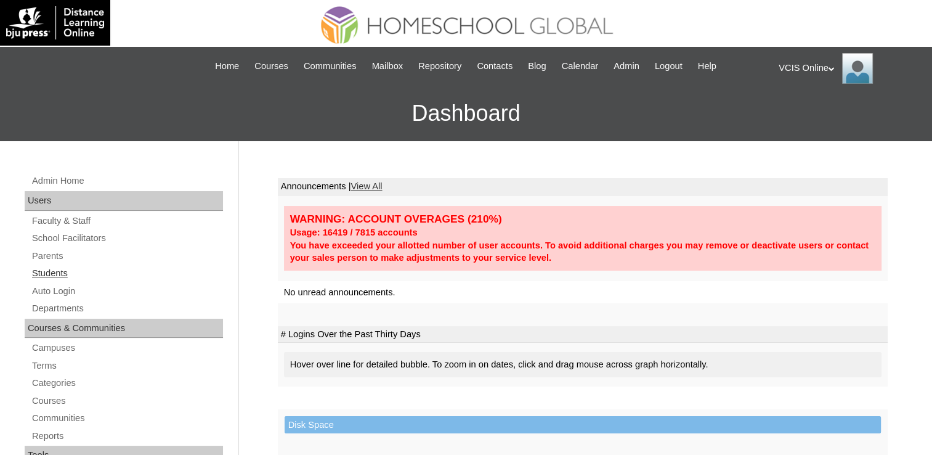
click at [63, 273] on link "Students" at bounding box center [127, 273] width 192 height 15
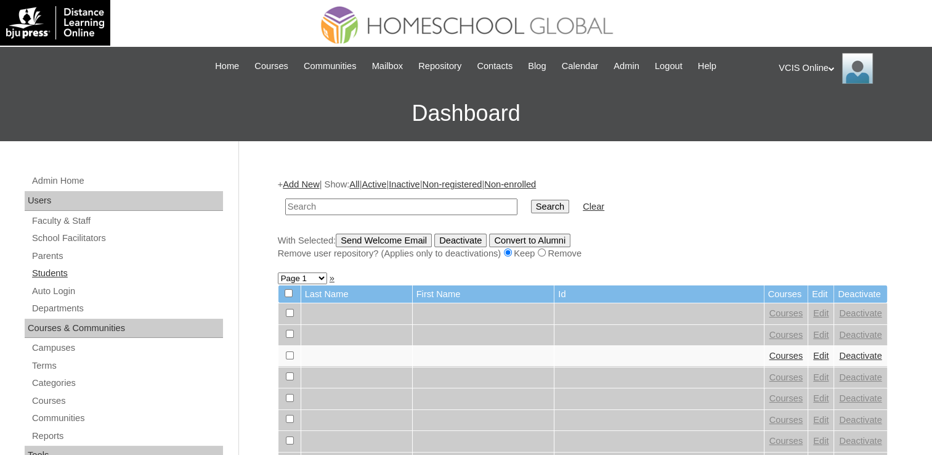
click at [52, 275] on link "Students" at bounding box center [127, 273] width 192 height 15
click at [330, 202] on input "text" at bounding box center [401, 206] width 232 height 17
click at [329, 201] on input "text" at bounding box center [401, 206] width 232 height 17
click at [356, 203] on input "text" at bounding box center [401, 206] width 232 height 17
paste input "VCIS024-7B-SA2025"
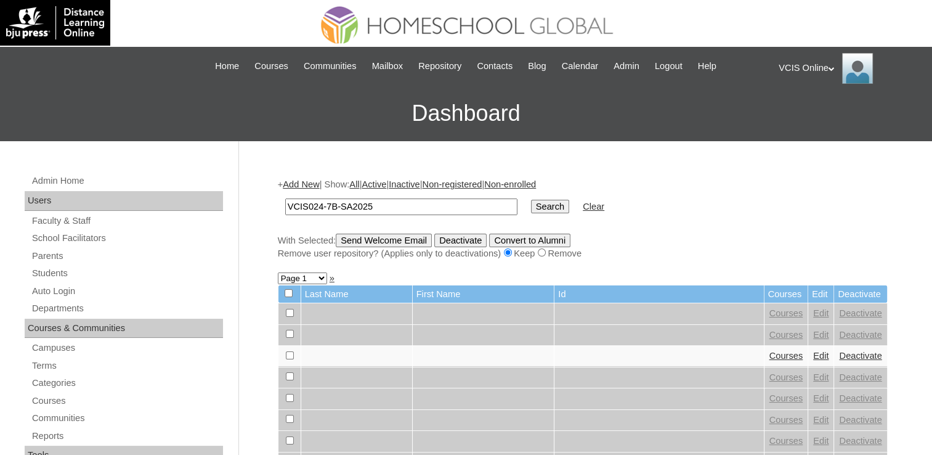
type input "VCIS024-7B-SA2025"
click at [531, 200] on input "Search" at bounding box center [550, 207] width 38 height 14
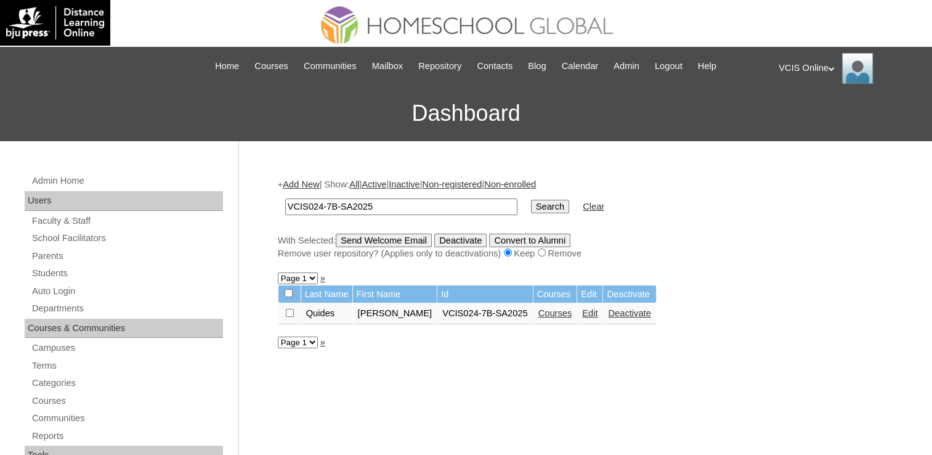
click at [539, 310] on link "Courses" at bounding box center [556, 313] width 34 height 10
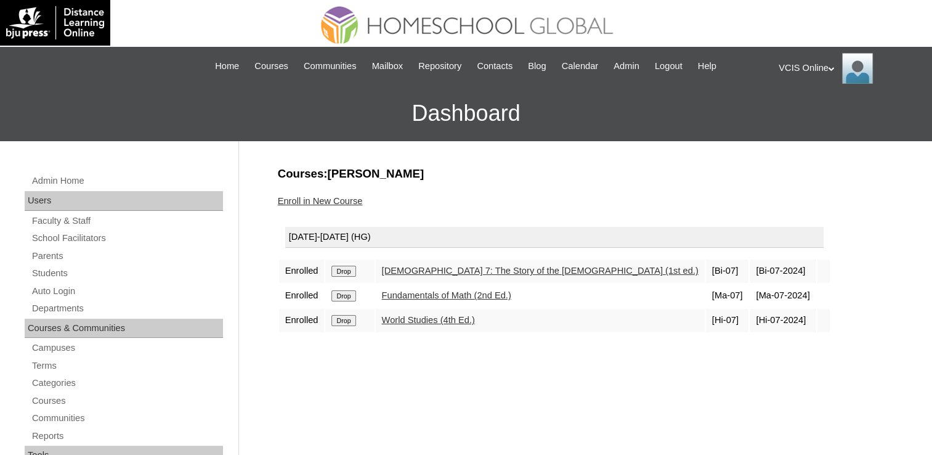
click at [332, 203] on link "Enroll in New Course" at bounding box center [320, 201] width 85 height 10
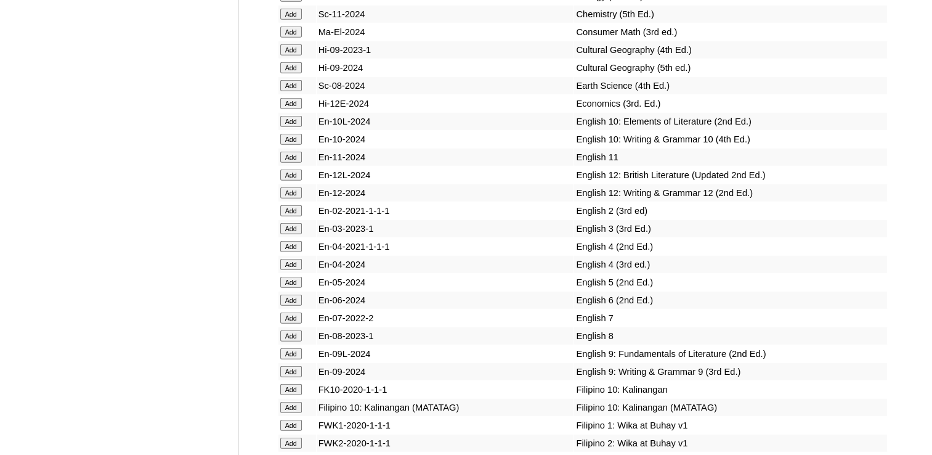
scroll to position [3417, 0]
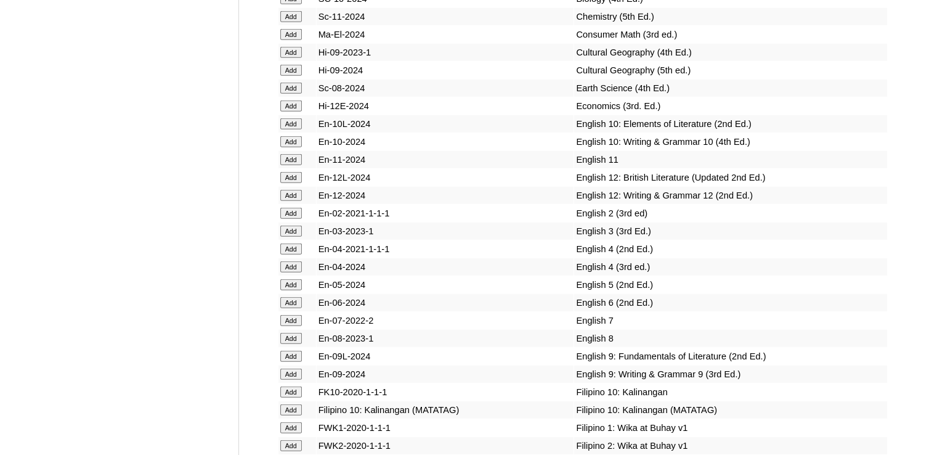
click at [291, 312] on td "Add" at bounding box center [298, 320] width 38 height 17
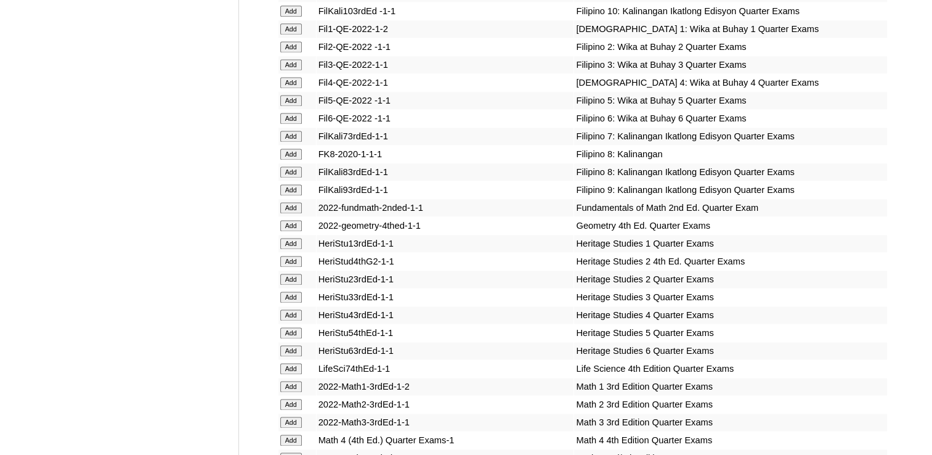
scroll to position [4175, 0]
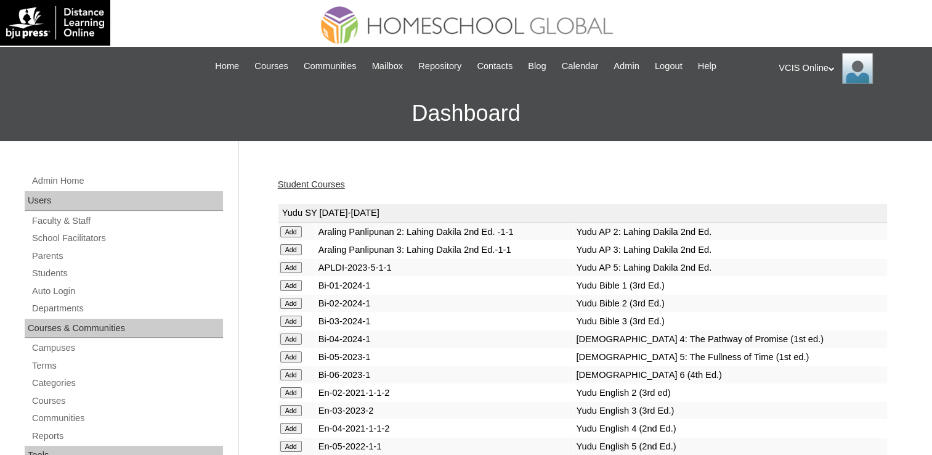
click at [320, 185] on link "Student Courses" at bounding box center [311, 184] width 67 height 10
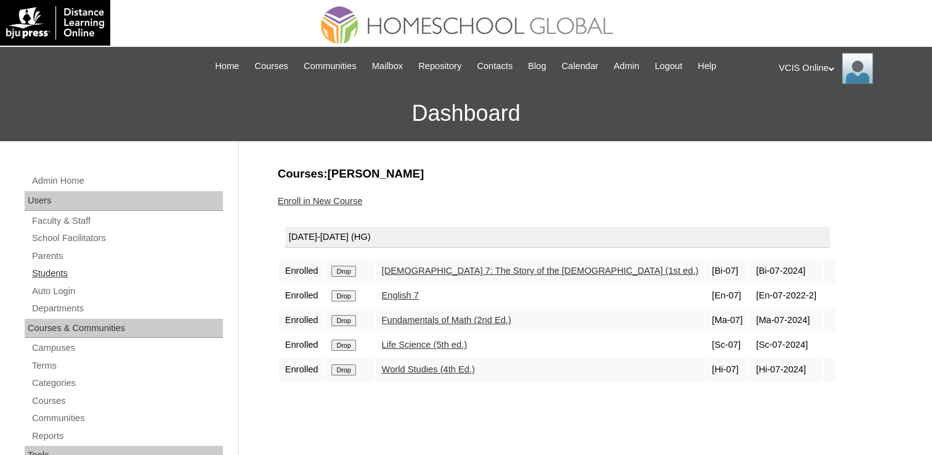
click at [52, 271] on link "Students" at bounding box center [127, 273] width 192 height 15
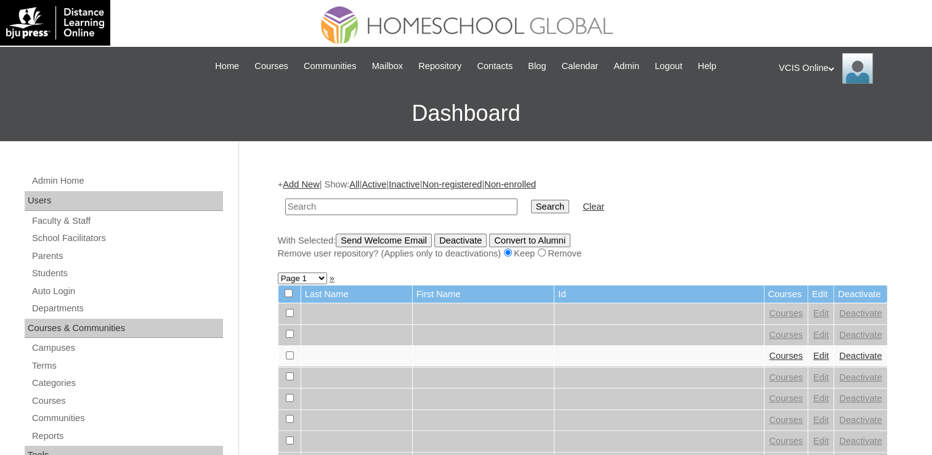
drag, startPoint x: 0, startPoint y: 0, endPoint x: 311, endPoint y: 208, distance: 374.2
click at [311, 208] on input "text" at bounding box center [401, 206] width 232 height 17
type input "VCIS025-7B-SA2025"
click at [531, 200] on input "Search" at bounding box center [550, 207] width 38 height 14
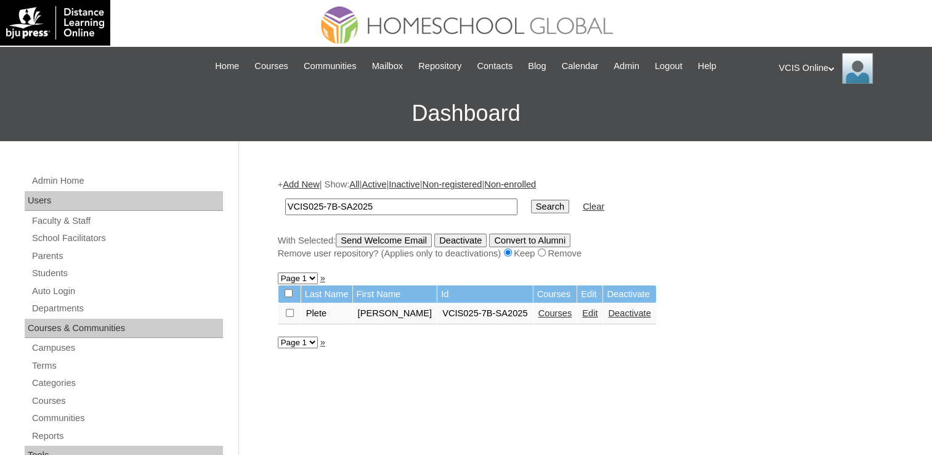
click at [539, 311] on link "Courses" at bounding box center [556, 313] width 34 height 10
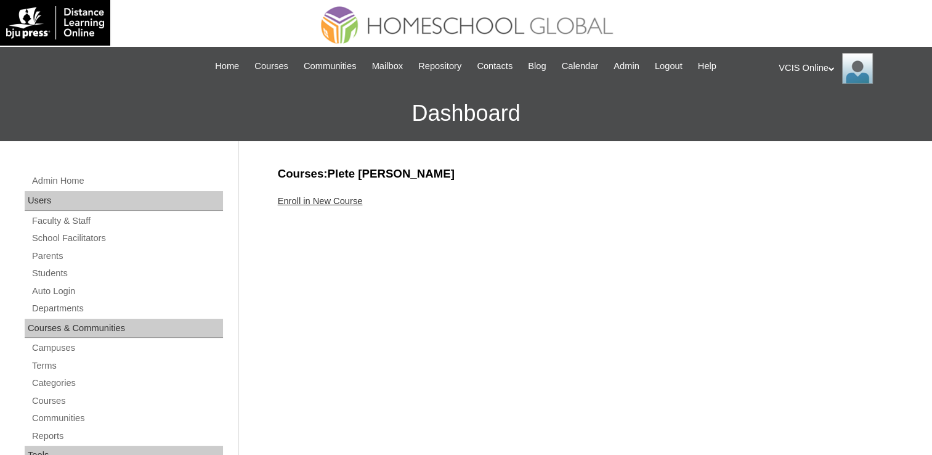
click at [324, 196] on link "Enroll in New Course" at bounding box center [320, 201] width 85 height 10
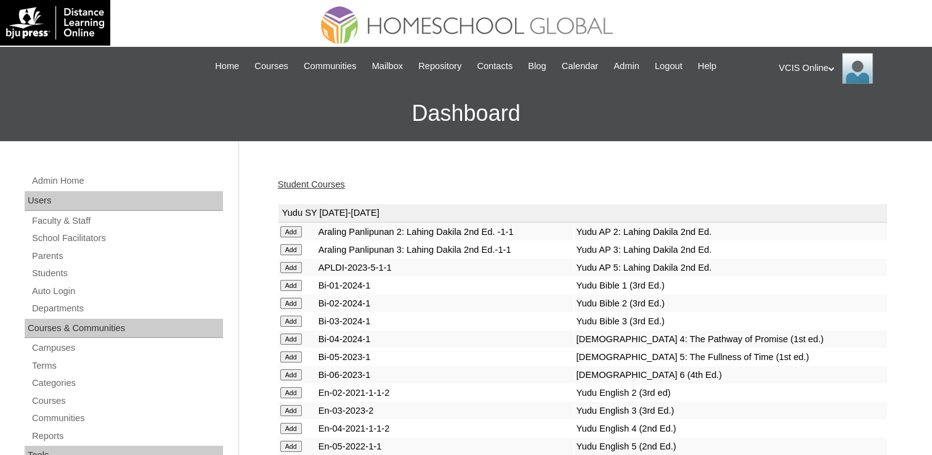
scroll to position [3022, 0]
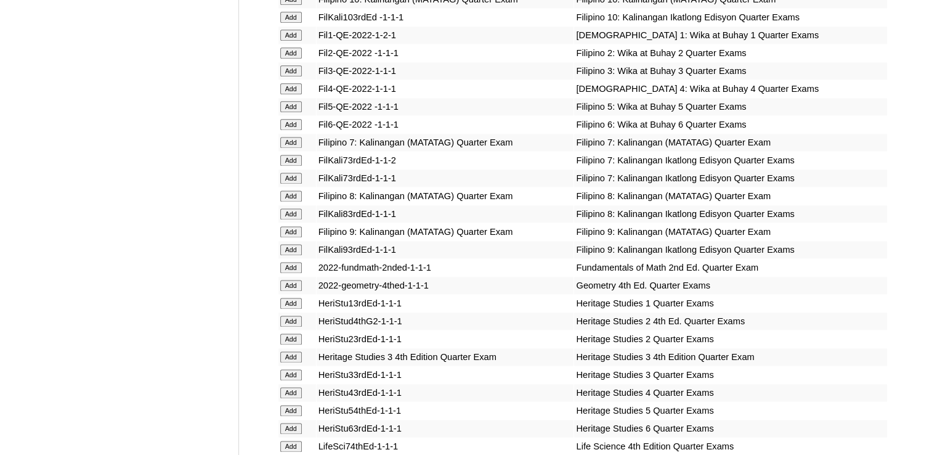
scroll to position [3820, 0]
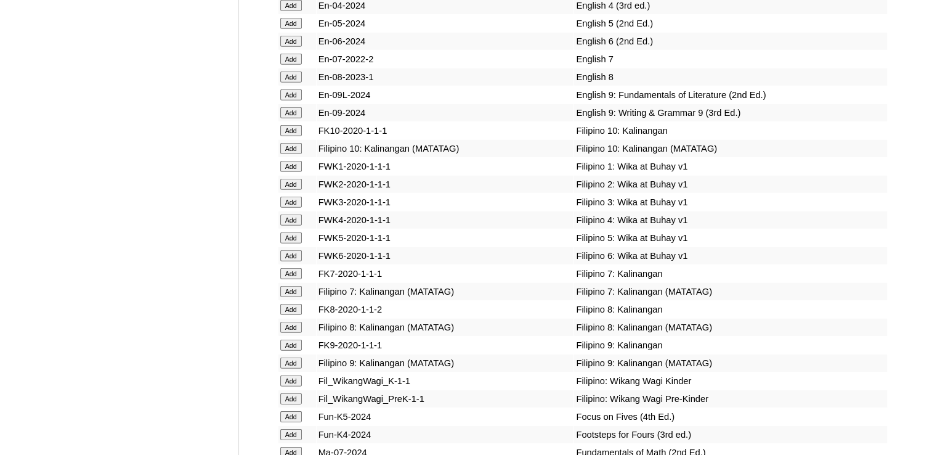
scroll to position [3512, 0]
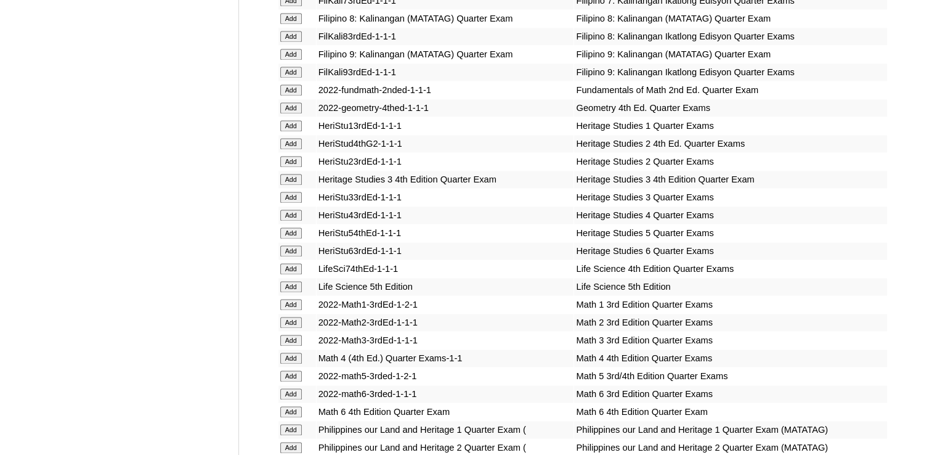
scroll to position [4158, 0]
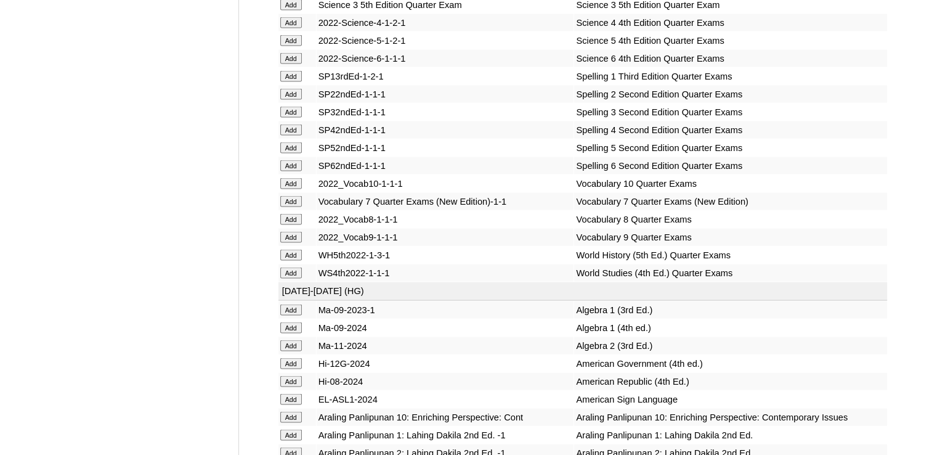
scroll to position [5027, 0]
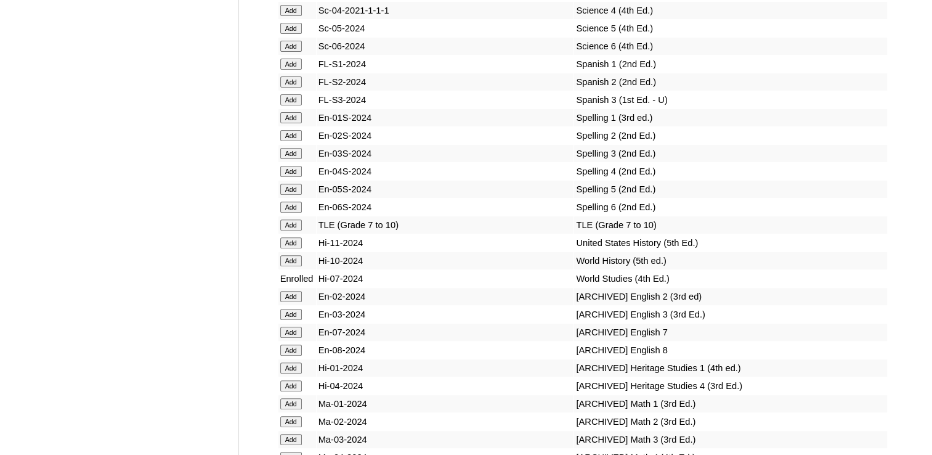
scroll to position [3430, 0]
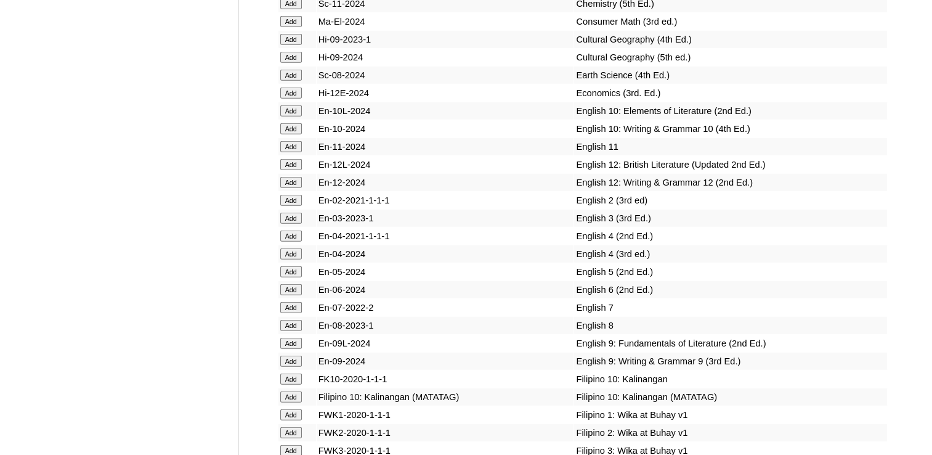
click at [279, 299] on td "Add" at bounding box center [298, 307] width 38 height 17
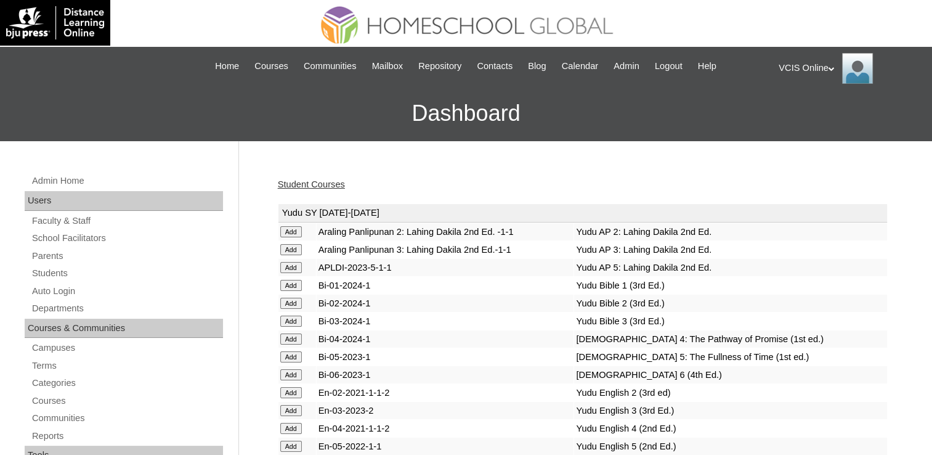
click at [306, 184] on link "Student Courses" at bounding box center [311, 184] width 67 height 10
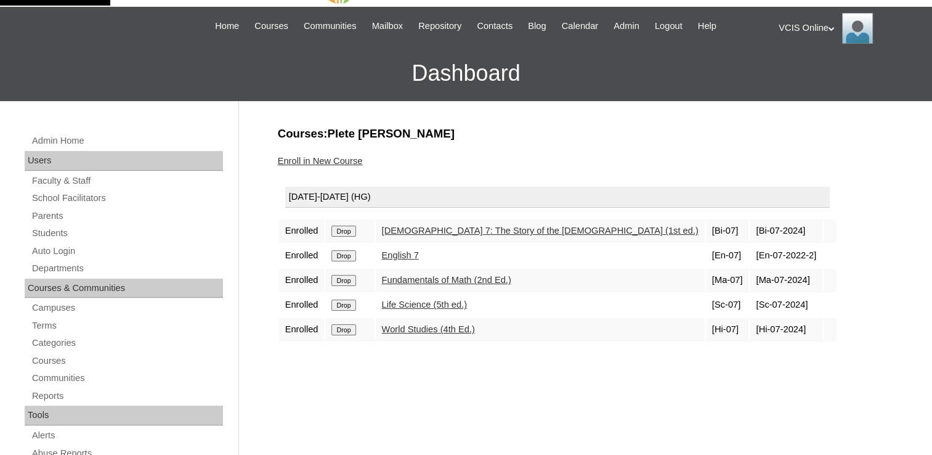
scroll to position [62, 0]
